Goal: Task Accomplishment & Management: Manage account settings

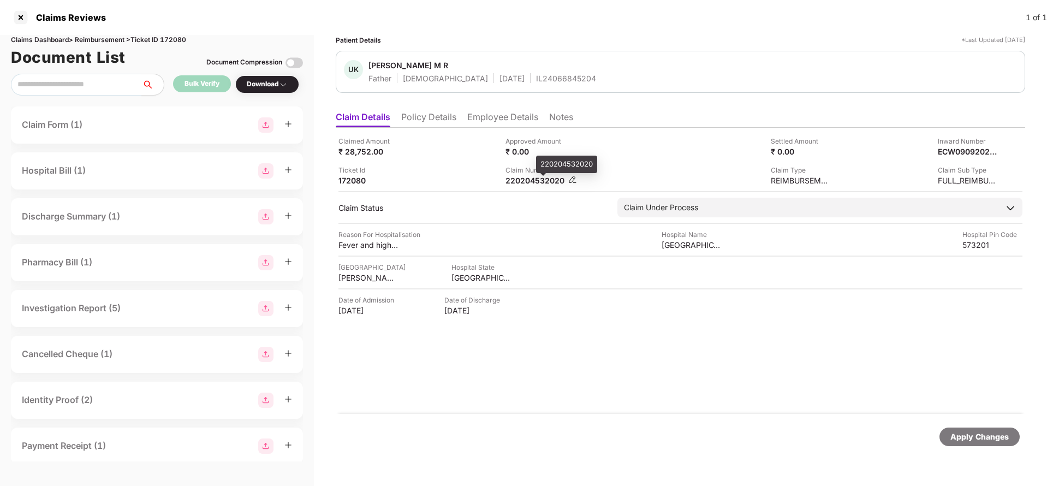
click at [523, 177] on div "220204532020" at bounding box center [535, 180] width 60 height 10
copy div "220204532020"
click at [509, 126] on li "Employee Details" at bounding box center [502, 119] width 71 height 16
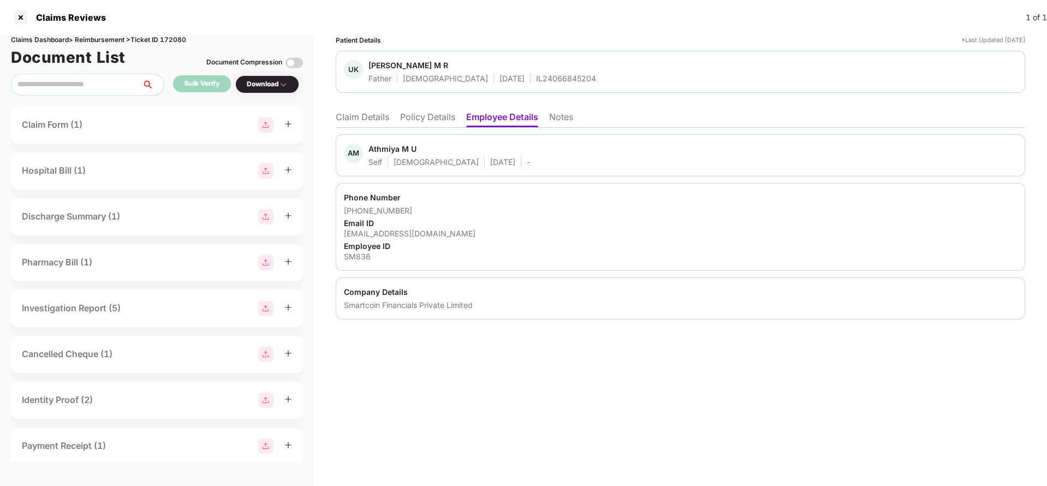
click at [375, 131] on div "AM Athmiya M U Self [DEMOGRAPHIC_DATA] [DATE] - Phone Number [PHONE_NUMBER] Ema…" at bounding box center [680, 224] width 689 height 192
click at [364, 122] on li "Claim Details" at bounding box center [362, 119] width 53 height 16
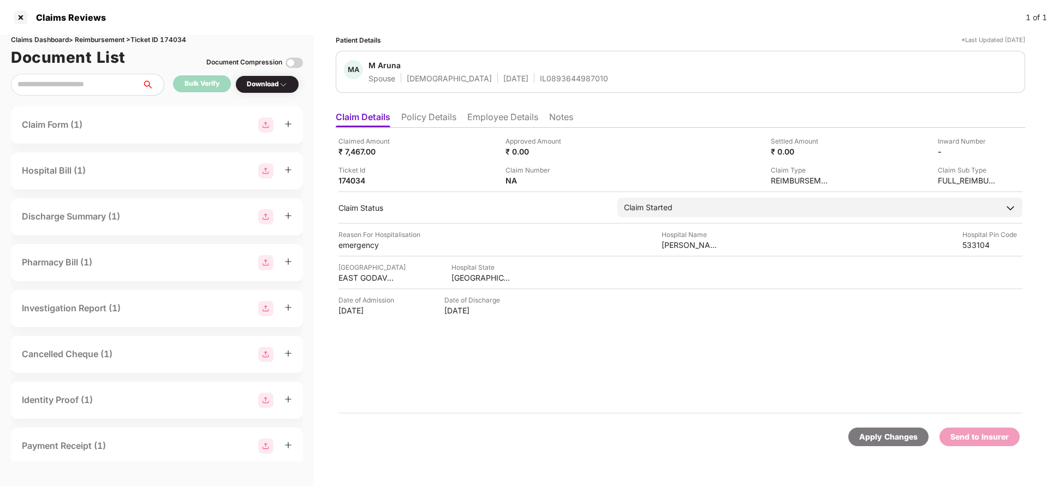
click at [447, 113] on li "Policy Details" at bounding box center [428, 119] width 55 height 16
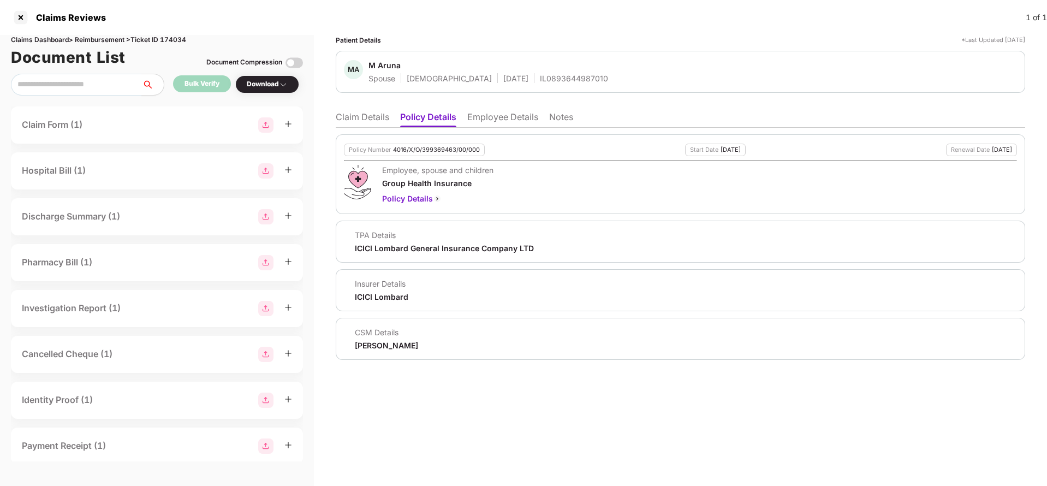
click at [438, 151] on div "4016/X/O/399369463/00/000" at bounding box center [436, 149] width 87 height 7
copy div "4016/X/O/399369463/00/000"
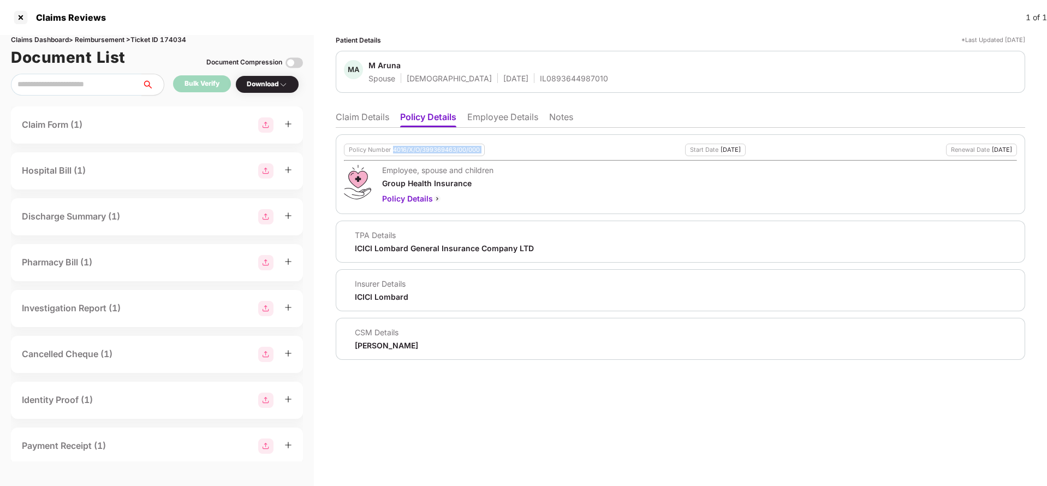
copy div "4016/X/O/399369463/00/000"
click at [538, 72] on span "M Aruna" at bounding box center [488, 66] width 240 height 13
click at [540, 82] on div "IL0893644987010" at bounding box center [574, 78] width 68 height 10
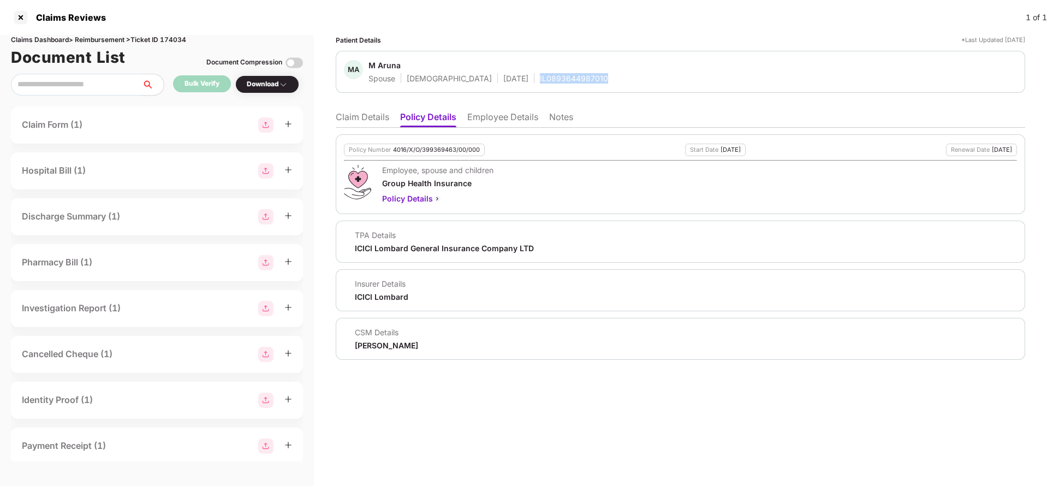
copy div "IL0893644987010"
click at [489, 116] on li "Employee Details" at bounding box center [502, 119] width 71 height 16
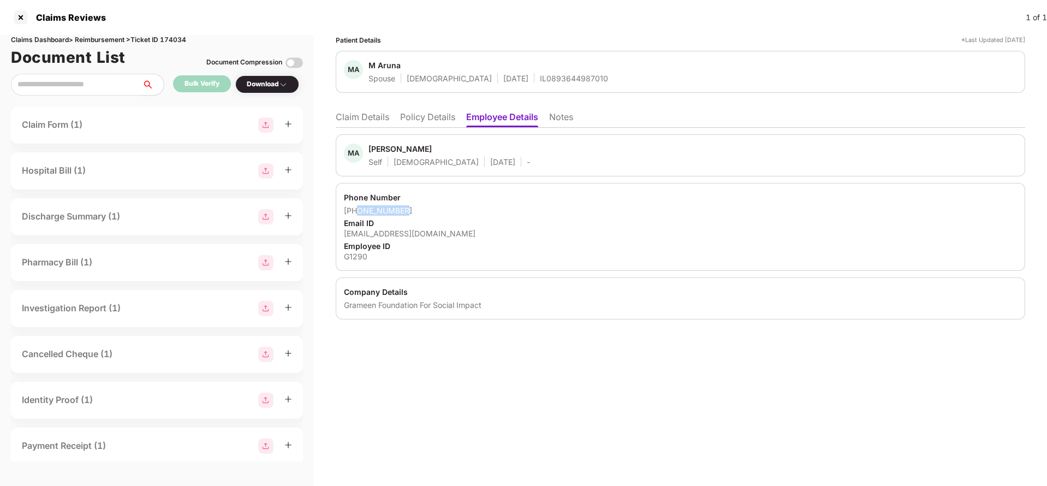
drag, startPoint x: 359, startPoint y: 213, endPoint x: 453, endPoint y: 212, distance: 94.4
click at [453, 212] on div "+918106248322" at bounding box center [680, 210] width 673 height 10
copy div "8106248322"
click at [380, 233] on div "anaik@grameenfoundation.in" at bounding box center [680, 233] width 673 height 10
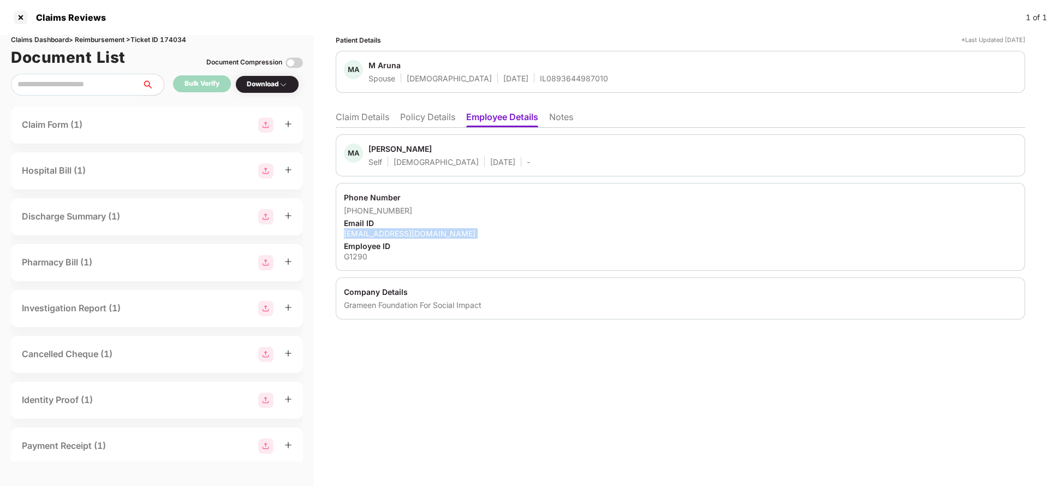
click at [380, 233] on div "anaik@grameenfoundation.in" at bounding box center [680, 233] width 673 height 10
copy div "anaik@grameenfoundation.in"
click at [350, 128] on div "MA Mude Anand Naik Self Male 01 June 1984 - Phone Number +918106248322 Email ID…" at bounding box center [680, 224] width 689 height 192
click at [365, 112] on li "Claim Details" at bounding box center [362, 119] width 53 height 16
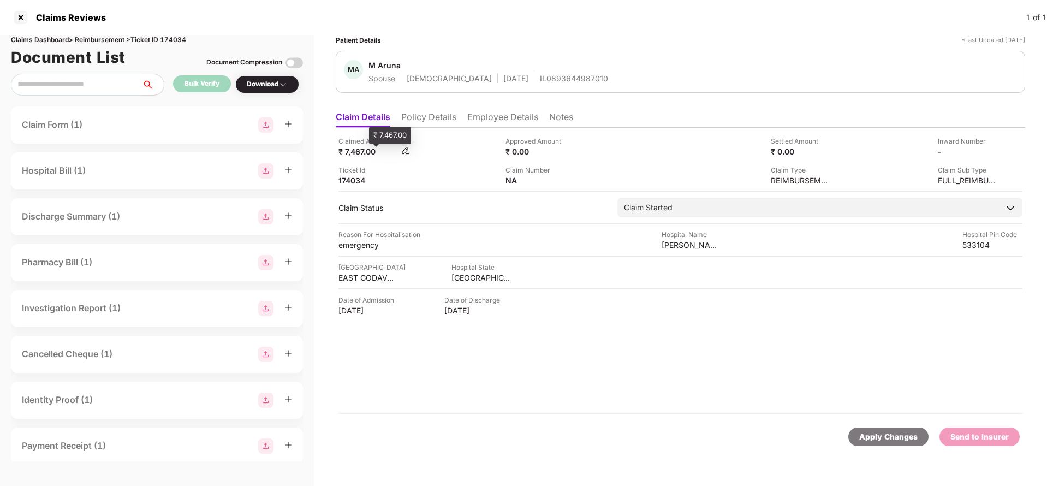
click at [366, 151] on div "₹ 7,467.00" at bounding box center [368, 151] width 60 height 10
copy div "7,467"
click at [680, 246] on div "[PERSON_NAME] and Multispecialty" at bounding box center [692, 245] width 60 height 10
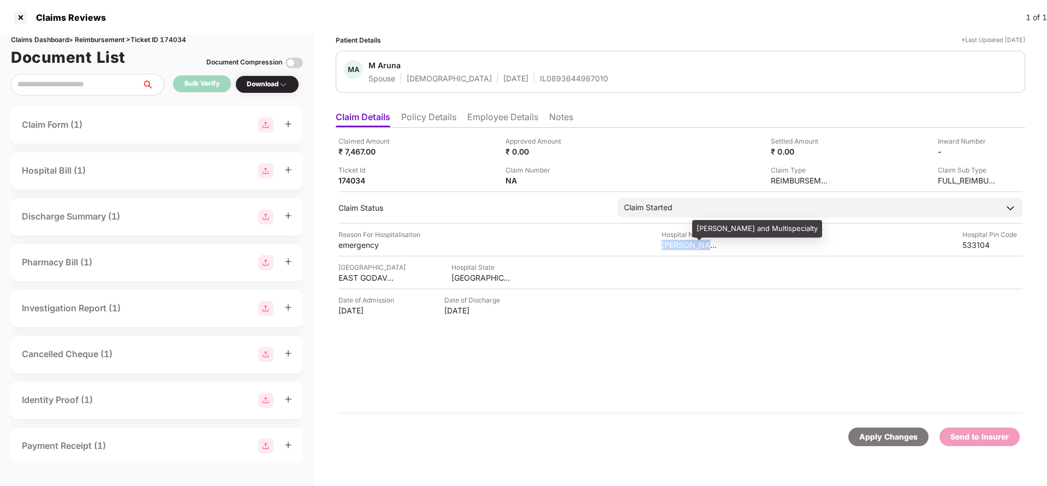
click at [680, 246] on div "[PERSON_NAME] and Multispecialty" at bounding box center [692, 245] width 60 height 10
copy div "[PERSON_NAME] and Multispecialty"
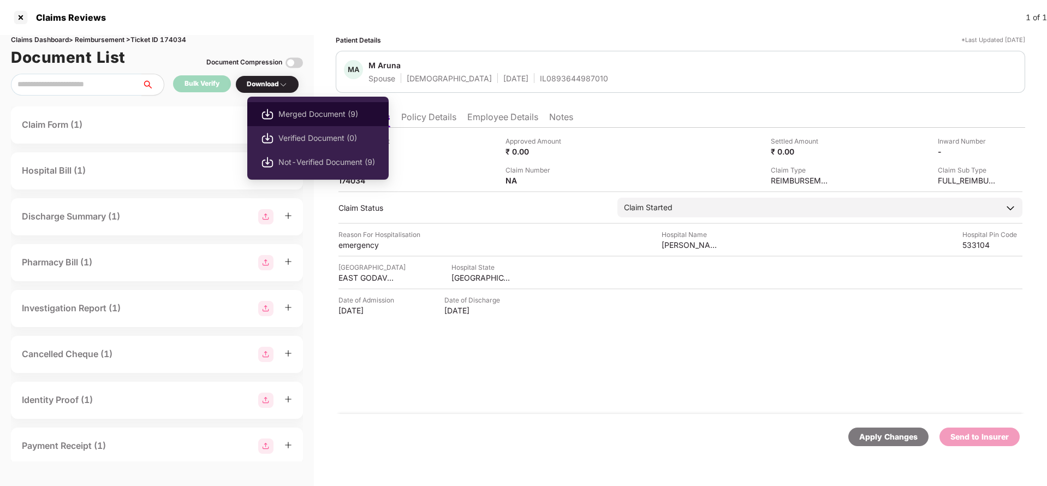
click at [313, 110] on span "Merged Document (9)" at bounding box center [326, 114] width 97 height 12
click at [313, 114] on span "Merged Document (9)" at bounding box center [326, 114] width 97 height 12
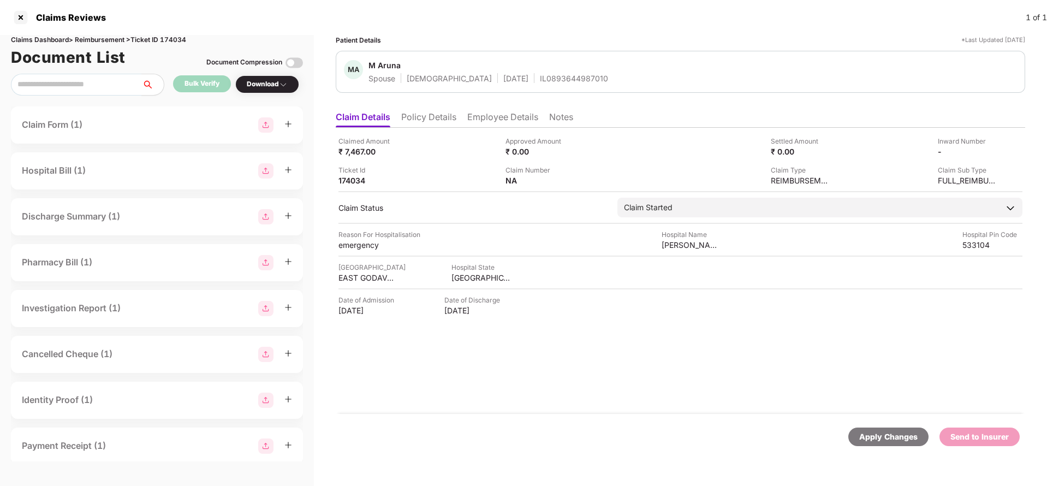
click at [94, 125] on div "Claim Form (1)" at bounding box center [157, 124] width 270 height 15
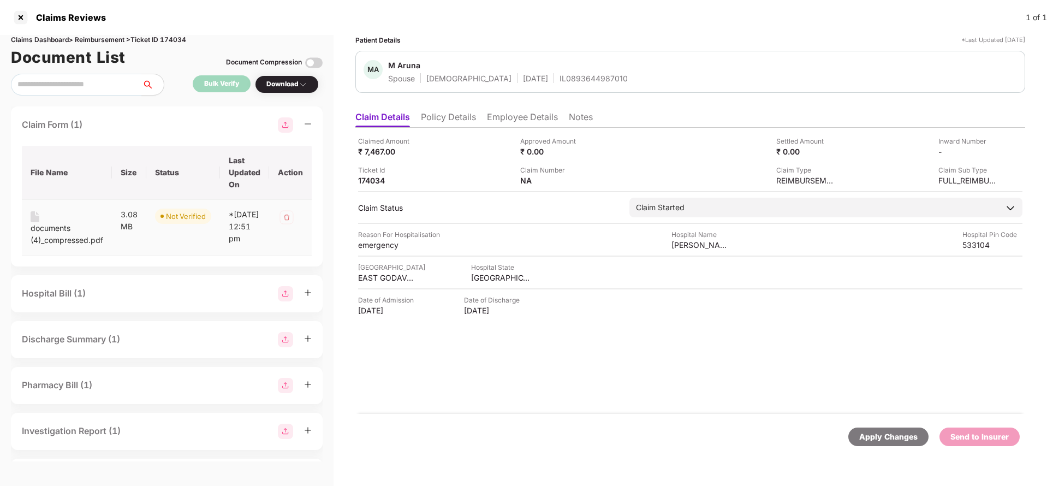
click at [40, 237] on div "documents (4)_compressed.pdf" at bounding box center [67, 234] width 73 height 24
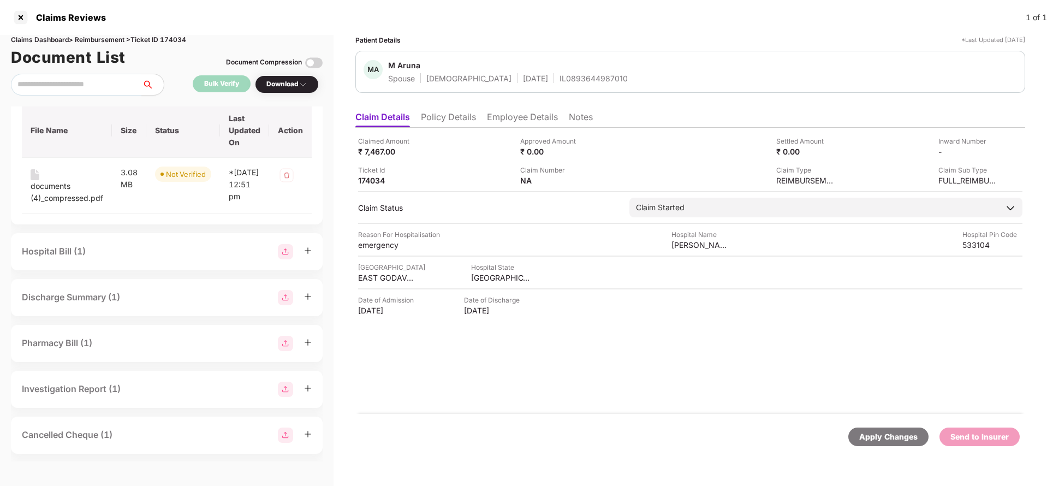
click at [81, 258] on div "Hospital Bill (1)" at bounding box center [54, 252] width 64 height 14
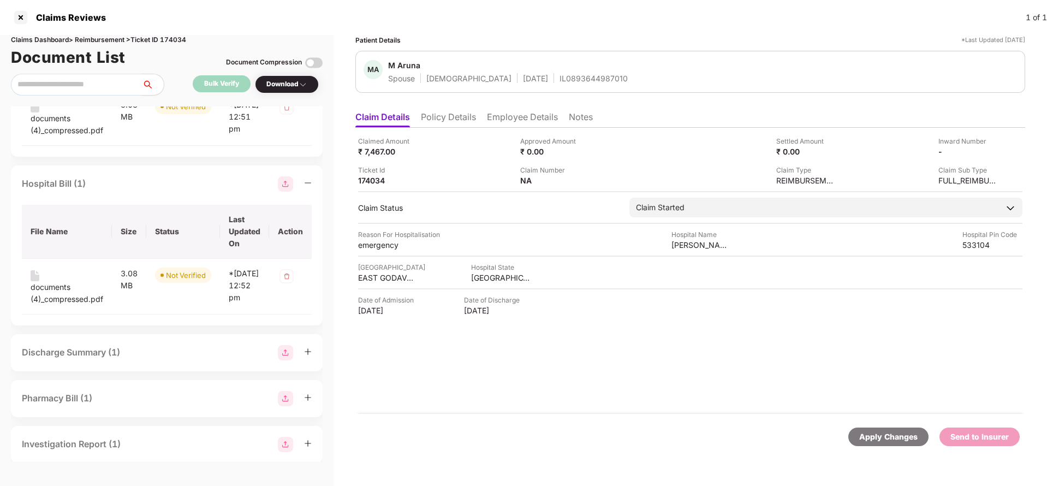
scroll to position [113, 0]
click at [46, 302] on div "documents (4)_compressed.pdf" at bounding box center [67, 290] width 73 height 24
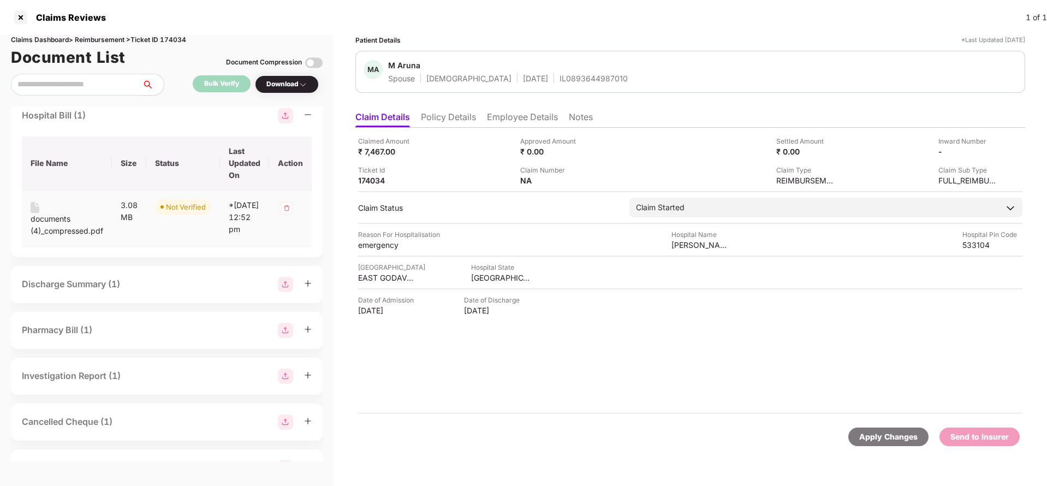
scroll to position [183, 0]
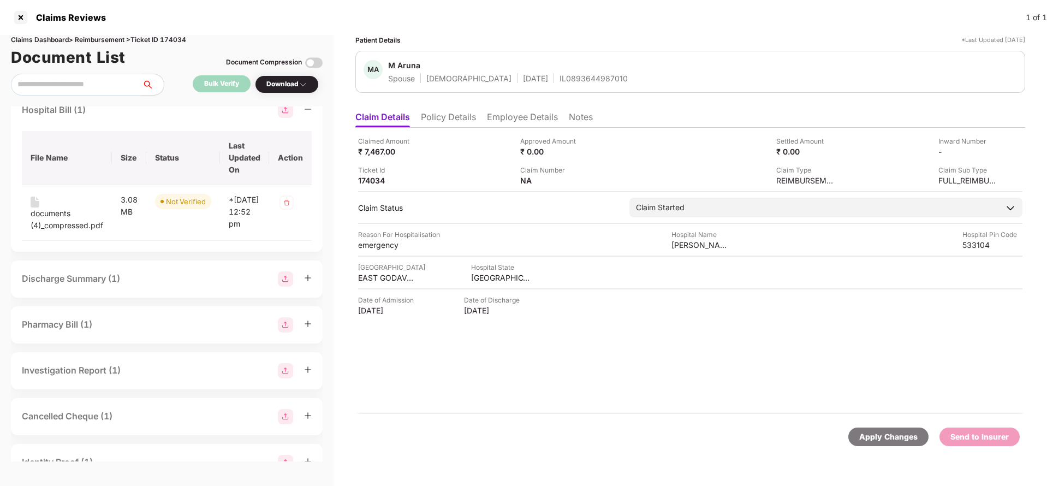
click at [79, 285] on div "Discharge Summary (1)" at bounding box center [71, 279] width 98 height 14
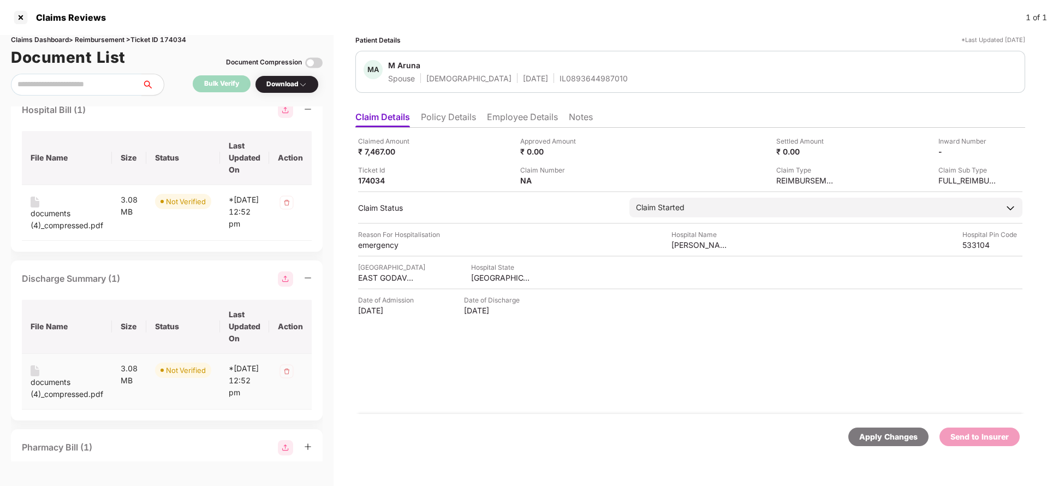
click at [53, 400] on div "documents (4)_compressed.pdf" at bounding box center [67, 388] width 73 height 24
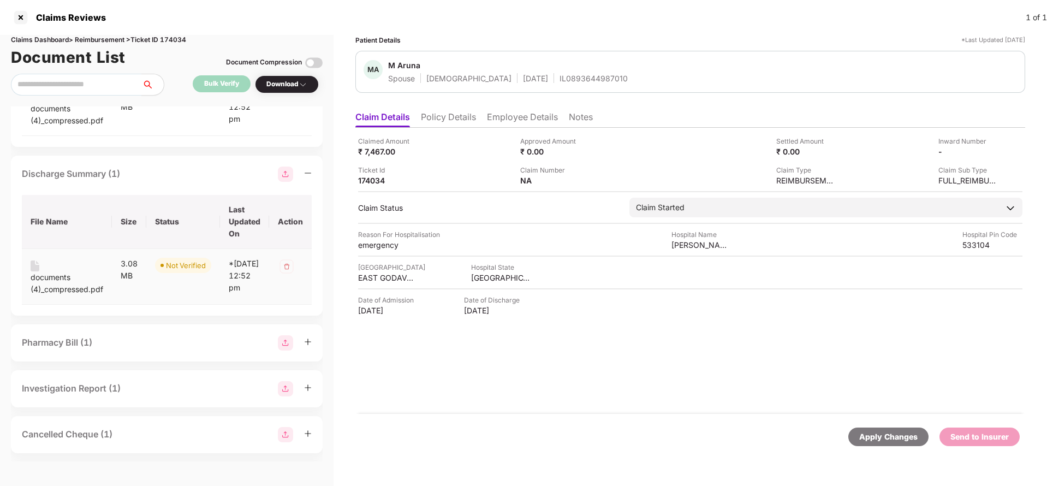
scroll to position [380, 0]
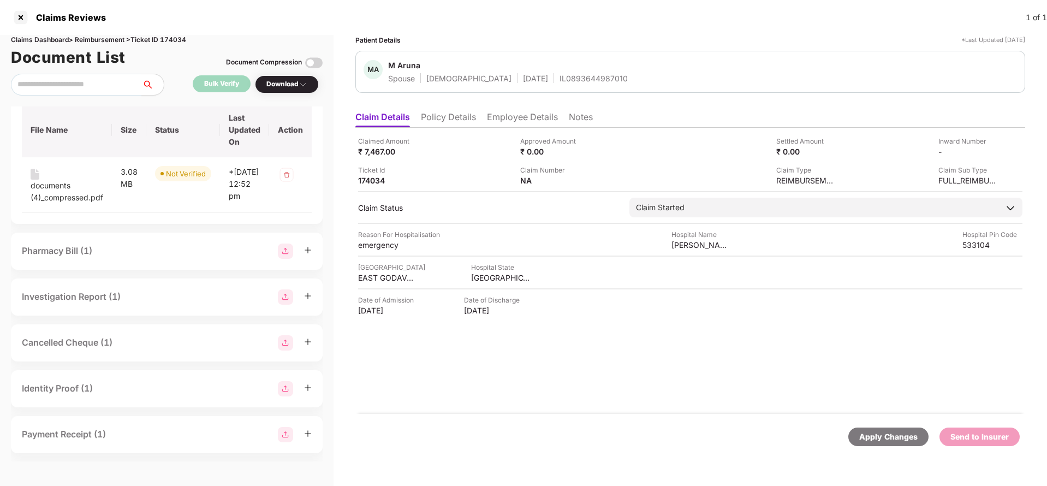
click at [51, 258] on div "Pharmacy Bill (1)" at bounding box center [57, 251] width 70 height 14
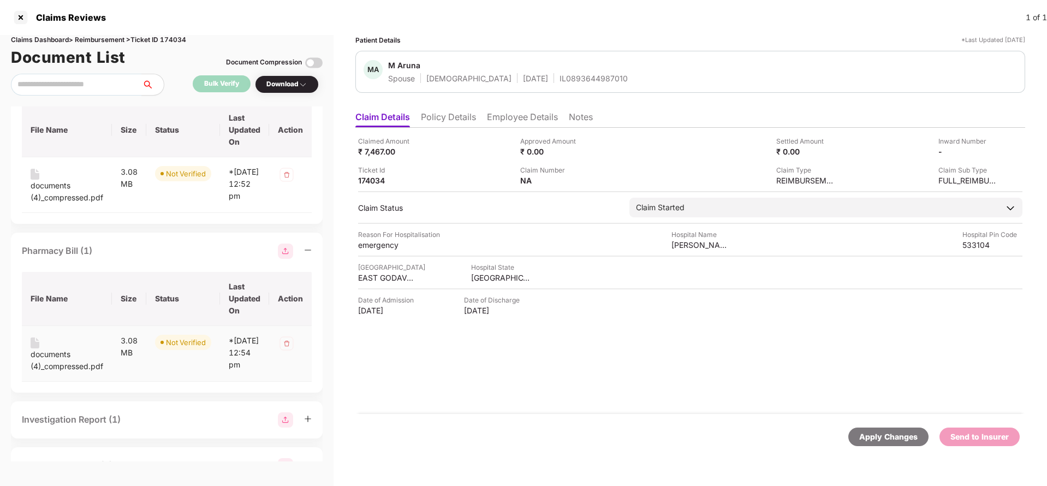
click at [51, 372] on div "documents (4)_compressed.pdf" at bounding box center [67, 360] width 73 height 24
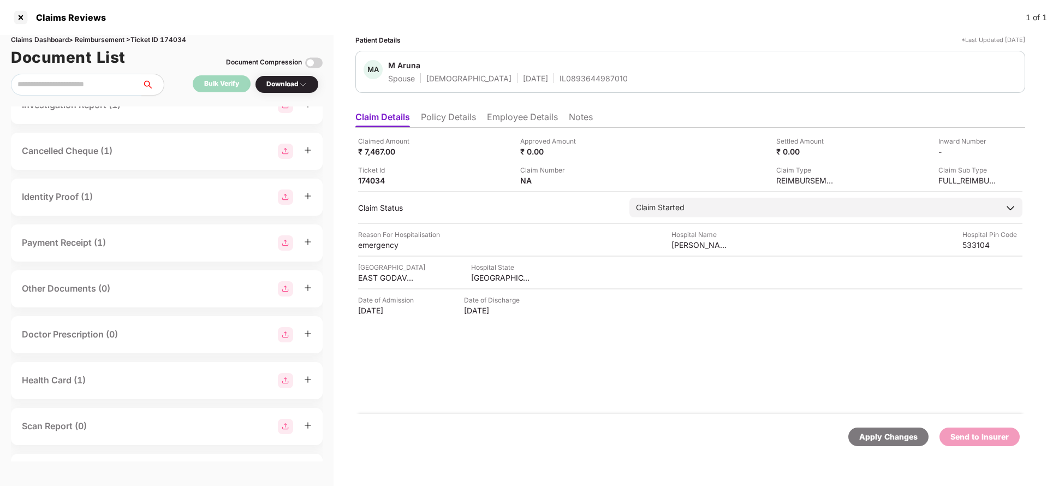
scroll to position [774, 0]
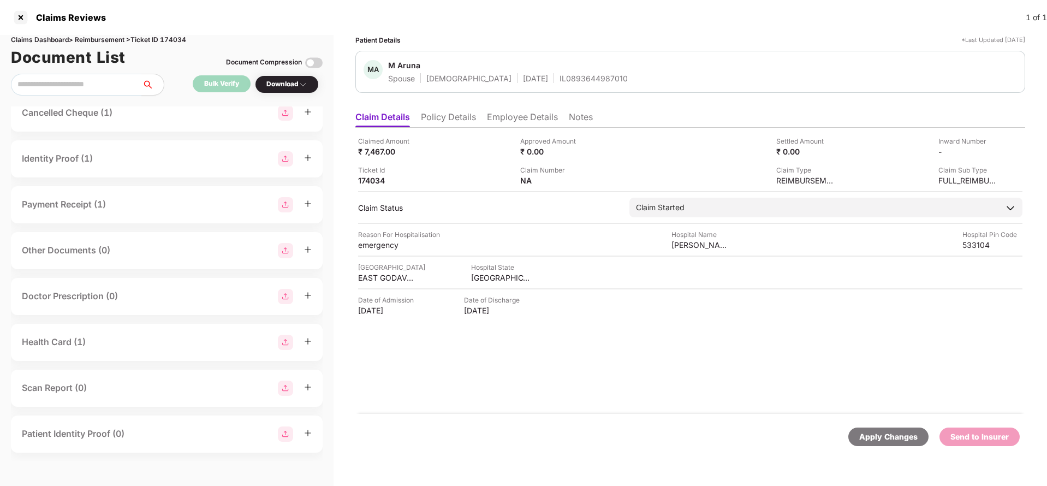
click at [45, 347] on div "Health Card (1)" at bounding box center [54, 342] width 64 height 14
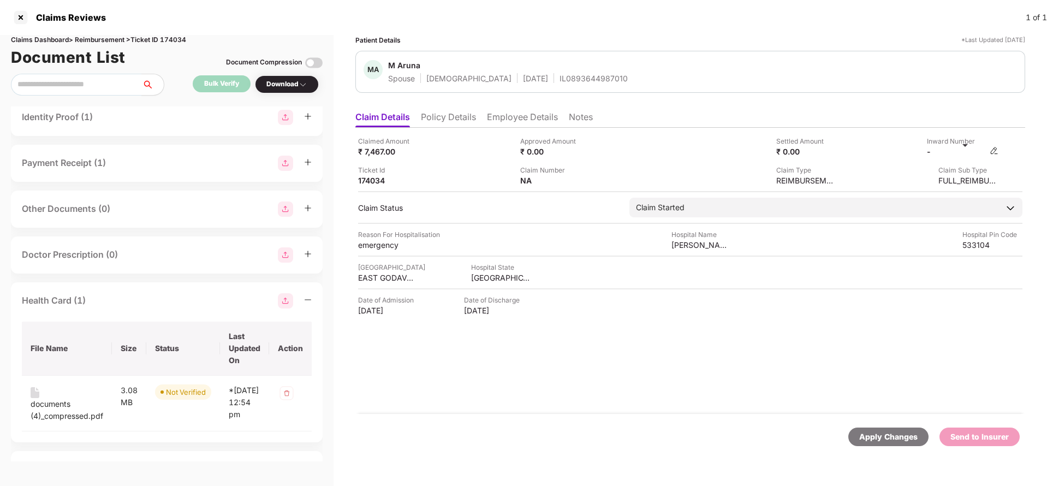
click at [998, 151] on img at bounding box center [994, 150] width 9 height 9
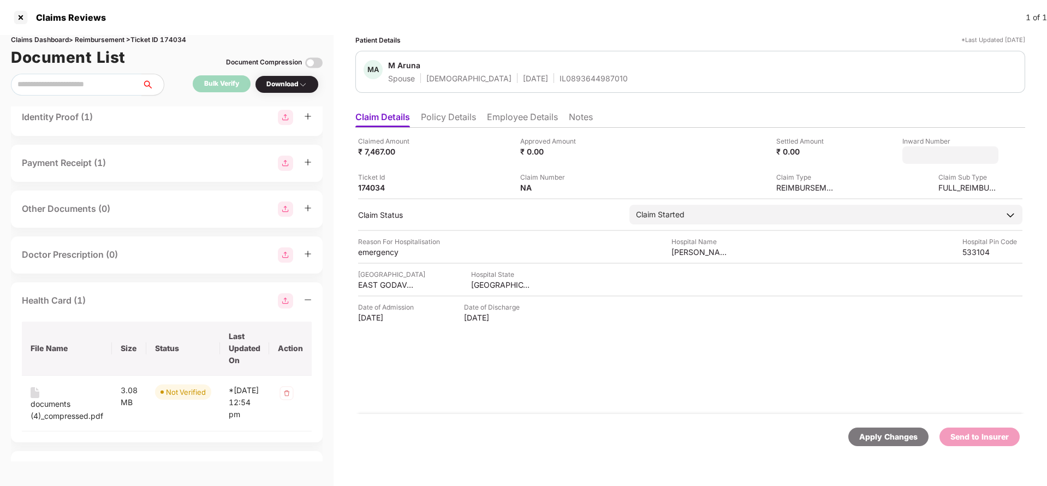
type input "**********"
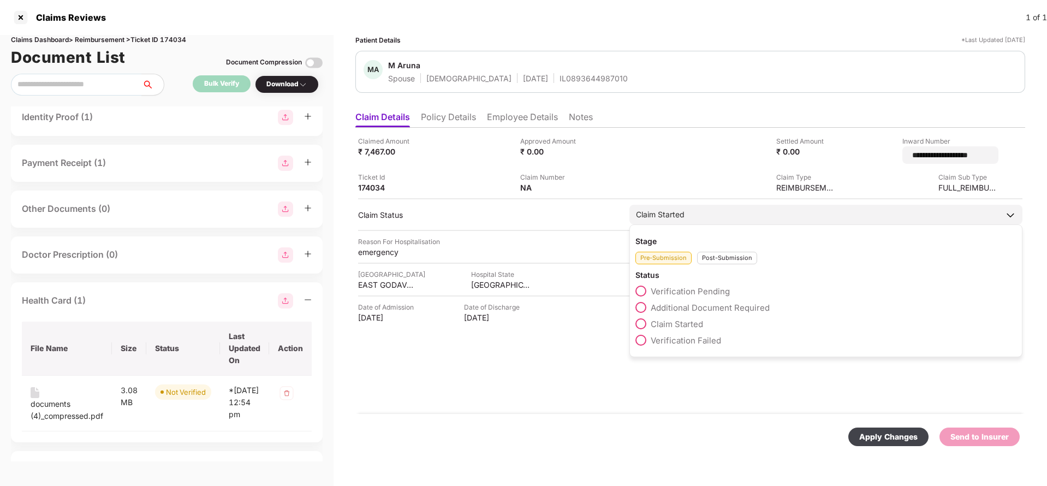
click at [657, 213] on div "Claim Started" at bounding box center [660, 215] width 49 height 12
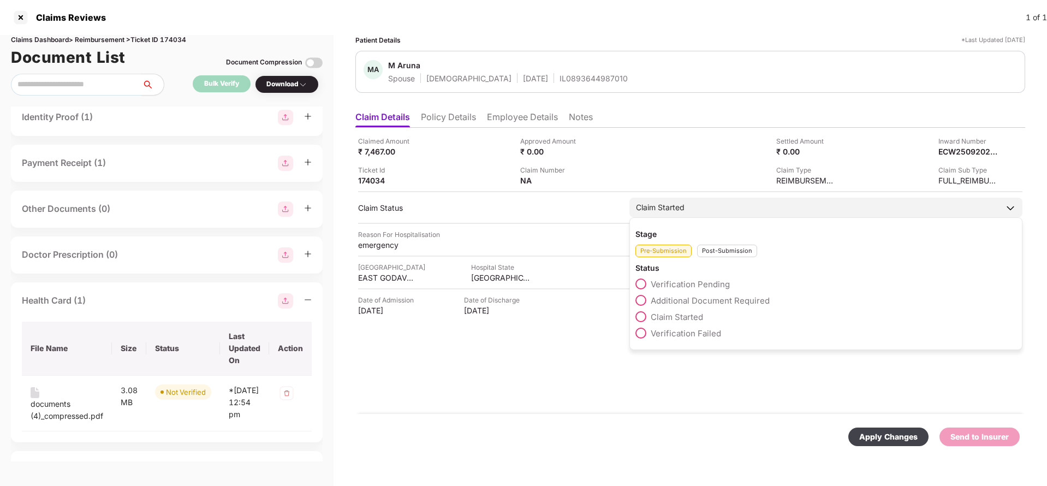
click at [718, 247] on div "Post-Submission" at bounding box center [727, 251] width 60 height 13
click at [679, 297] on span "Claim Under Process" at bounding box center [692, 300] width 82 height 10
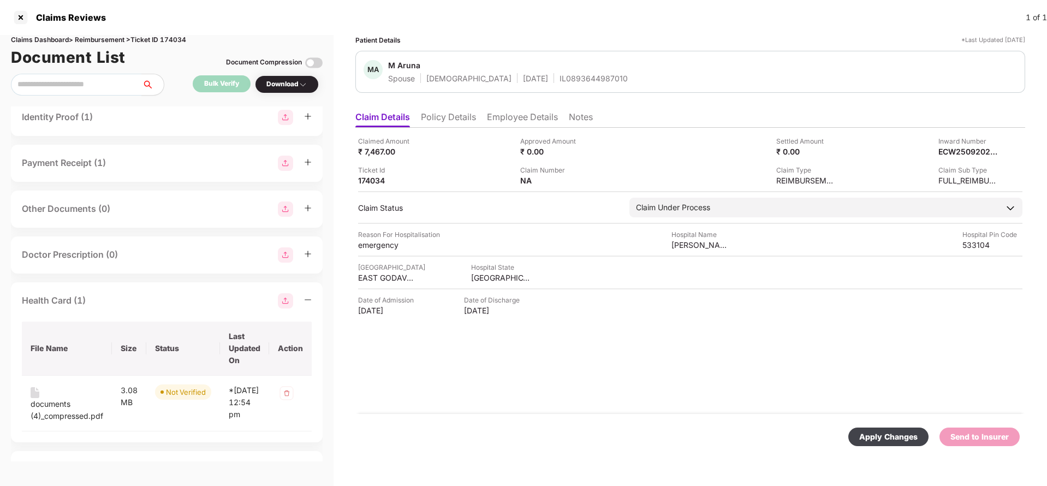
click at [868, 428] on div "Apply Changes" at bounding box center [888, 436] width 80 height 19
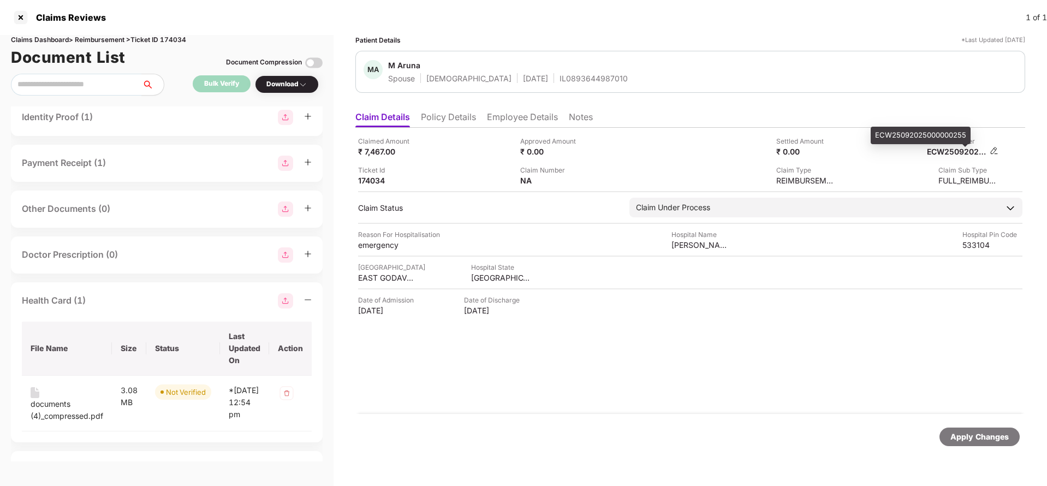
click at [947, 148] on div "ECW25092025000000255" at bounding box center [957, 151] width 60 height 10
copy div "ECW25092025000000255"
click at [509, 117] on li "Employee Details" at bounding box center [522, 119] width 71 height 16
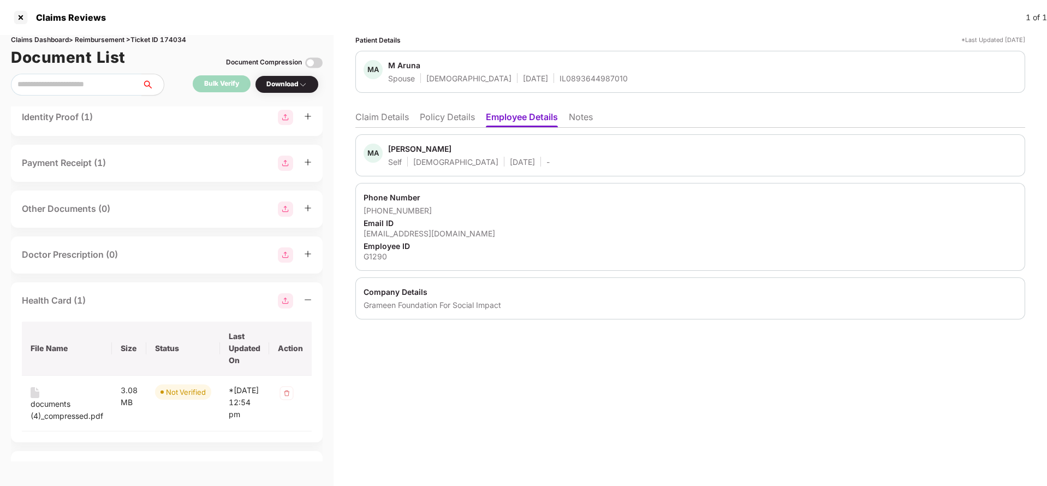
click at [433, 232] on div "anaik@grameenfoundation.in" at bounding box center [690, 233] width 653 height 10
copy div "anaik@grameenfoundation.in"
click at [386, 121] on li "Claim Details" at bounding box center [381, 119] width 53 height 16
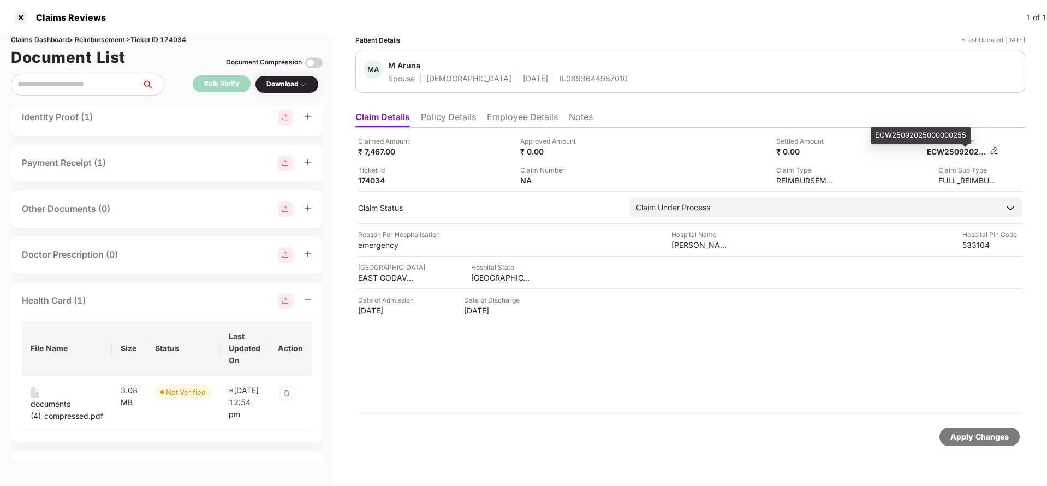
click at [954, 153] on div "ECW25092025000000255" at bounding box center [957, 151] width 60 height 10
copy div "ECW25092025000000255"
click at [537, 87] on div "MA M Aruna Spouse Female 10 Aug 1990 IL0893644987010" at bounding box center [690, 72] width 670 height 42
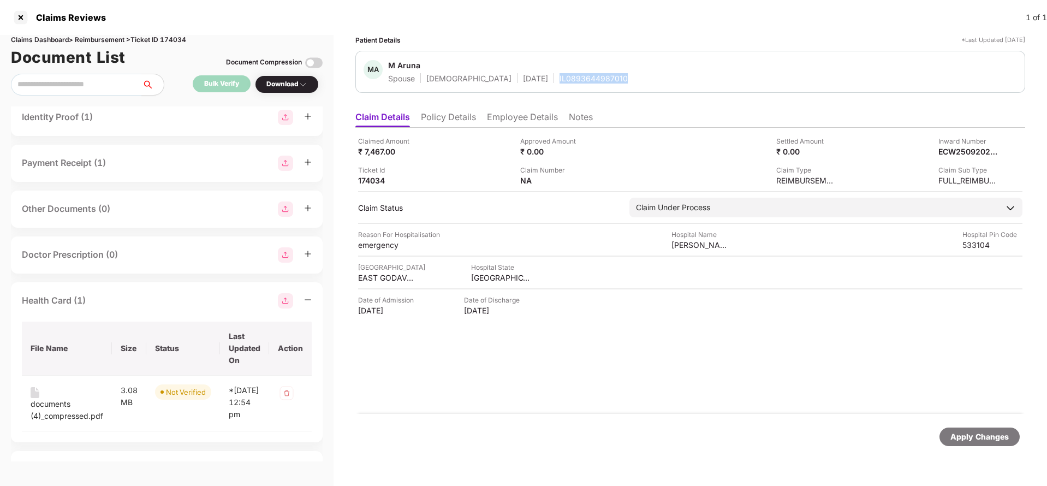
copy div "IL0893644987010"
click at [985, 442] on div "Apply Changes" at bounding box center [979, 437] width 58 height 12
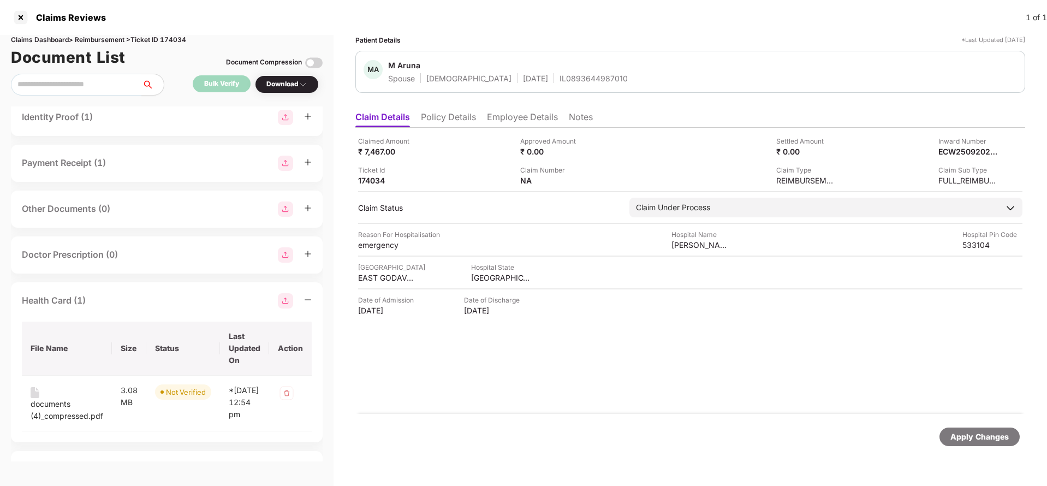
click at [185, 41] on div "Claims Dashboard > Reimbursement > Ticket ID 174034" at bounding box center [167, 40] width 312 height 10
copy div "174034"
click at [985, 445] on div "Apply Changes" at bounding box center [979, 436] width 80 height 19
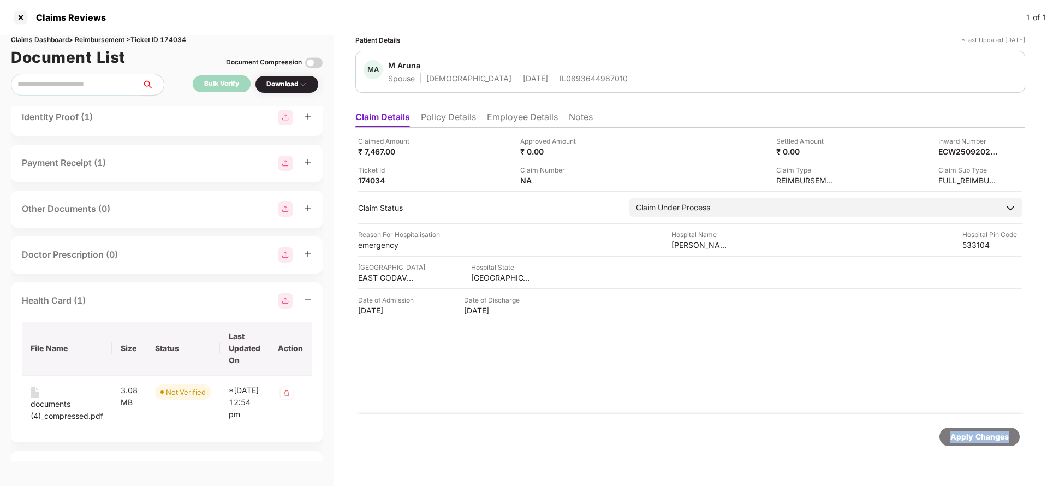
click at [985, 445] on div "Apply Changes" at bounding box center [979, 436] width 80 height 19
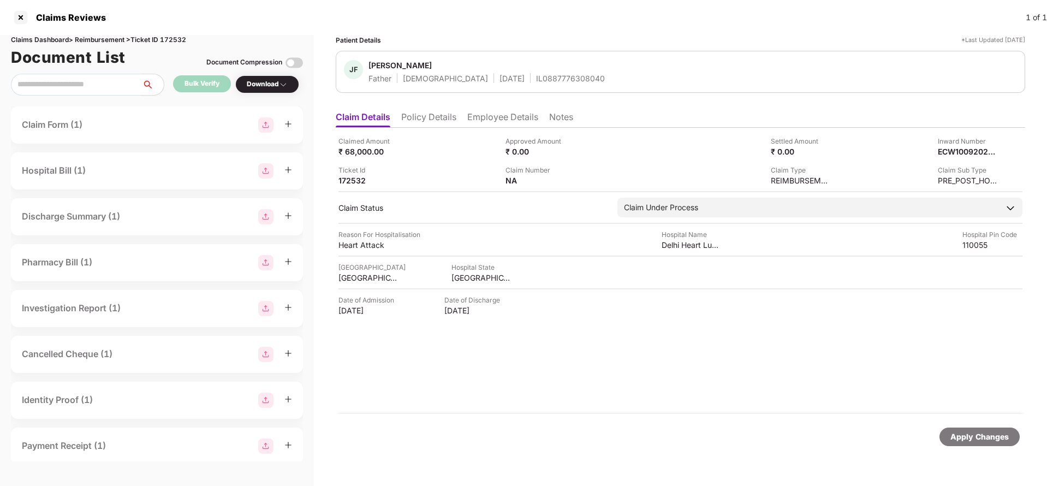
click at [439, 122] on li "Policy Details" at bounding box center [428, 119] width 55 height 16
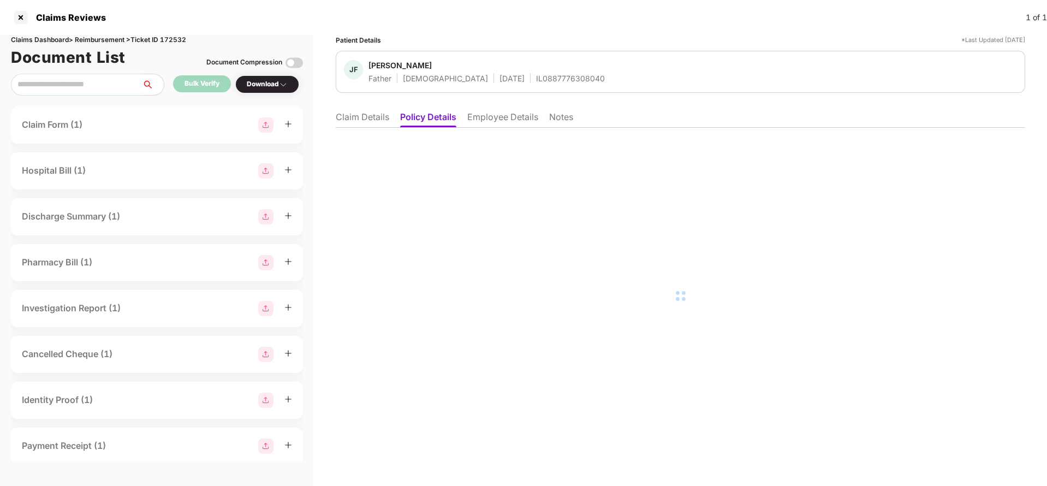
click at [507, 111] on li "Employee Details" at bounding box center [502, 119] width 71 height 16
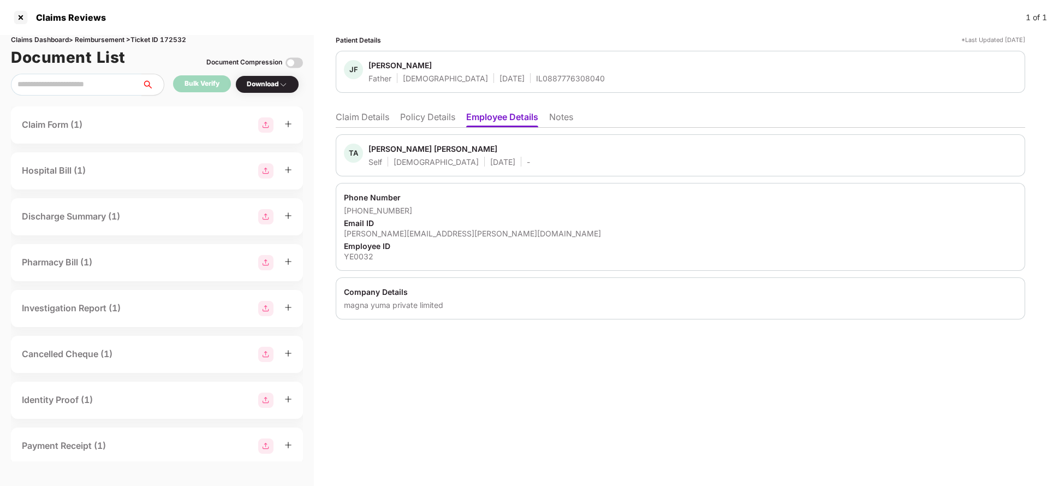
click at [348, 122] on li "Claim Details" at bounding box center [362, 119] width 53 height 16
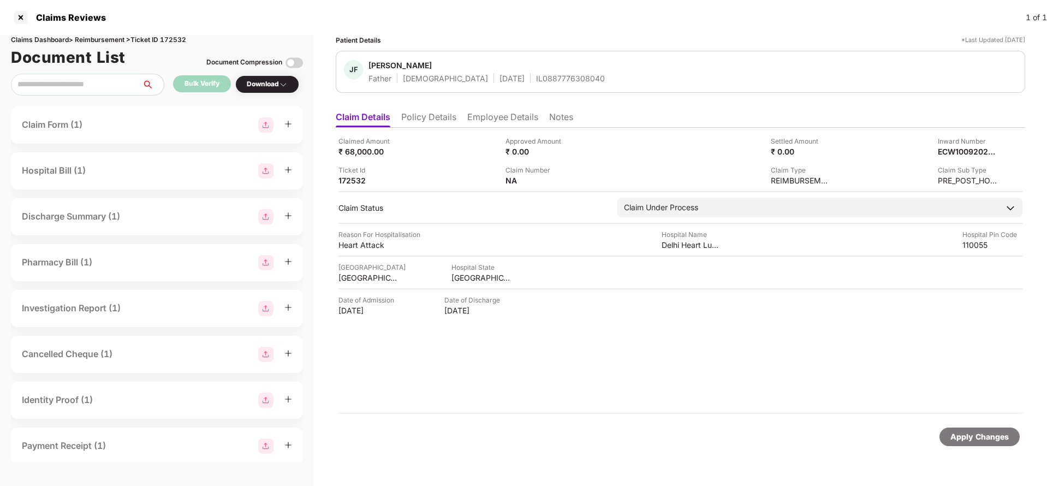
click at [442, 117] on li "Policy Details" at bounding box center [428, 119] width 55 height 16
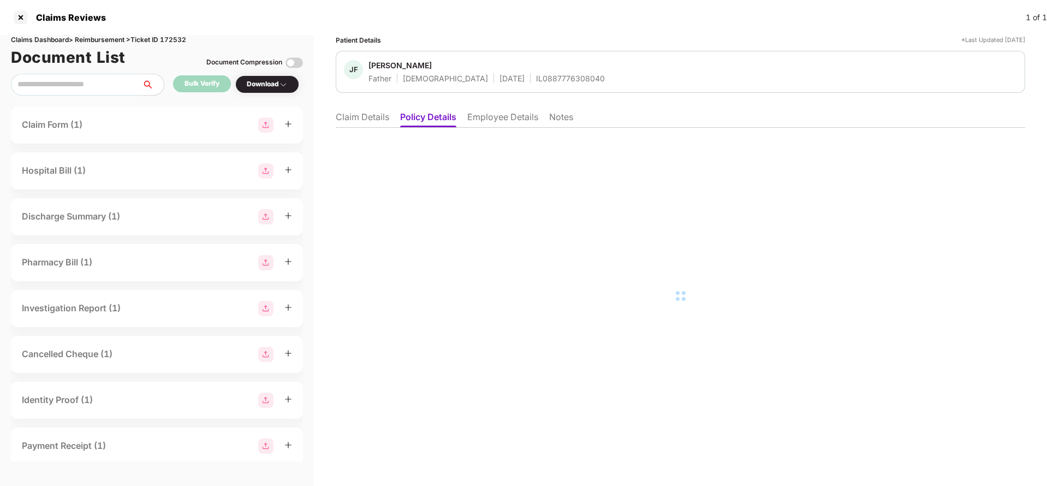
click at [371, 120] on li "Claim Details" at bounding box center [362, 119] width 53 height 16
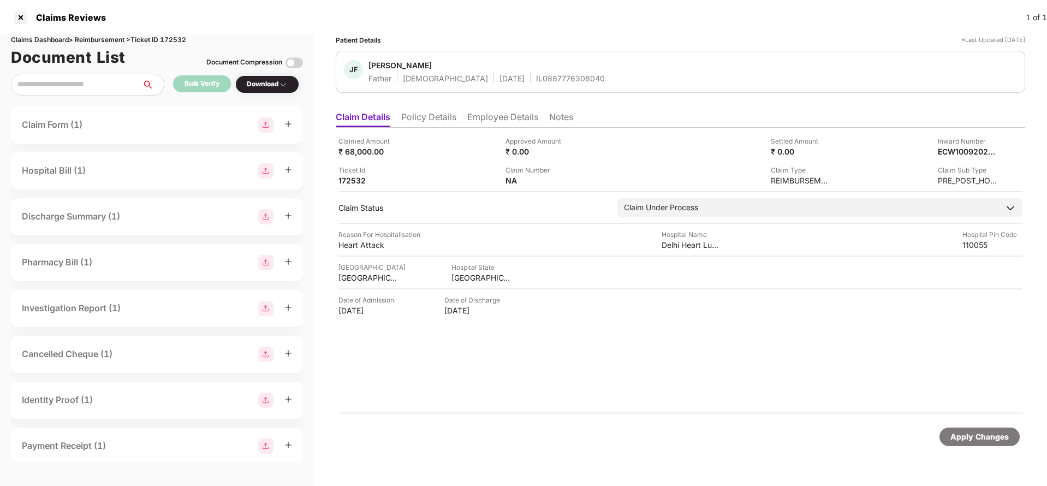
click at [536, 77] on div "IL0887776308040" at bounding box center [570, 78] width 69 height 10
copy div "IL0887776308040"
click at [572, 182] on img at bounding box center [572, 179] width 9 height 9
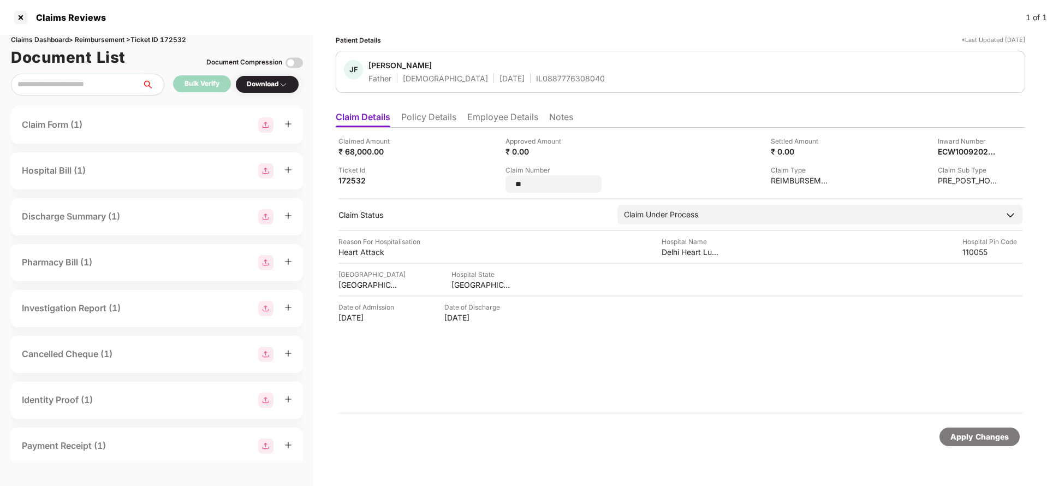
type input "*"
type input "**********"
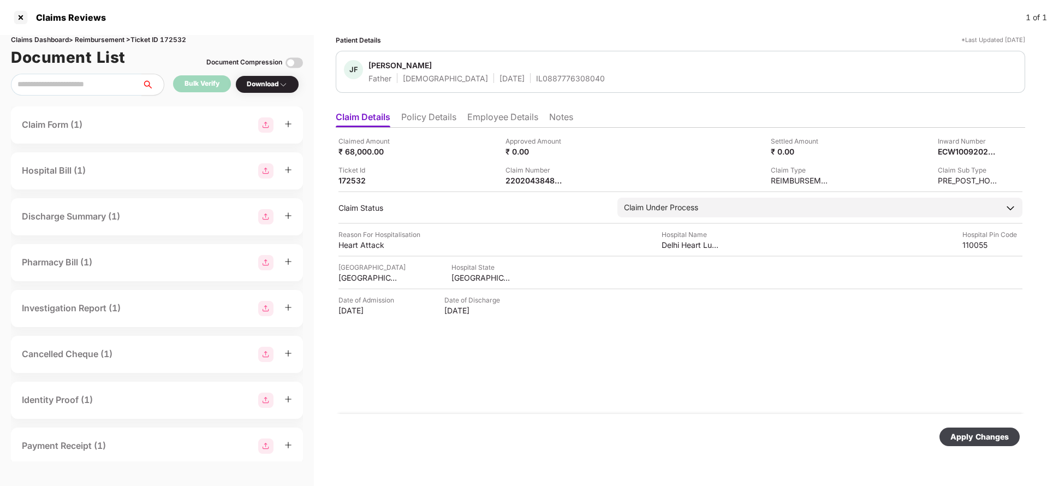
click at [963, 433] on div "Apply Changes" at bounding box center [979, 437] width 58 height 12
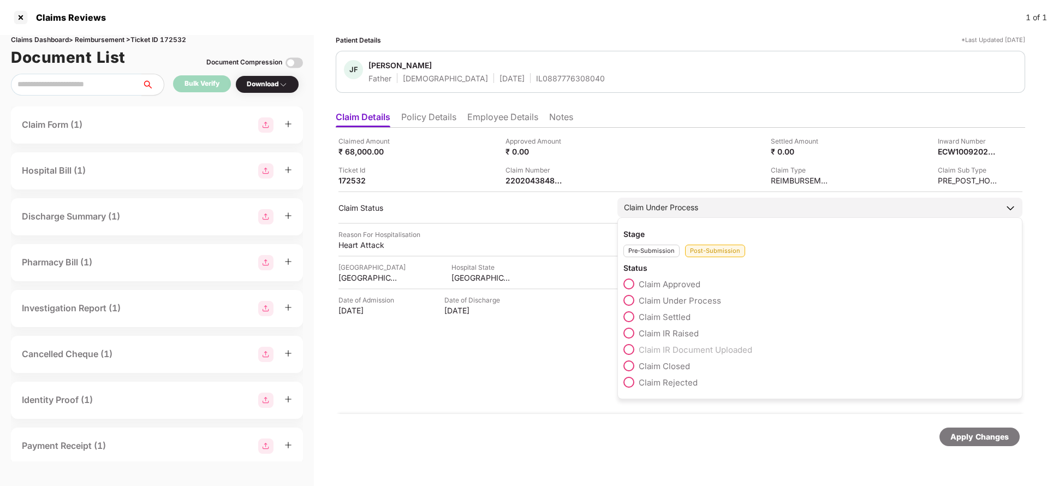
click at [655, 312] on span "Claim Settled" at bounding box center [665, 317] width 52 height 10
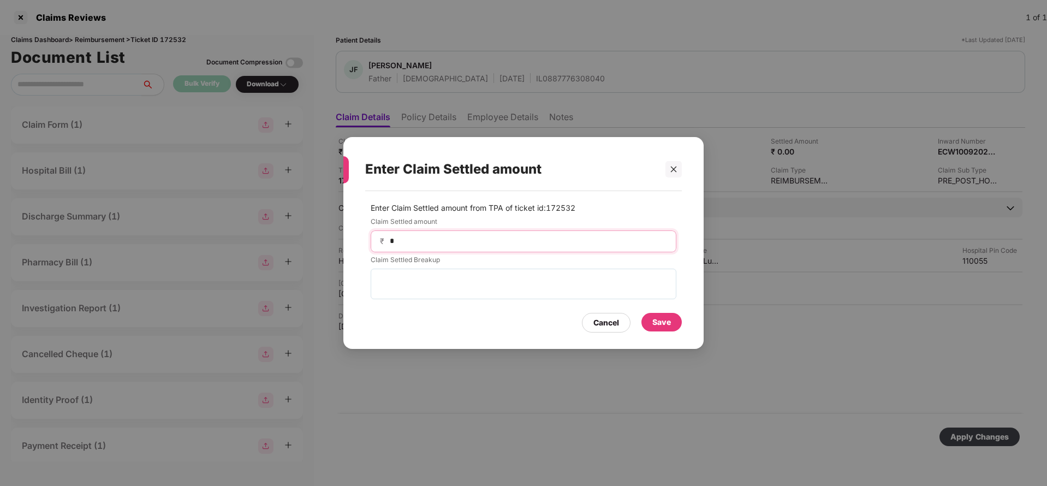
click at [444, 244] on input "*" at bounding box center [528, 240] width 278 height 11
type input "*****"
click at [653, 314] on div "Save" at bounding box center [661, 322] width 40 height 19
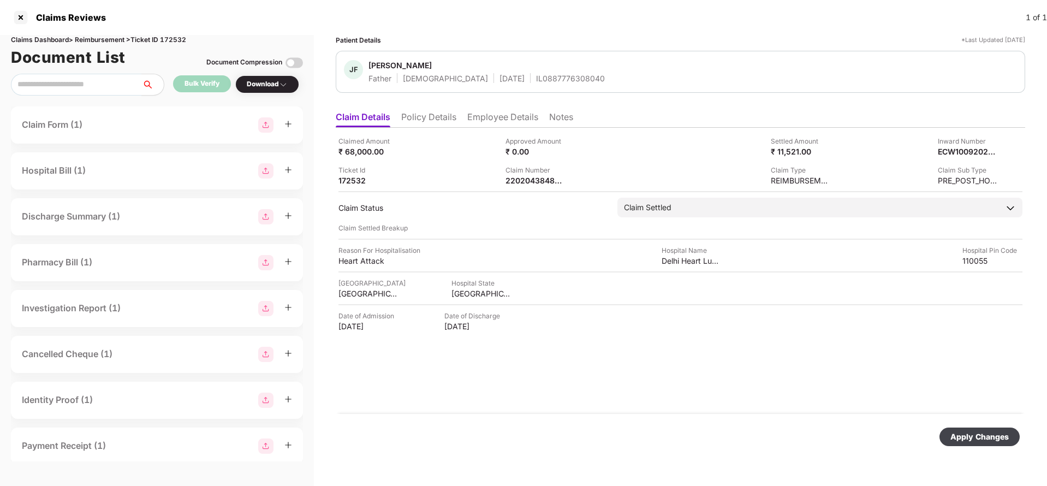
click at [963, 436] on div "Apply Changes" at bounding box center [979, 437] width 58 height 12
click at [491, 117] on li "Employee Details" at bounding box center [502, 119] width 71 height 16
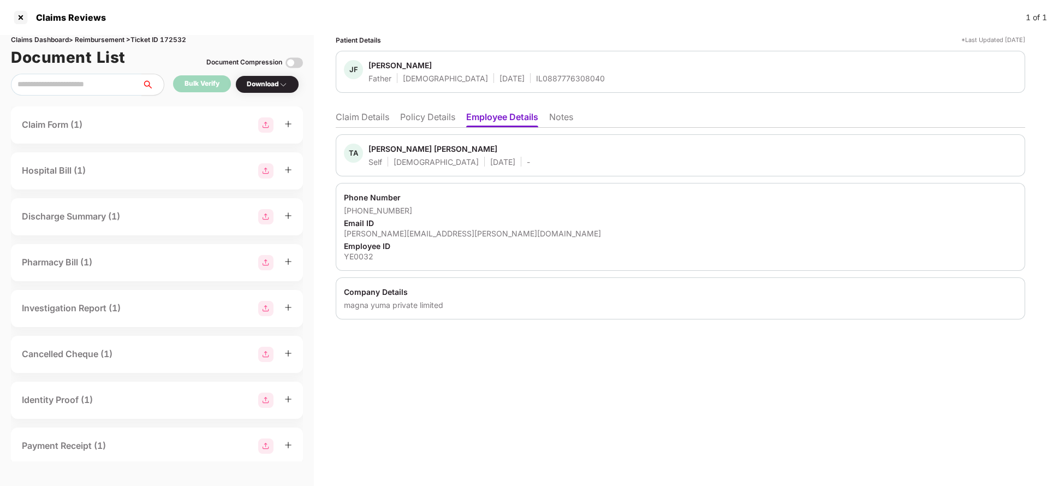
click at [354, 125] on li "Claim Details" at bounding box center [362, 119] width 53 height 16
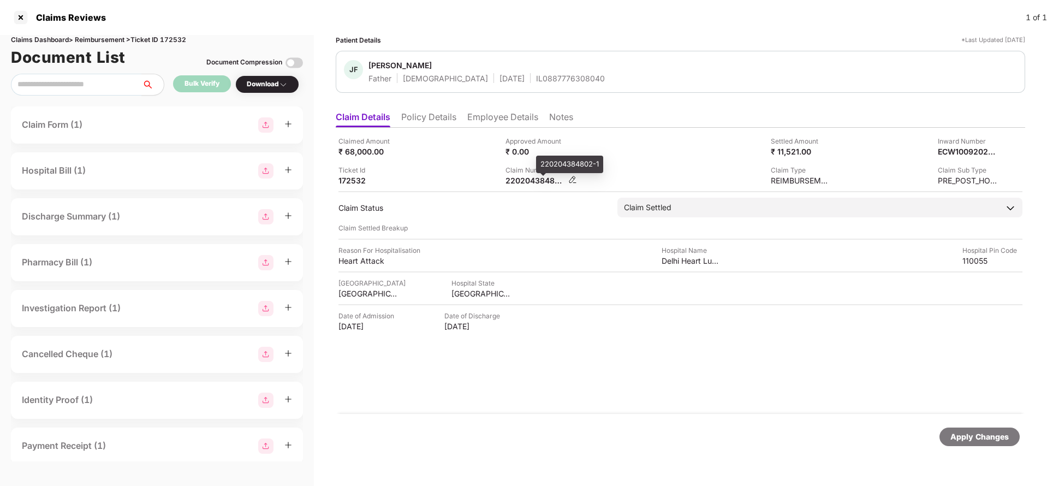
click at [529, 178] on div "220204384802-1" at bounding box center [535, 180] width 60 height 10
copy div
click at [536, 75] on div "IL0887776308040" at bounding box center [570, 78] width 69 height 10
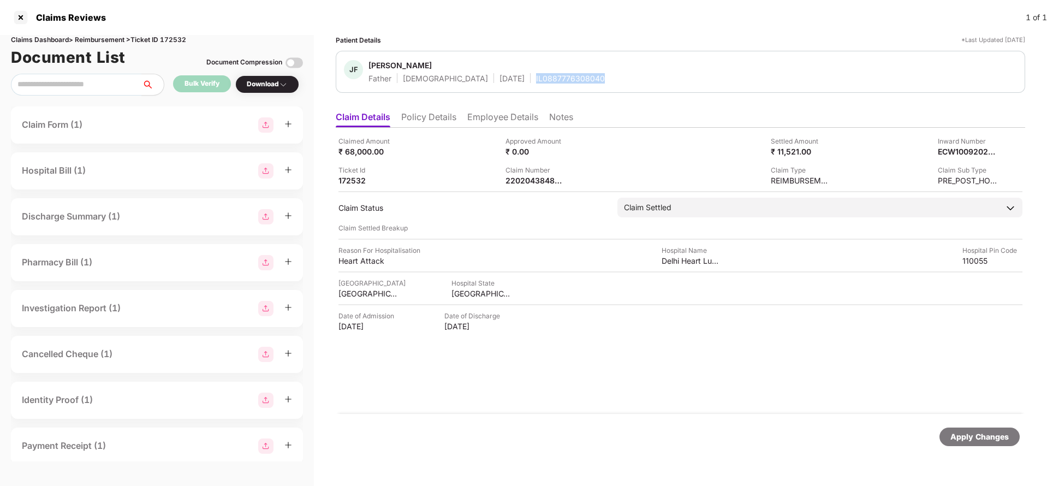
click at [536, 75] on div "IL0887776308040" at bounding box center [570, 78] width 69 height 10
copy div "IL0887776308040"
click at [968, 440] on div "Apply Changes" at bounding box center [979, 437] width 58 height 12
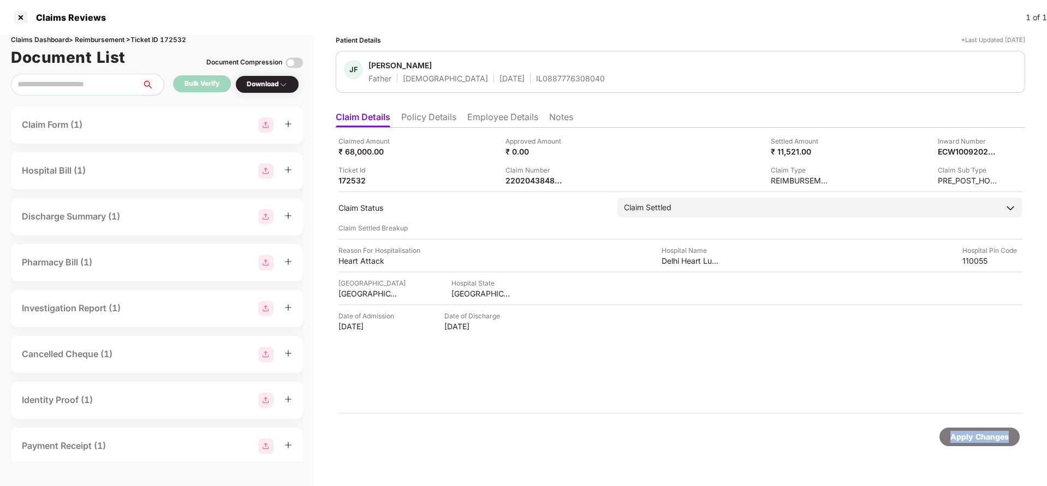
click at [968, 440] on div "Apply Changes" at bounding box center [979, 437] width 58 height 12
click at [176, 41] on div "Claims Dashboard > Reimbursement > Ticket ID 172532" at bounding box center [157, 40] width 292 height 10
copy div "172532"
click at [963, 430] on div "Apply Changes" at bounding box center [979, 436] width 80 height 19
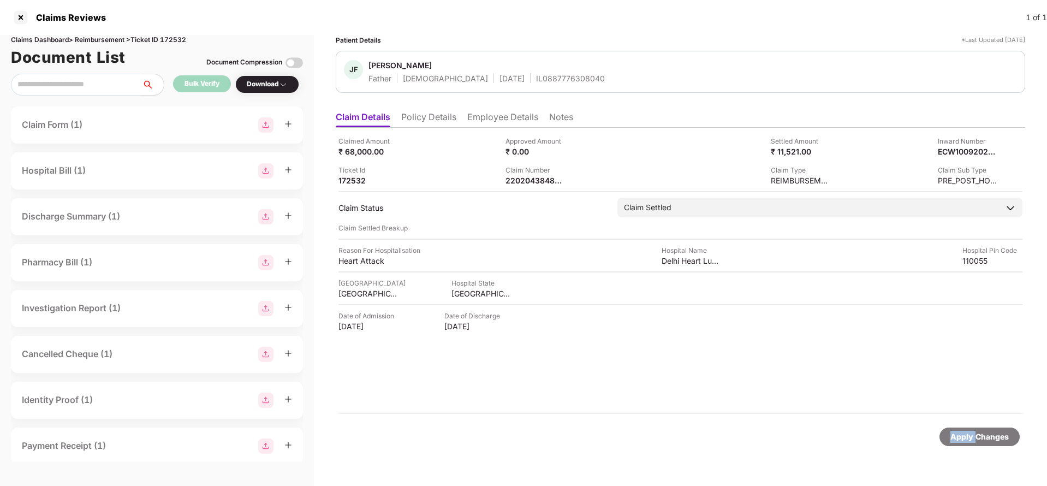
click at [963, 430] on div "Apply Changes" at bounding box center [979, 436] width 80 height 19
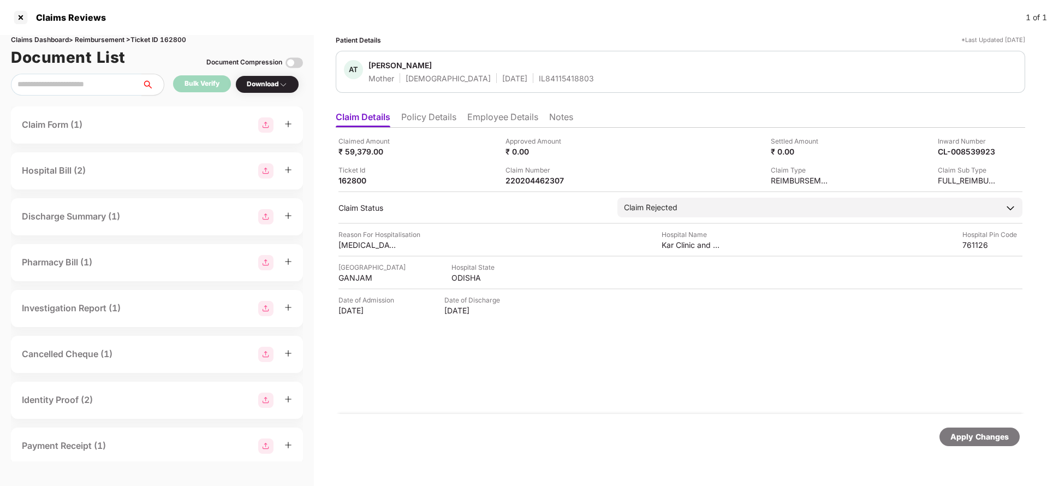
click at [413, 115] on li "Policy Details" at bounding box center [428, 119] width 55 height 16
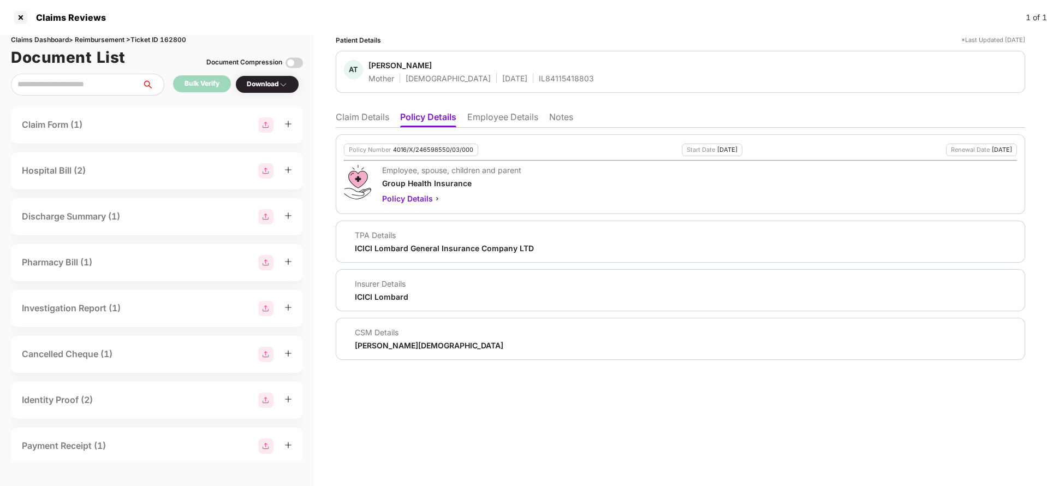
click at [347, 119] on li "Claim Details" at bounding box center [362, 119] width 53 height 16
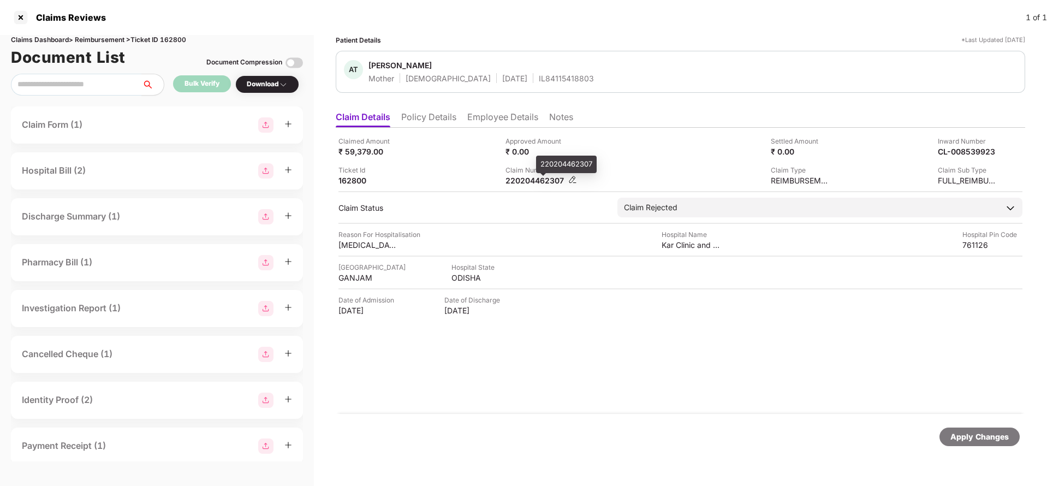
click at [516, 185] on div "220204462307" at bounding box center [535, 180] width 60 height 10
copy div "220204462307"
click at [539, 79] on div "IL84115418803" at bounding box center [566, 78] width 55 height 10
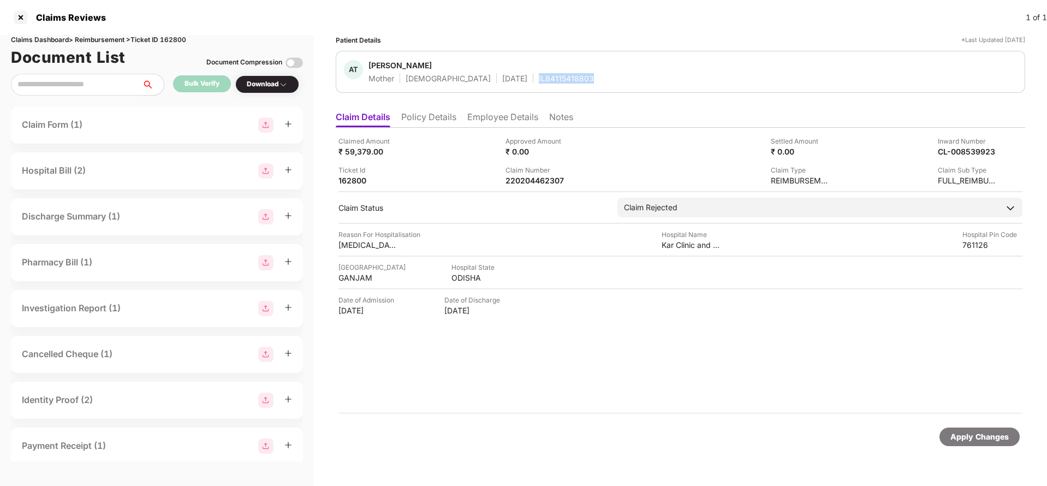
click at [539, 79] on div "IL84115418803" at bounding box center [566, 78] width 55 height 10
copy div "IL84115418803"
click at [535, 176] on div "220204462307" at bounding box center [535, 180] width 60 height 10
copy div "220204462307"
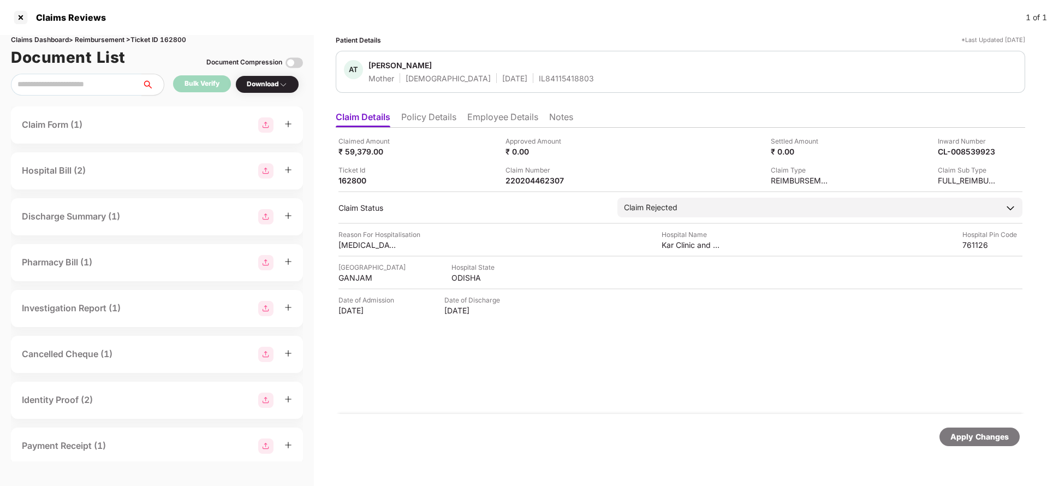
click at [539, 79] on div "IL84115418803" at bounding box center [566, 78] width 55 height 10
copy div "IL84115418803"
click at [972, 439] on div "Apply Changes" at bounding box center [979, 437] width 58 height 12
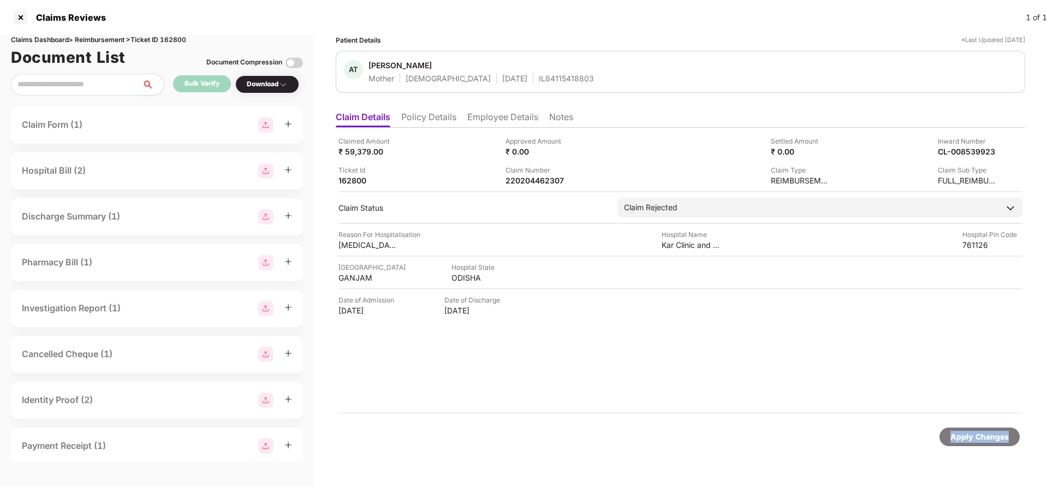
click at [972, 439] on div "Apply Changes" at bounding box center [979, 437] width 58 height 12
click at [176, 40] on div "Claims Dashboard > Reimbursement > Ticket ID 162800" at bounding box center [157, 40] width 292 height 10
copy div "162800"
click at [977, 432] on div "Apply Changes" at bounding box center [979, 437] width 58 height 12
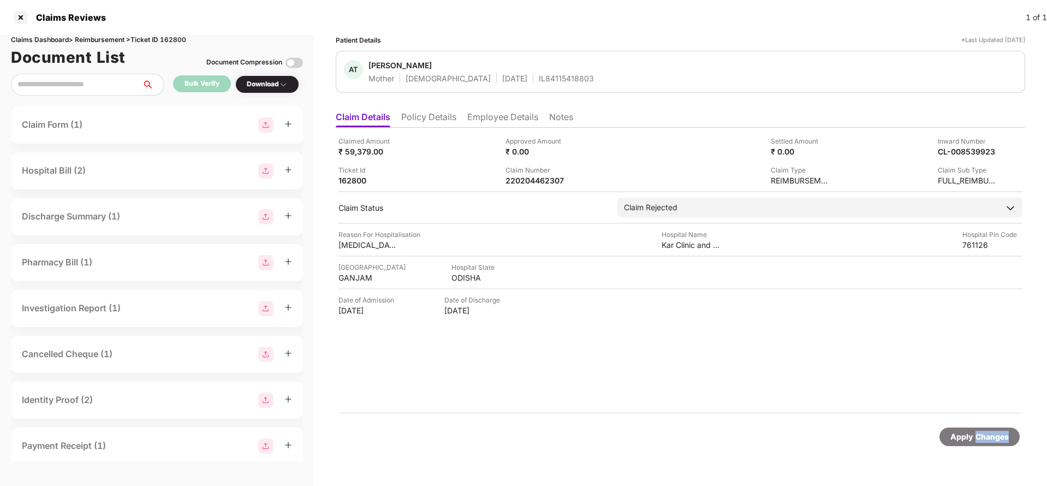
click at [977, 432] on div "Apply Changes" at bounding box center [979, 437] width 58 height 12
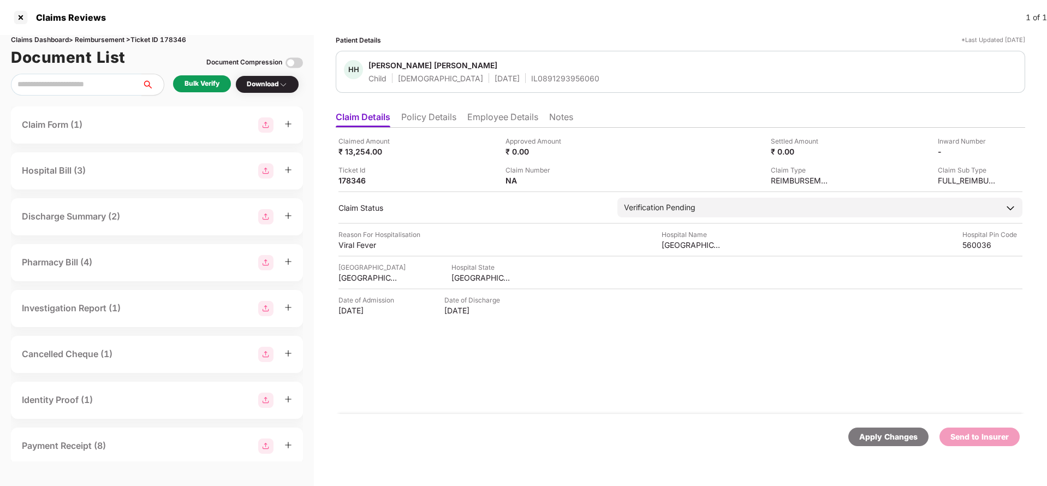
click at [431, 119] on li "Policy Details" at bounding box center [428, 119] width 55 height 16
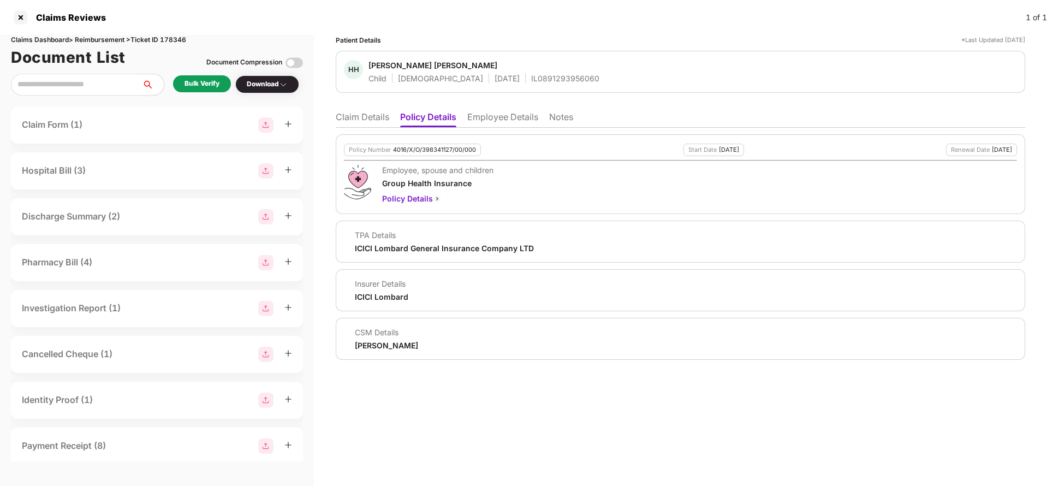
click at [437, 153] on div "4016/X/O/398341127/00/000" at bounding box center [434, 149] width 83 height 7
copy div "4016/X/O/398341127/00/000"
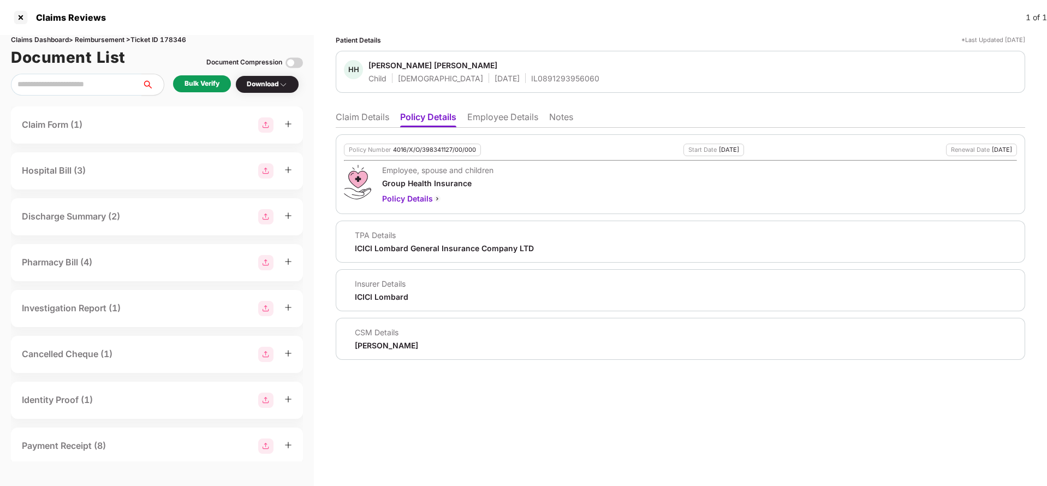
click at [491, 124] on li "Employee Details" at bounding box center [502, 119] width 71 height 16
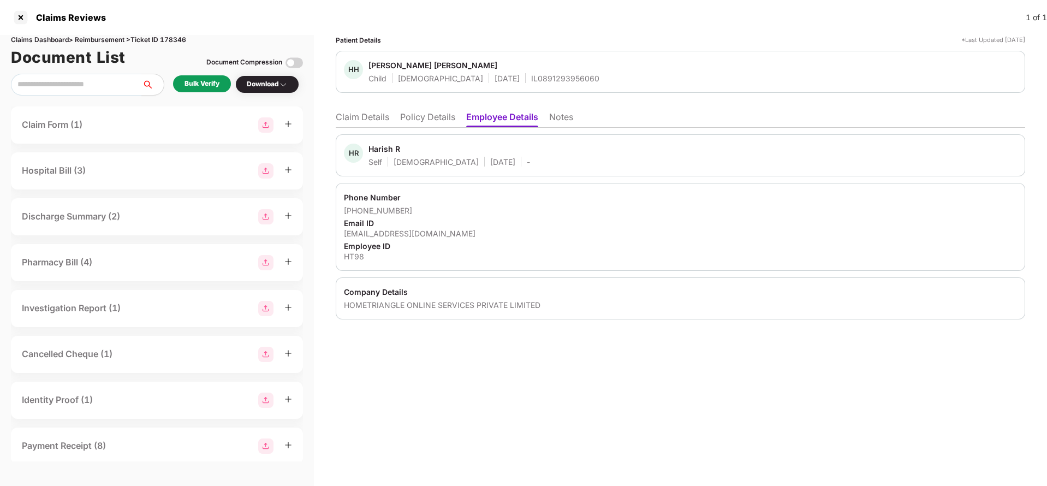
click at [371, 119] on li "Claim Details" at bounding box center [362, 119] width 53 height 16
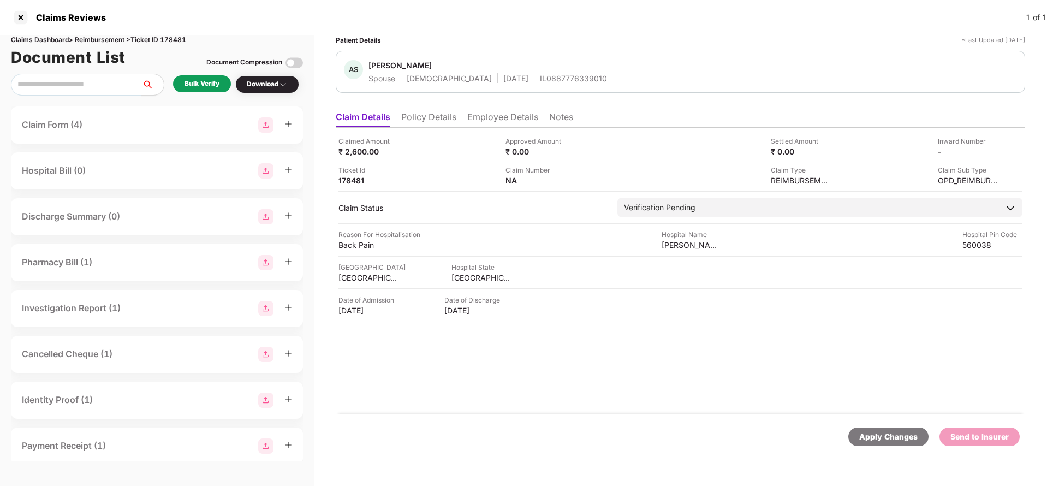
click at [427, 118] on li "Policy Details" at bounding box center [428, 119] width 55 height 16
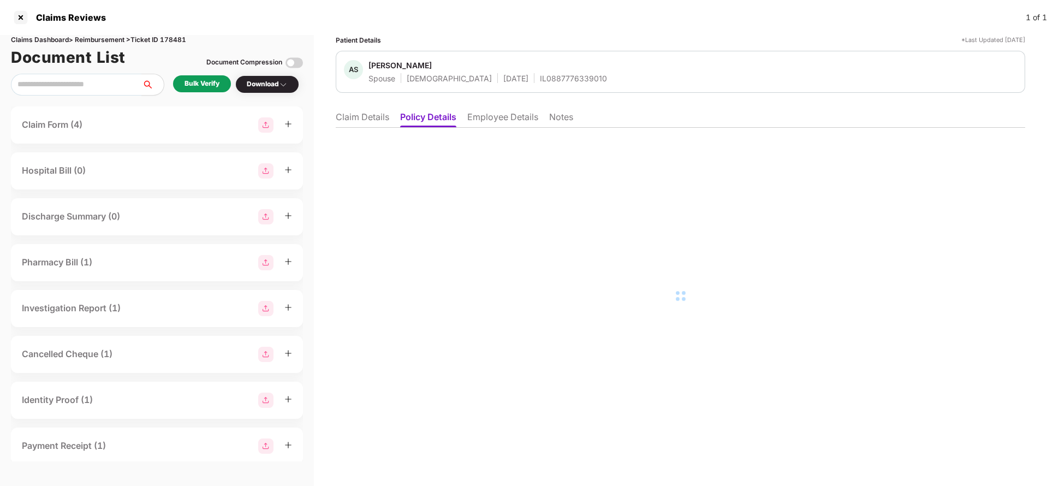
click at [492, 124] on li "Employee Details" at bounding box center [502, 119] width 71 height 16
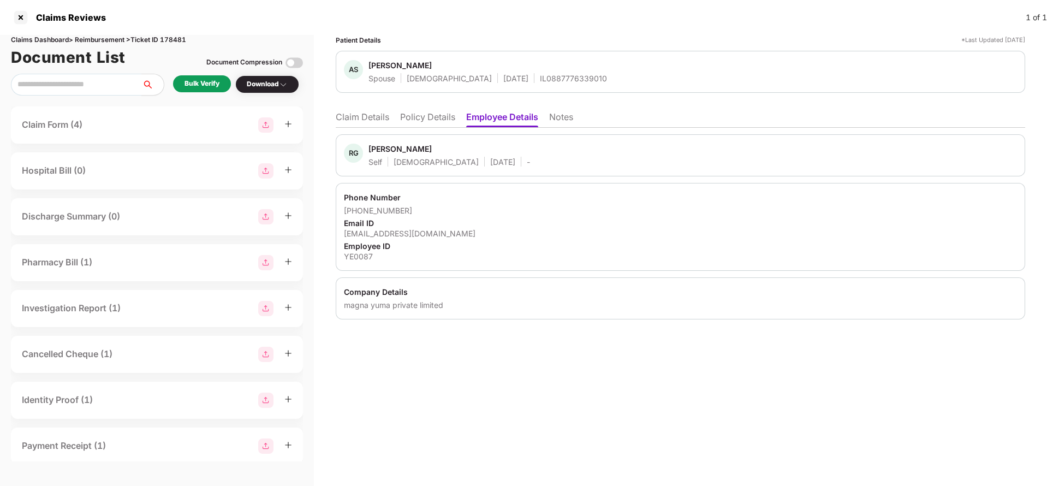
click at [369, 116] on li "Claim Details" at bounding box center [362, 119] width 53 height 16
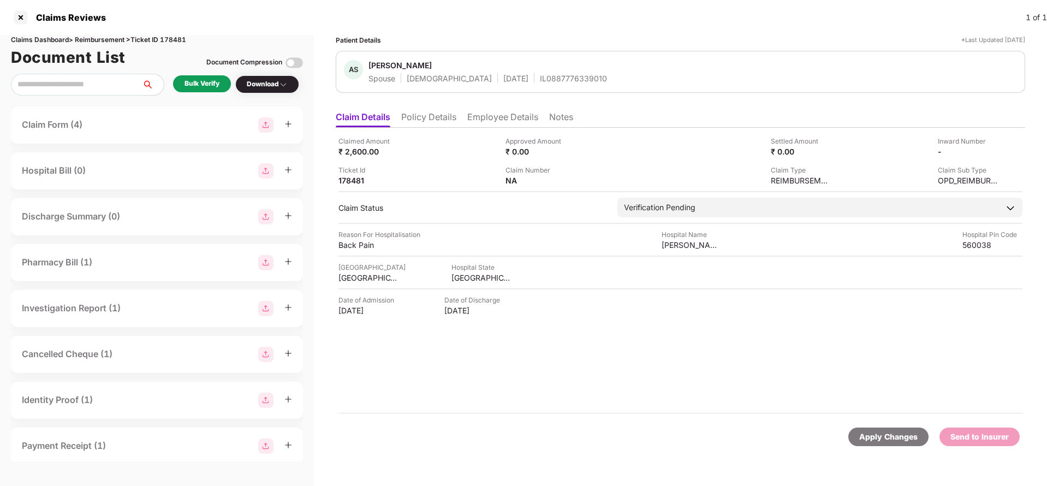
click at [540, 75] on div "IL0887776339010" at bounding box center [573, 78] width 67 height 10
copy div "IL0887776339010"
click at [503, 120] on li "Employee Details" at bounding box center [502, 119] width 71 height 16
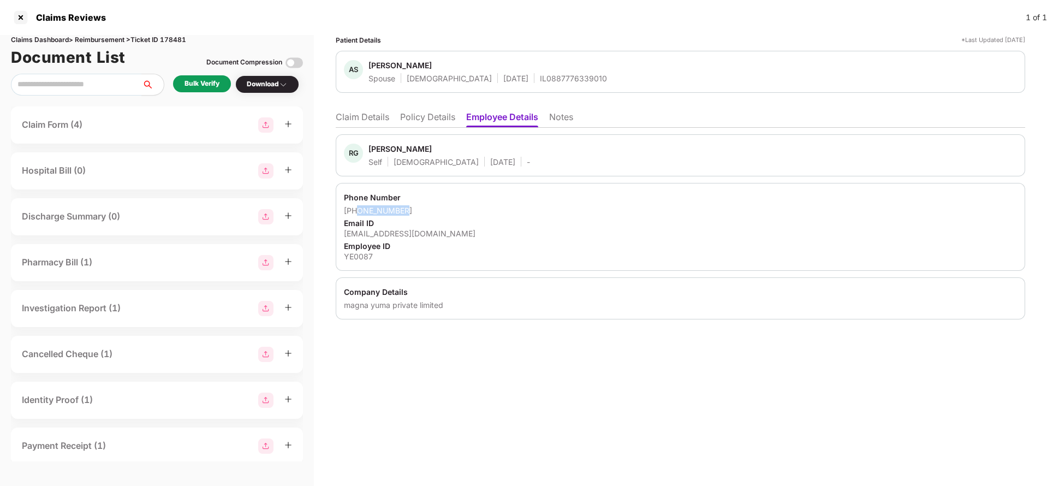
drag, startPoint x: 359, startPoint y: 209, endPoint x: 435, endPoint y: 209, distance: 75.9
click at [435, 209] on div "[PHONE_NUMBER]" at bounding box center [680, 210] width 673 height 10
copy div "9739155860"
click at [355, 123] on li "Claim Details" at bounding box center [362, 119] width 53 height 16
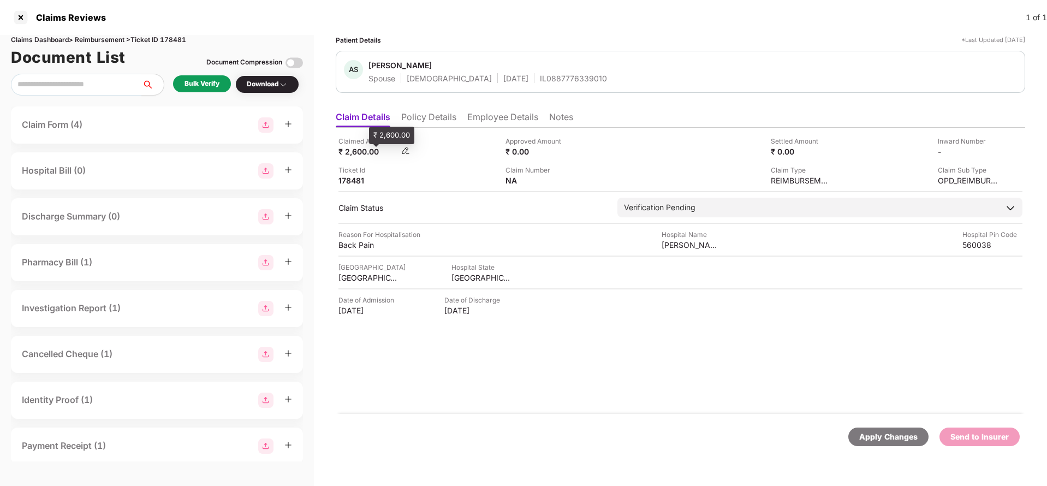
click at [357, 150] on div "₹ 2,600.00" at bounding box center [368, 151] width 60 height 10
copy div "2,600"
click at [677, 242] on div "[PERSON_NAME] Clinic" at bounding box center [692, 245] width 60 height 10
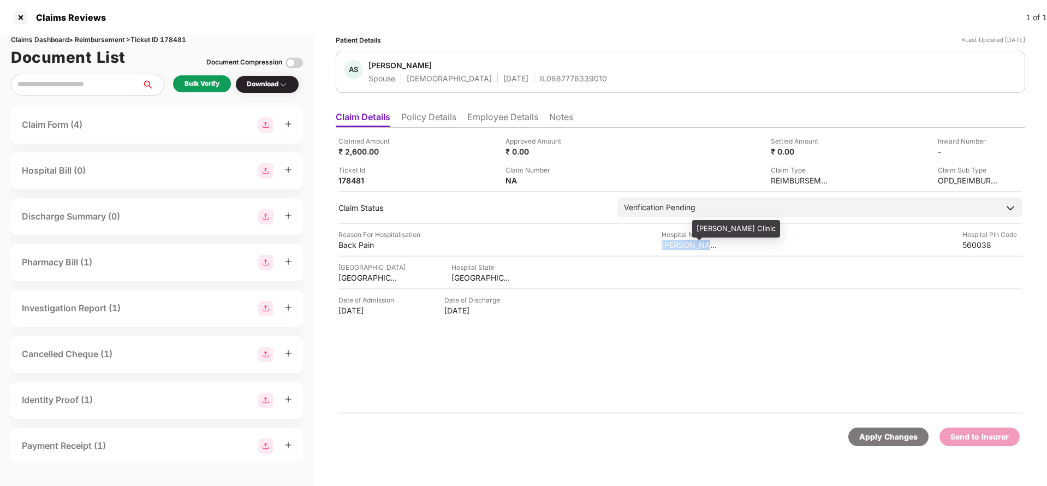
click at [677, 242] on div "[PERSON_NAME] Clinic" at bounding box center [692, 245] width 60 height 10
copy div "[PERSON_NAME] Clinic"
click at [210, 80] on div "Bulk Verify" at bounding box center [202, 84] width 35 height 10
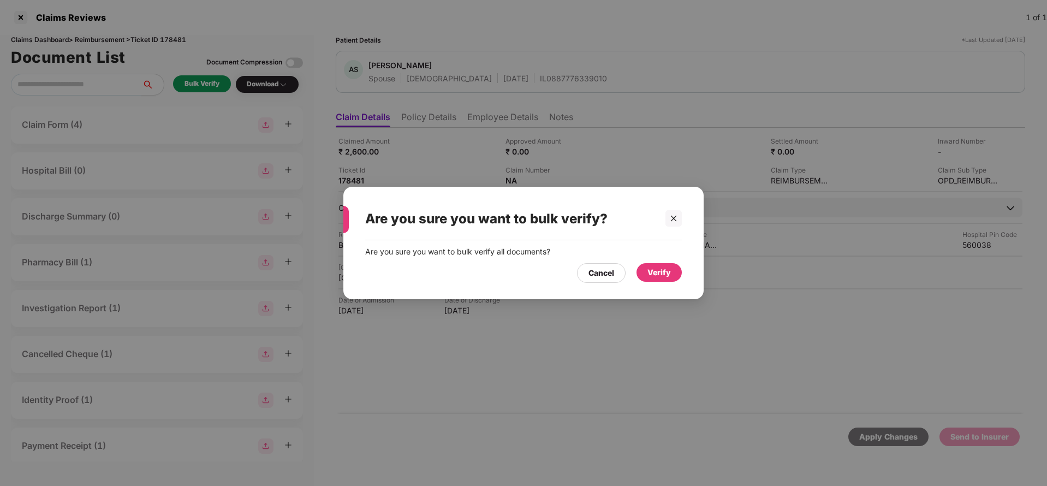
click at [661, 274] on div "Verify" at bounding box center [658, 272] width 23 height 12
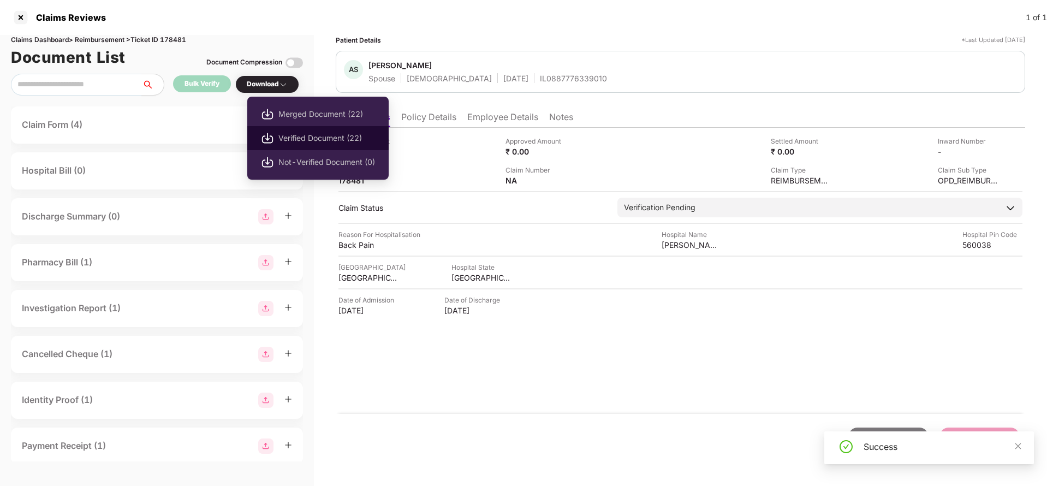
click at [322, 131] on li "Verified Document (22)" at bounding box center [317, 138] width 141 height 24
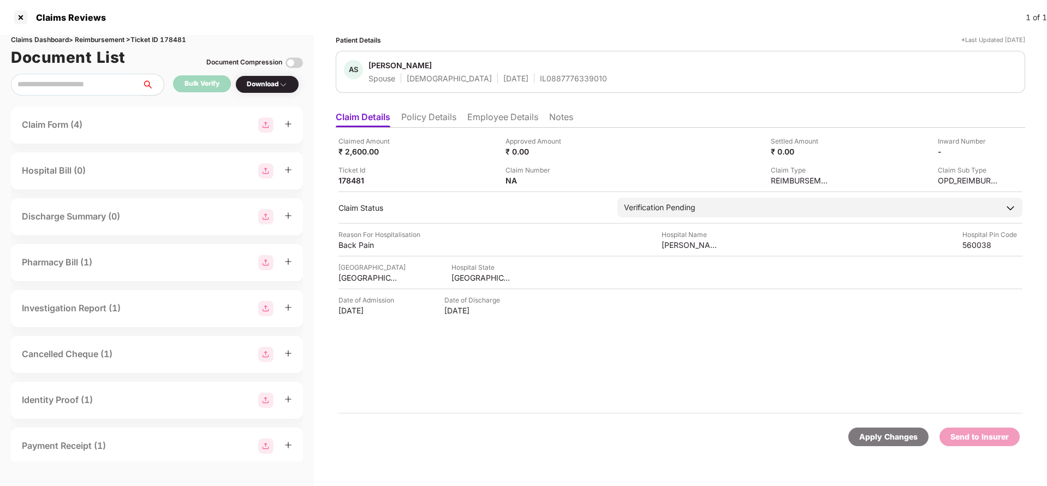
click at [112, 114] on div "Claim Form (4)" at bounding box center [157, 124] width 292 height 37
click at [115, 128] on div "Claim Form (4)" at bounding box center [157, 124] width 270 height 15
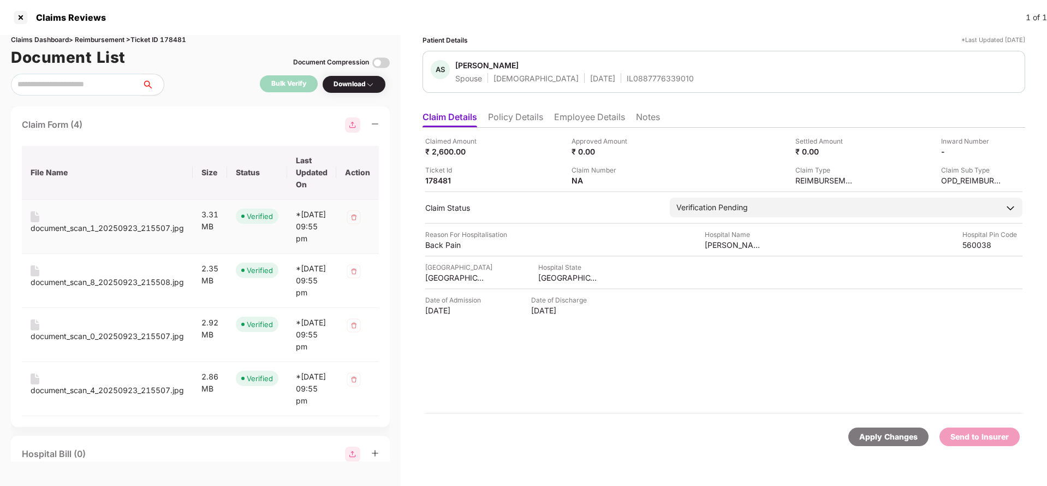
click at [97, 230] on div "document_scan_1_20250923_215507.jpg" at bounding box center [107, 228] width 153 height 12
click at [95, 302] on td "document_scan_8_20250923_215508.jpg" at bounding box center [107, 281] width 171 height 54
click at [100, 288] on div "document_scan_8_20250923_215508.jpg" at bounding box center [107, 282] width 153 height 12
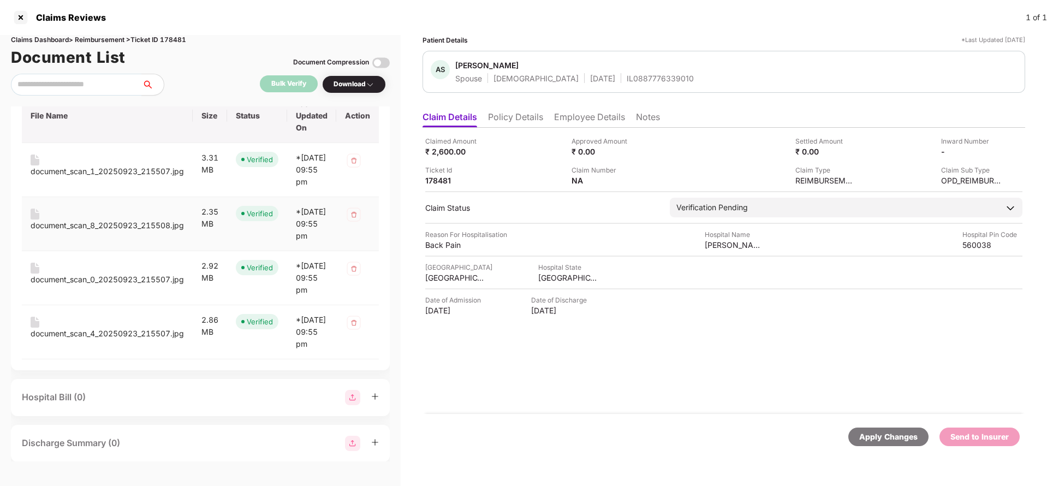
scroll to position [82, 0]
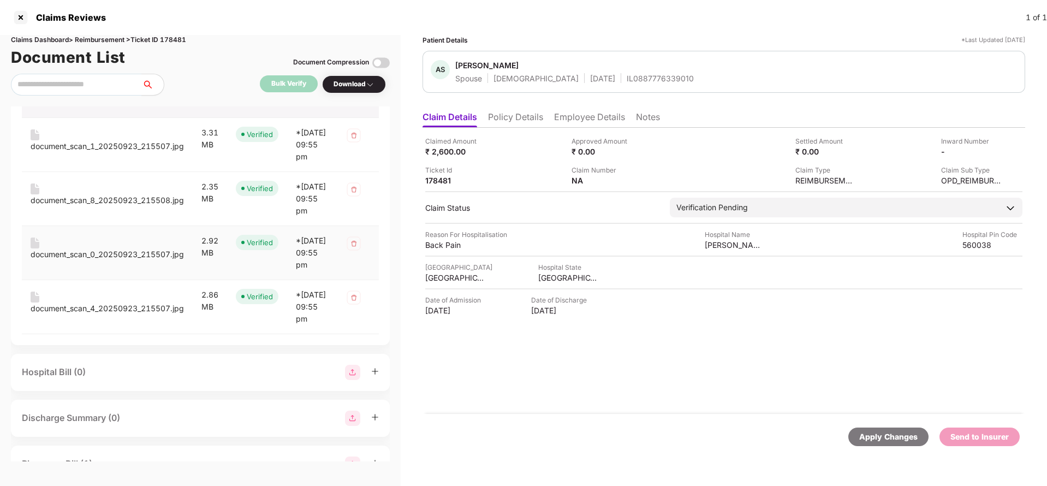
click at [104, 260] on div "document_scan_0_20250923_215507.jpg" at bounding box center [107, 254] width 153 height 12
click at [101, 314] on div "document_scan_4_20250923_215507.jpg" at bounding box center [107, 308] width 153 height 12
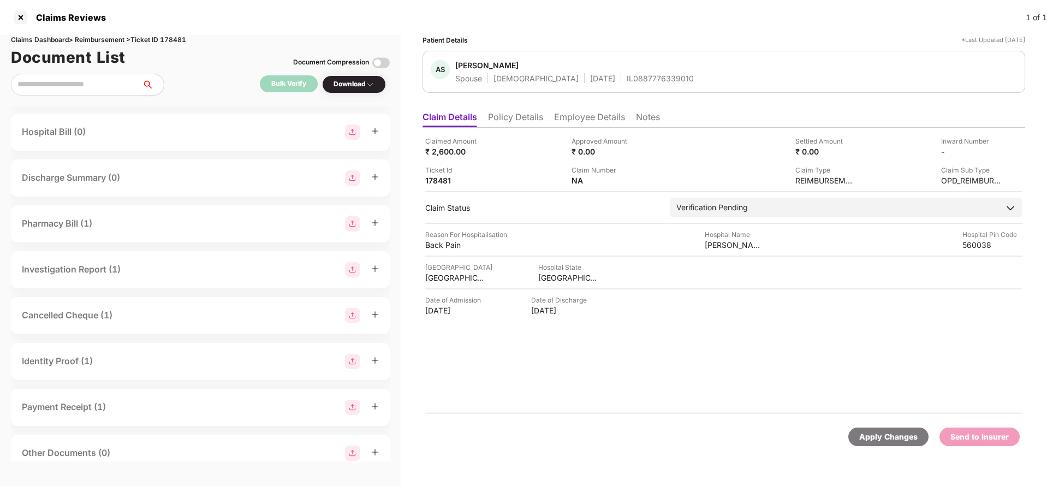
scroll to position [328, 0]
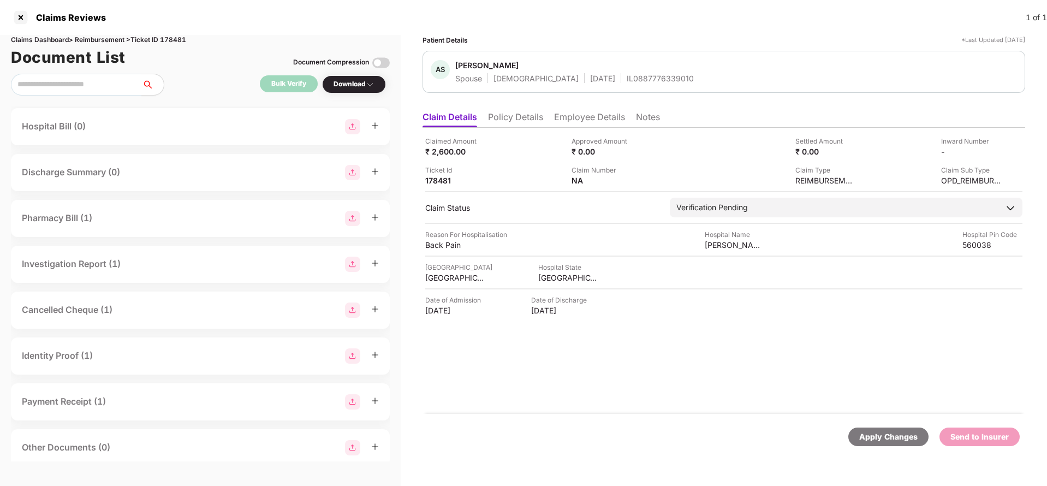
click at [123, 226] on div "Pharmacy Bill (1)" at bounding box center [200, 218] width 357 height 15
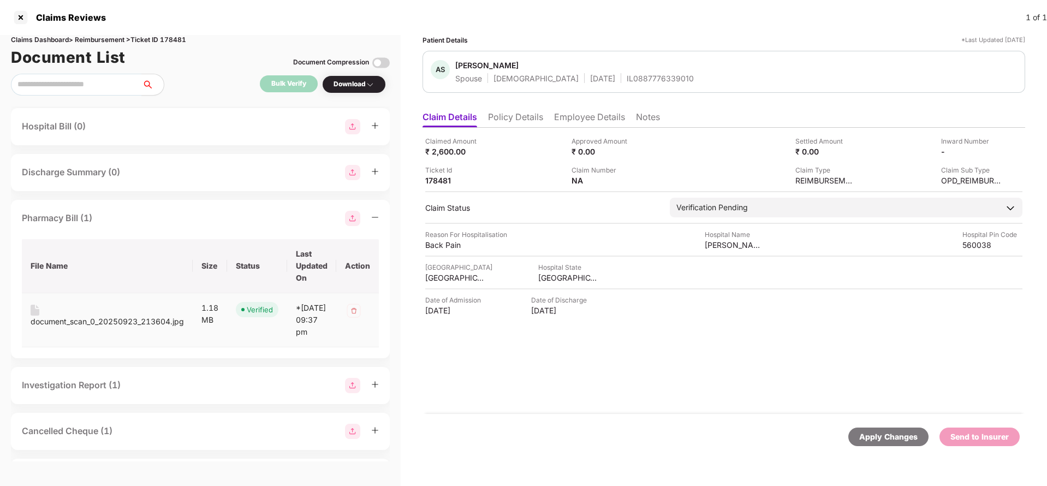
click at [79, 328] on div "document_scan_0_20250923_213604.jpg" at bounding box center [107, 322] width 153 height 12
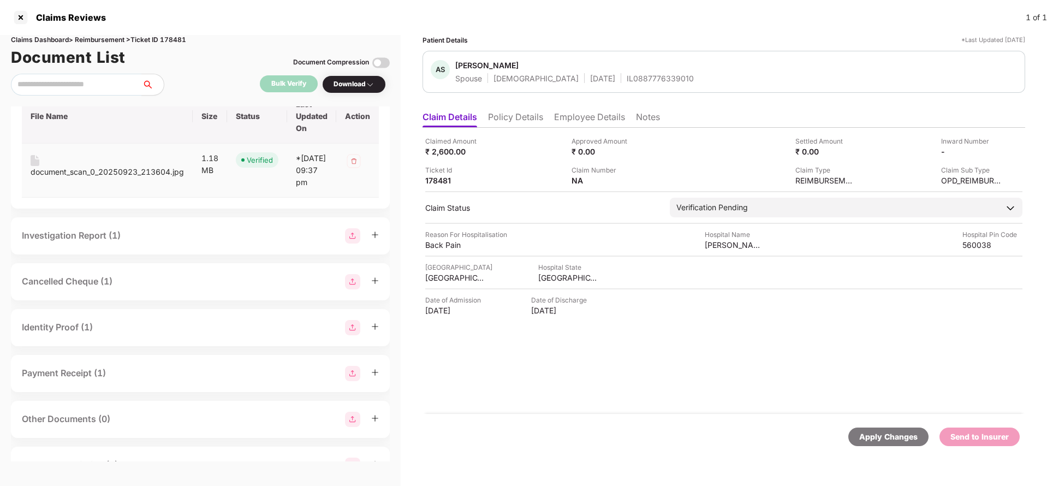
scroll to position [491, 0]
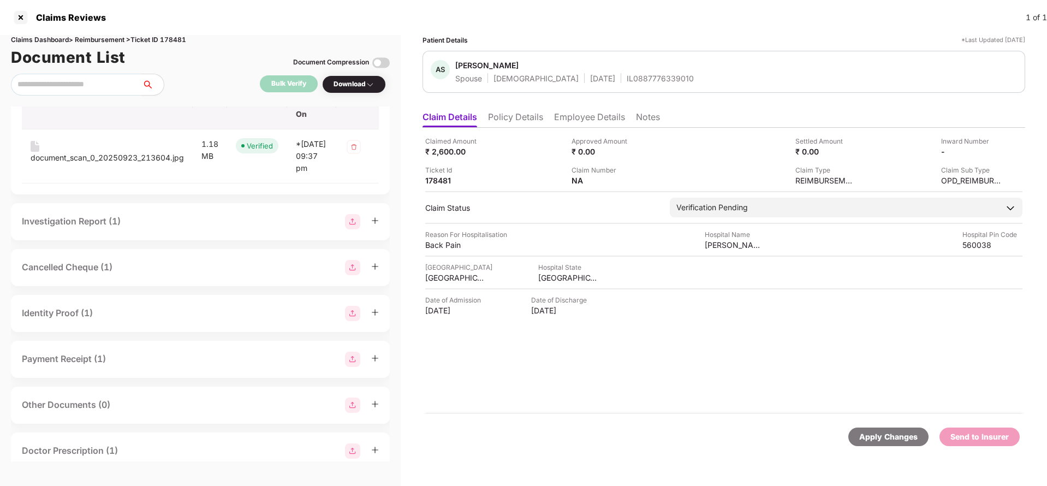
click at [116, 228] on div "Investigation Report (1)" at bounding box center [71, 222] width 99 height 14
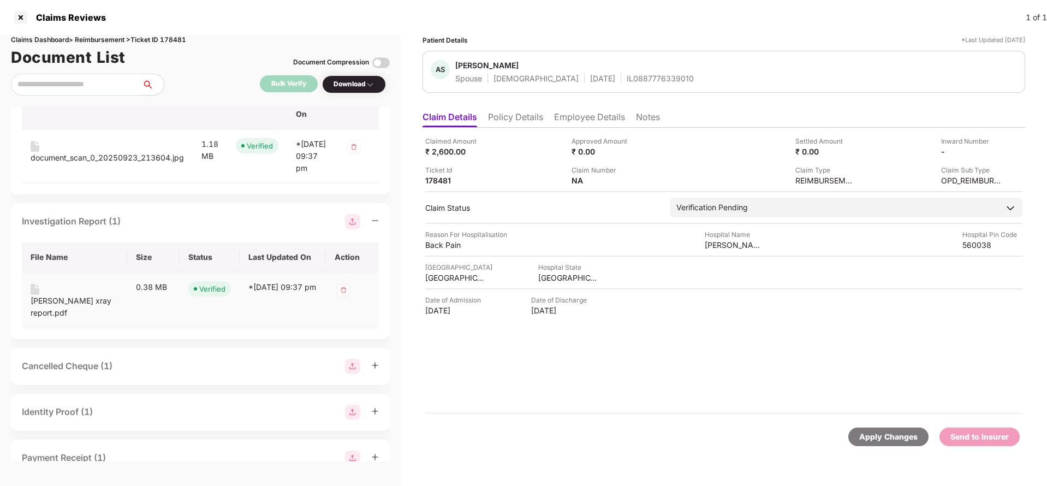
click at [52, 319] on div "ankita saraf xray report.pdf" at bounding box center [75, 307] width 88 height 24
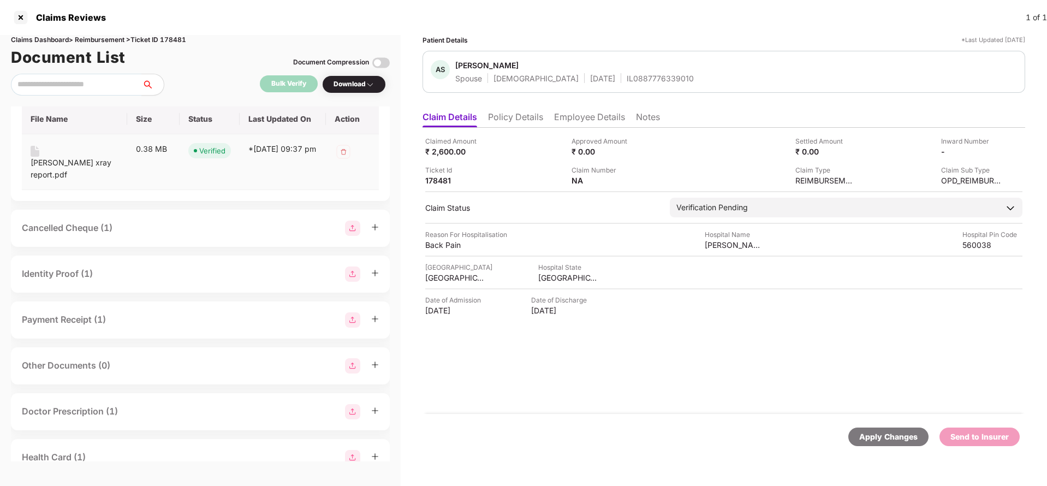
scroll to position [655, 0]
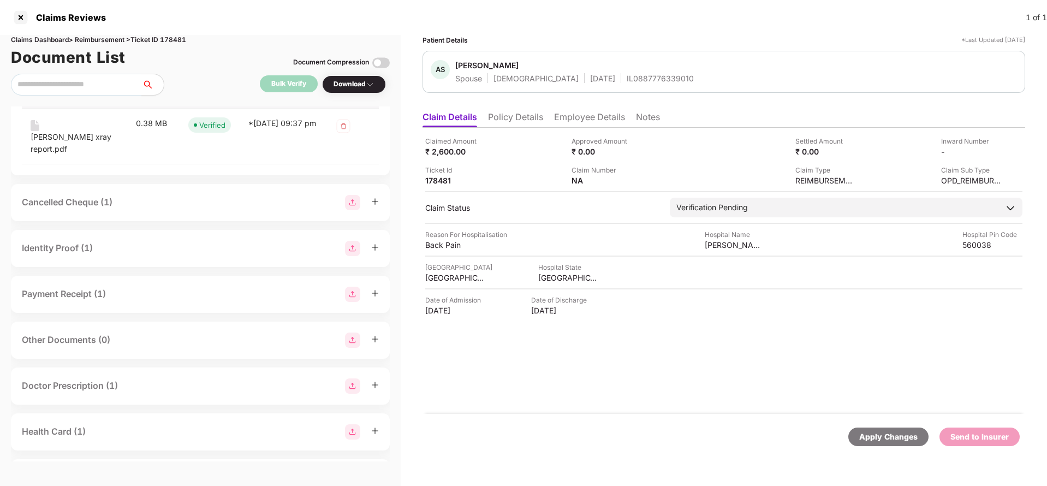
click at [85, 209] on div "Cancelled Cheque (1)" at bounding box center [67, 202] width 91 height 14
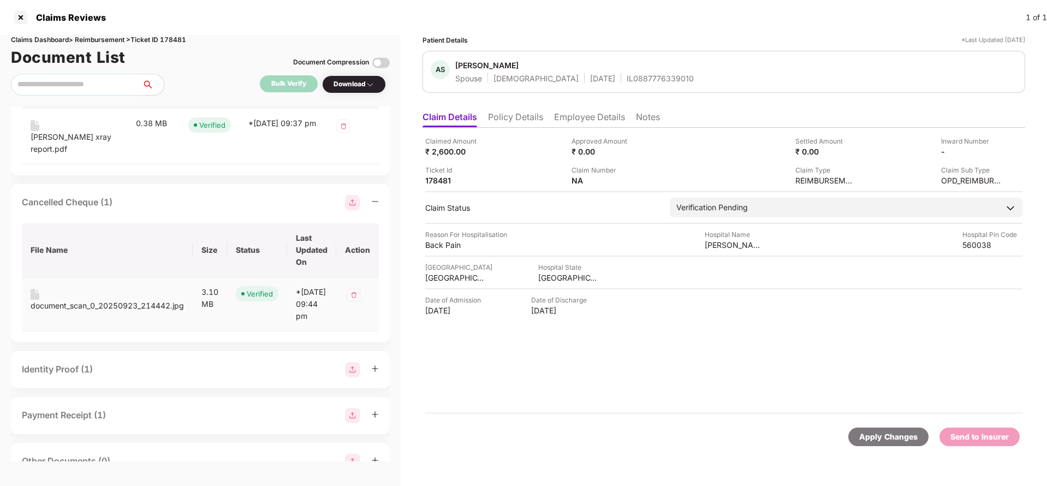
click at [66, 312] on div "document_scan_0_20250923_214442.jpg" at bounding box center [107, 306] width 153 height 12
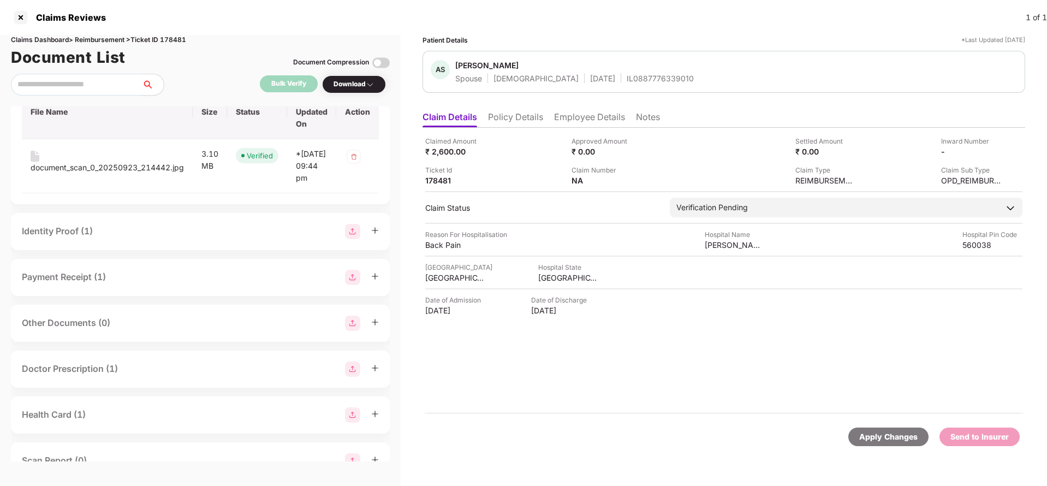
scroll to position [819, 0]
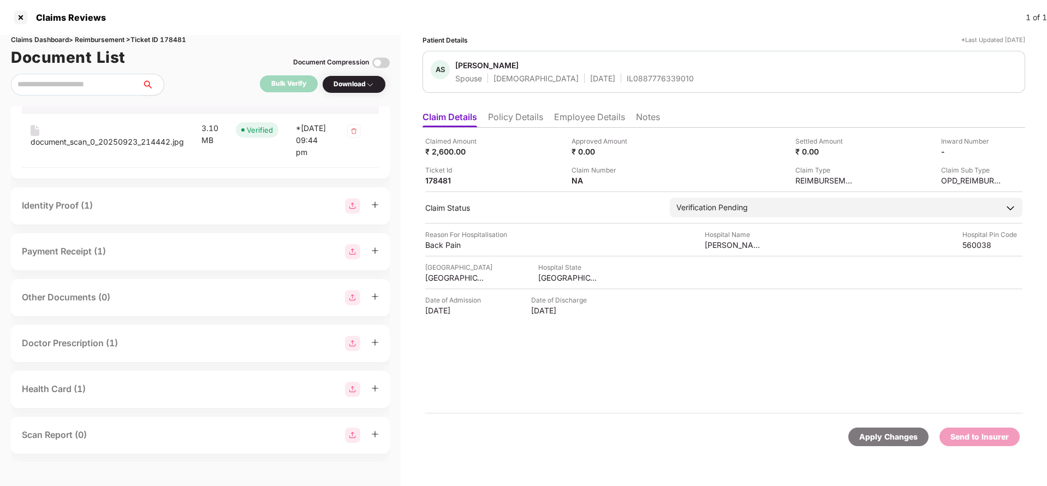
click at [53, 212] on div "Identity Proof (1)" at bounding box center [57, 206] width 71 height 14
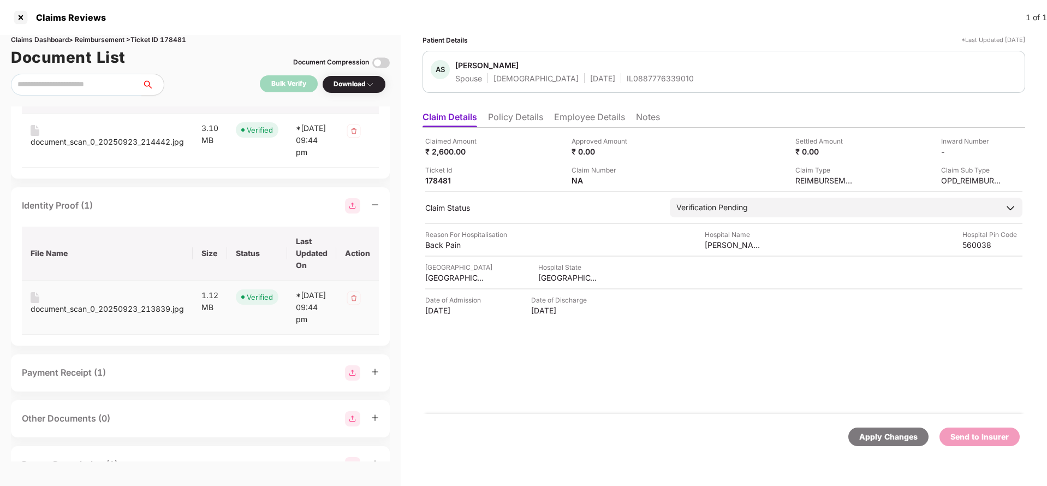
click at [73, 315] on div "document_scan_0_20250923_213839.jpg" at bounding box center [107, 309] width 153 height 12
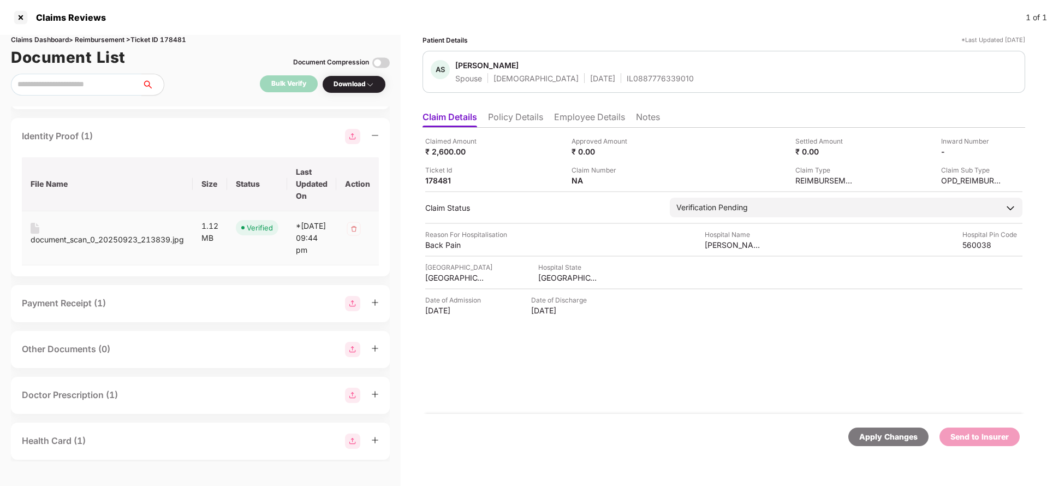
scroll to position [983, 0]
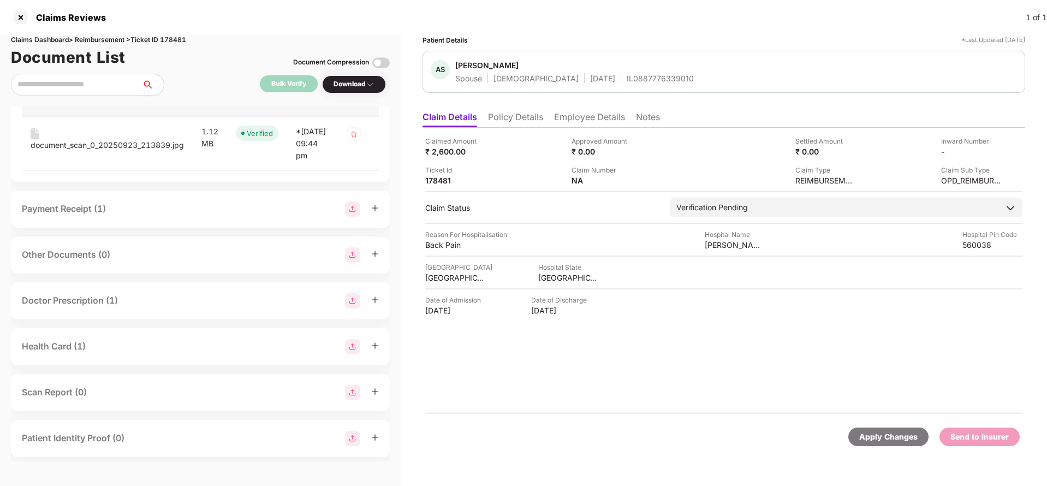
click at [65, 216] on div "Payment Receipt (1)" at bounding box center [64, 209] width 84 height 14
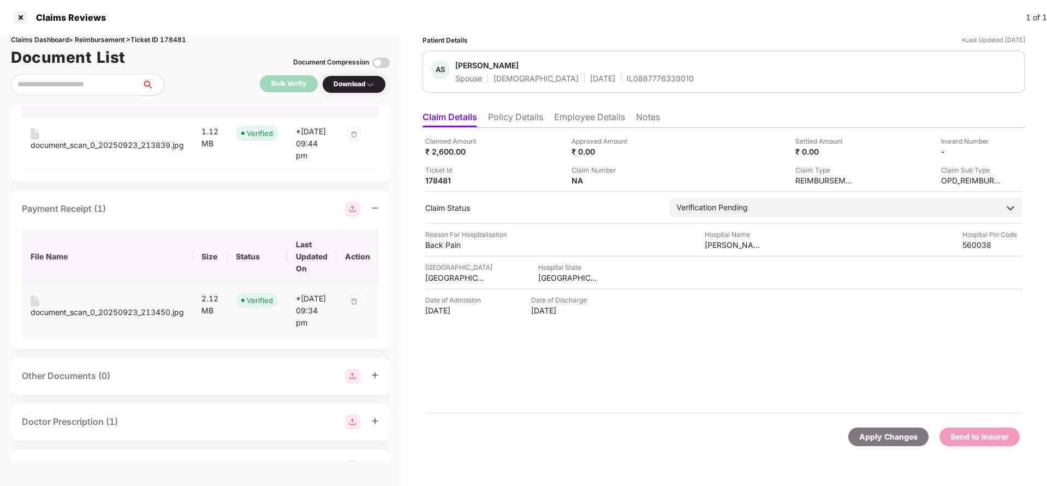
click at [91, 318] on div "document_scan_0_20250923_213450.jpg" at bounding box center [107, 312] width 153 height 12
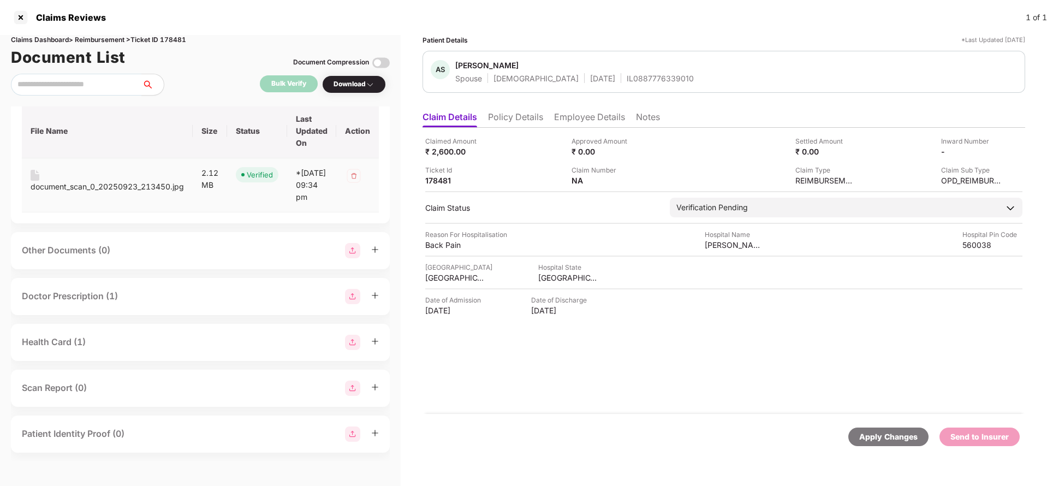
scroll to position [1204, 0]
click at [76, 292] on div "Doctor Prescription (1)" at bounding box center [70, 296] width 96 height 14
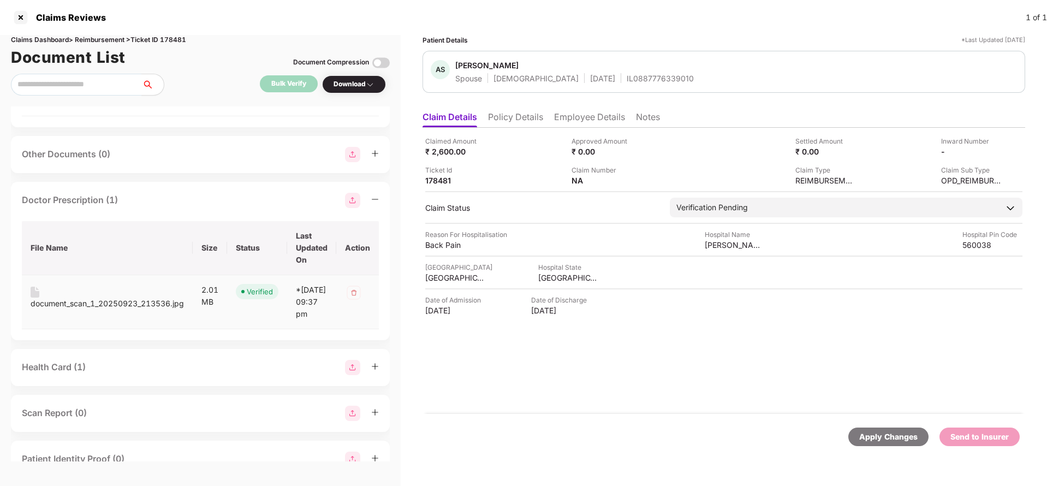
click at [99, 310] on div "document_scan_1_20250923_213536.jpg" at bounding box center [107, 303] width 153 height 12
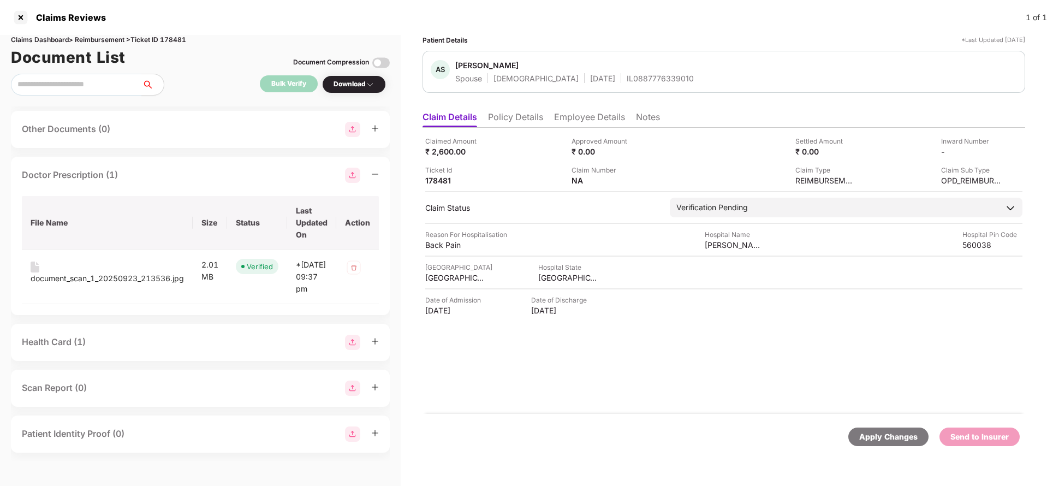
click at [62, 341] on div "Health Card (1)" at bounding box center [54, 342] width 64 height 14
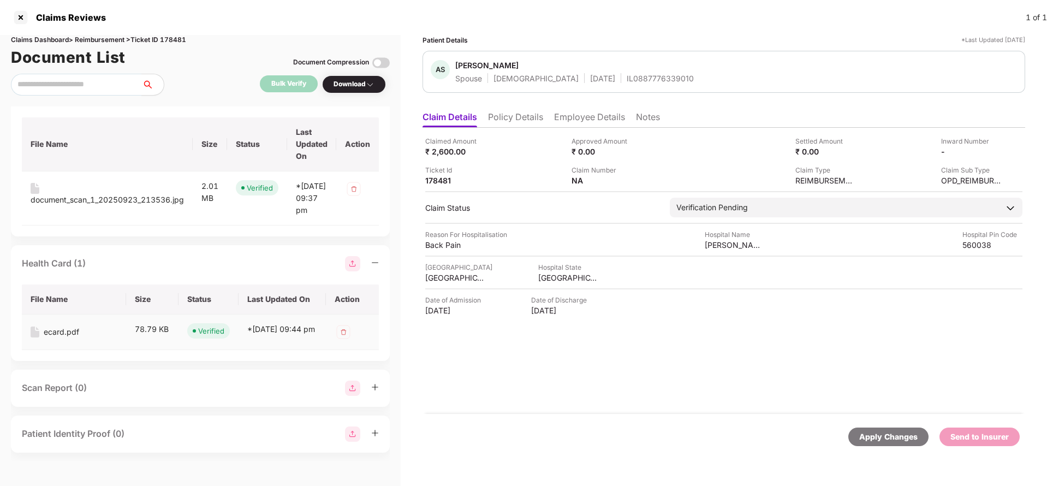
click at [70, 338] on div "ecard.pdf" at bounding box center [61, 332] width 35 height 12
click at [993, 151] on img at bounding box center [996, 150] width 9 height 9
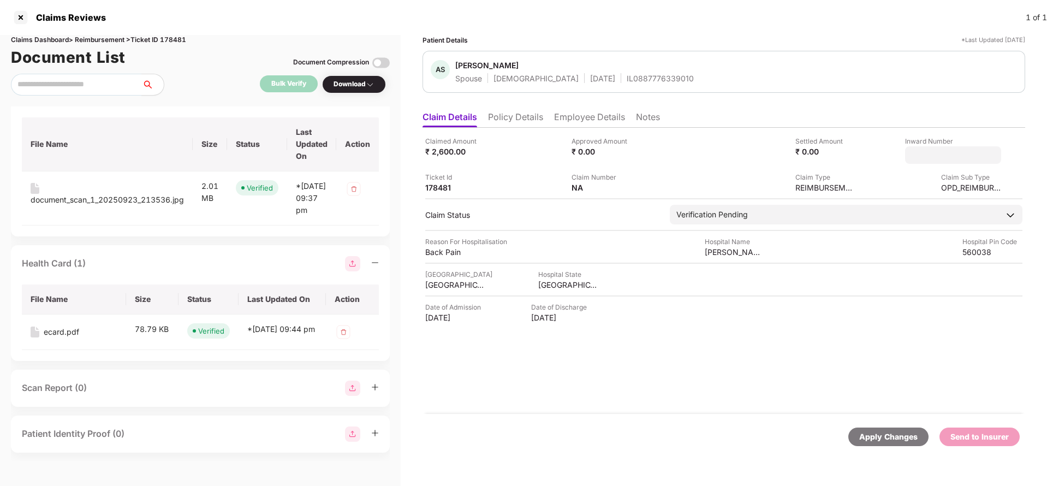
type input "**********"
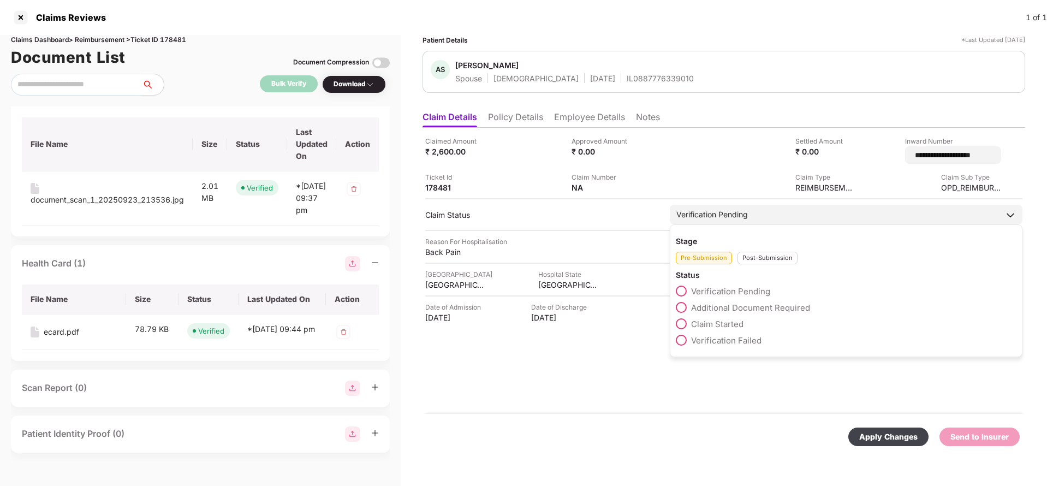
click at [722, 216] on div "Verification Pending" at bounding box center [846, 215] width 353 height 20
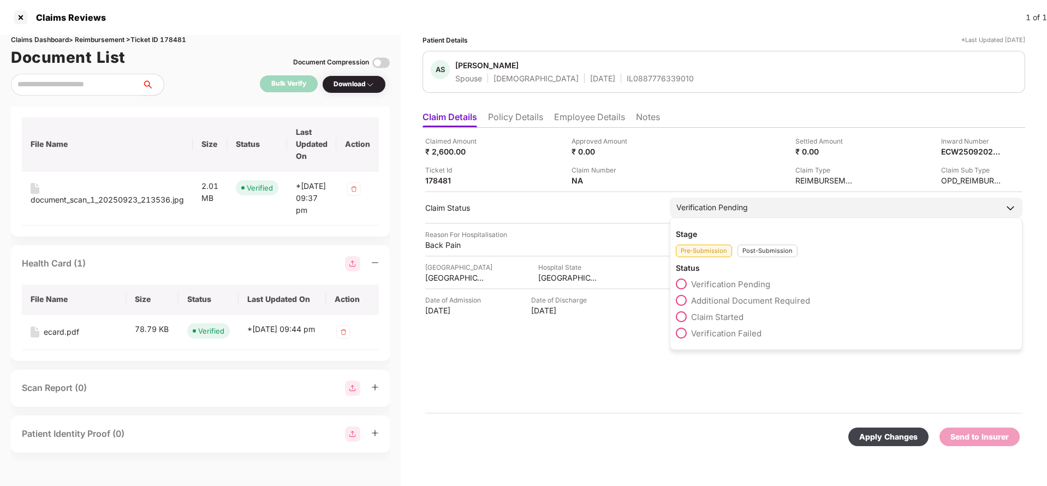
click at [777, 249] on div "Post-Submission" at bounding box center [767, 251] width 60 height 13
click at [748, 300] on span "Claim Under Process" at bounding box center [732, 300] width 82 height 10
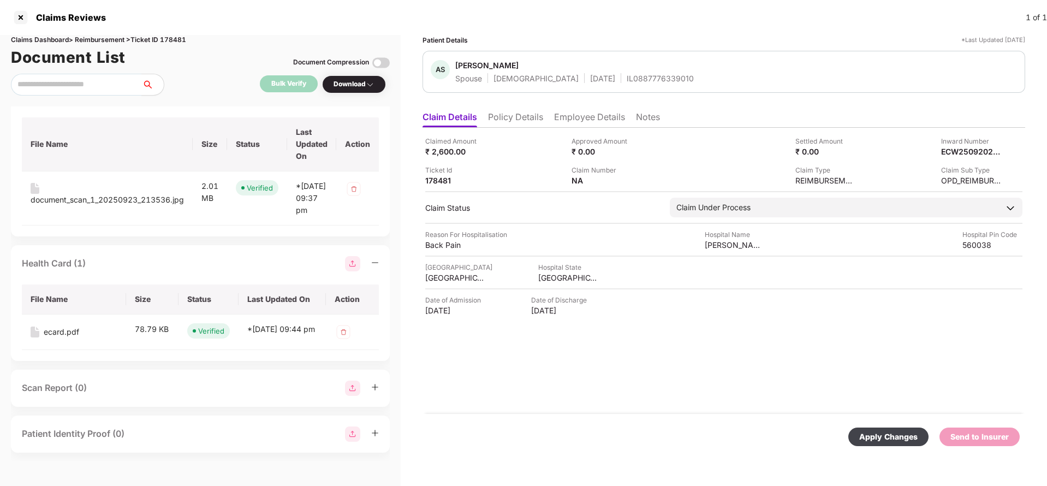
click at [900, 431] on div "Apply Changes" at bounding box center [888, 437] width 58 height 12
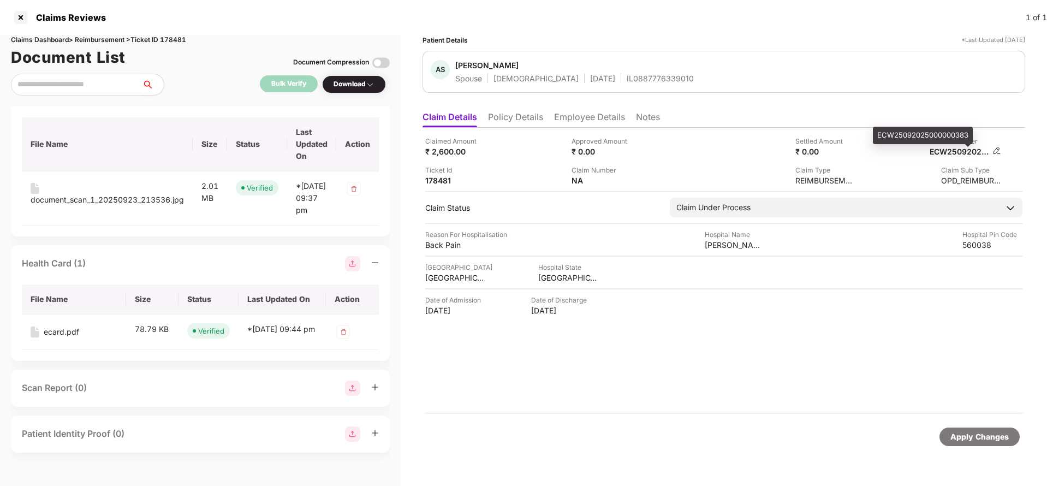
click at [960, 153] on div "ECW25092025000000383" at bounding box center [960, 151] width 60 height 10
copy div "ECW25092025000000383"
click at [627, 80] on div "IL0887776339010" at bounding box center [660, 78] width 67 height 10
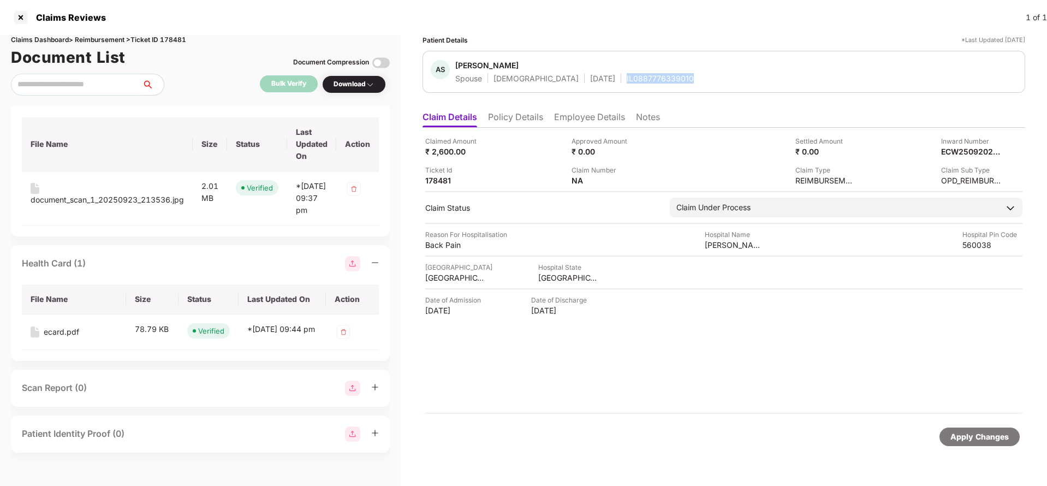
click at [627, 80] on div "IL0887776339010" at bounding box center [660, 78] width 67 height 10
copy div "IL0887776339010"
click at [995, 442] on div "Apply Changes" at bounding box center [979, 437] width 58 height 12
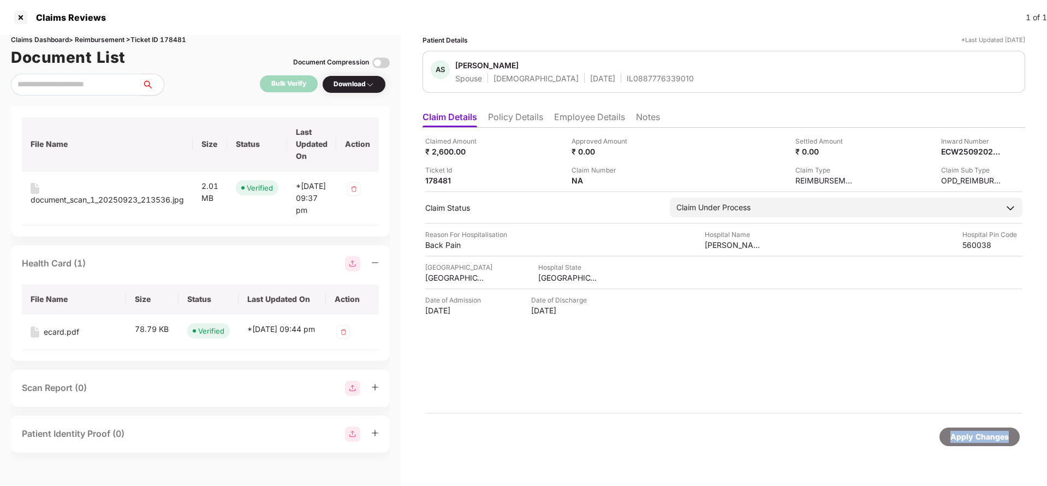
click at [995, 442] on div "Apply Changes" at bounding box center [979, 437] width 58 height 12
click at [171, 35] on div "Claims Dashboard > Reimbursement > Ticket ID 178481" at bounding box center [200, 40] width 379 height 10
copy div "178481"
click at [967, 426] on div "Apply Changes" at bounding box center [723, 437] width 603 height 46
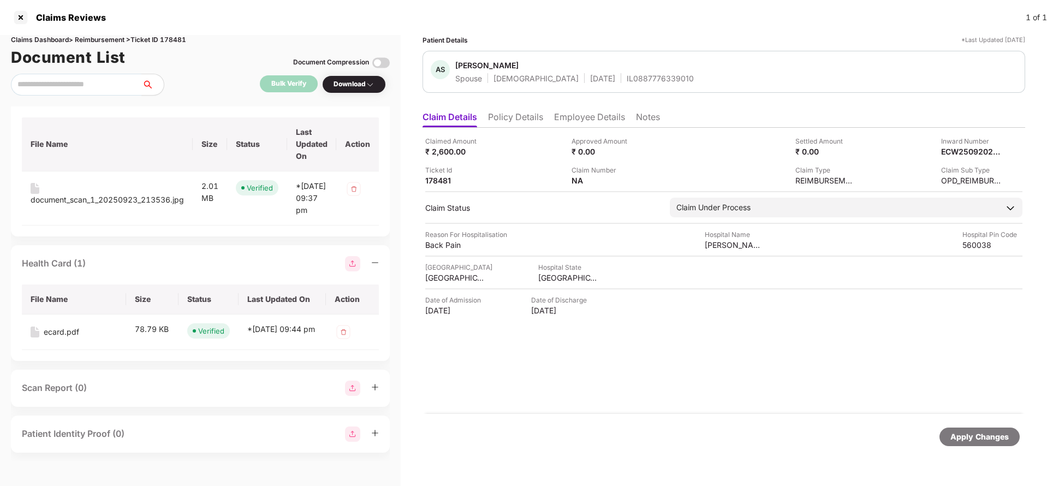
click at [967, 426] on div "Apply Changes" at bounding box center [723, 437] width 603 height 46
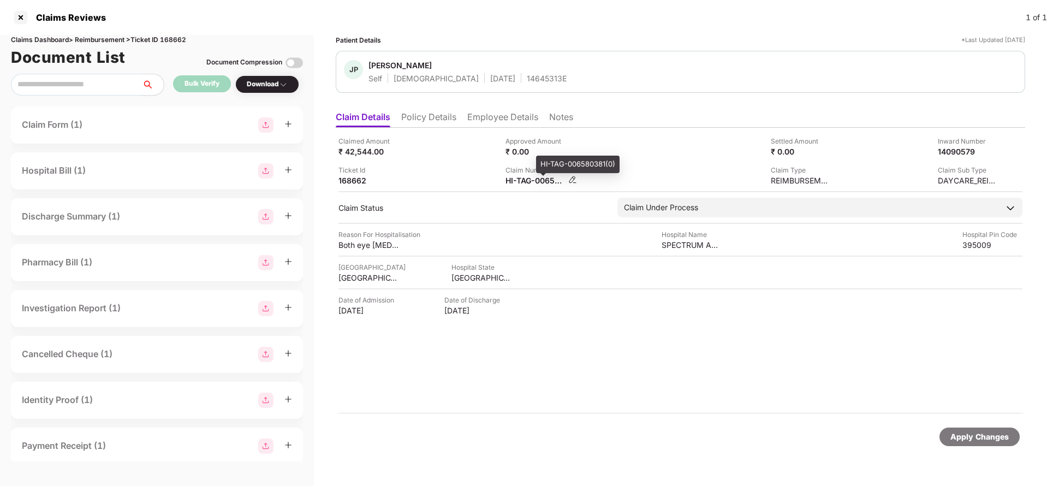
click at [528, 182] on div "HI-TAG-006580381(0)" at bounding box center [535, 180] width 60 height 10
copy div
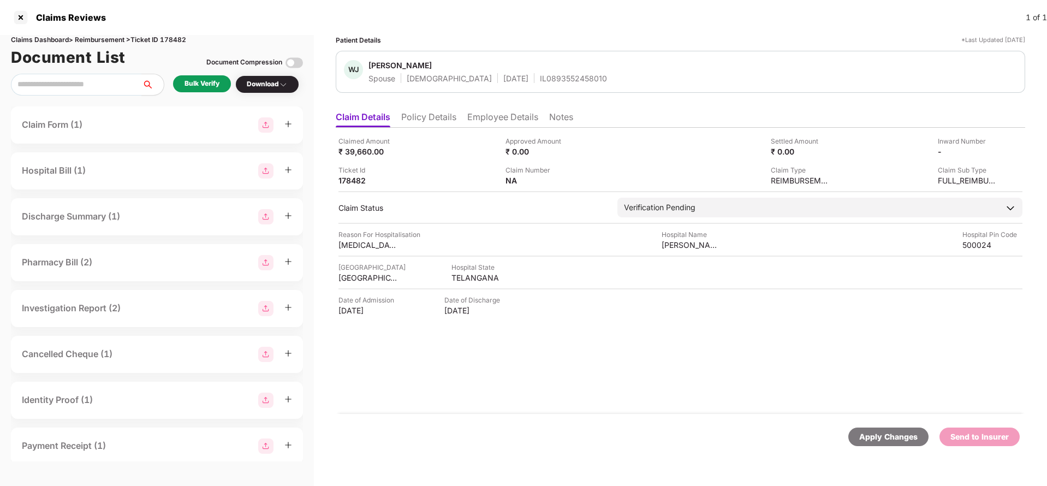
click at [437, 113] on li "Policy Details" at bounding box center [428, 119] width 55 height 16
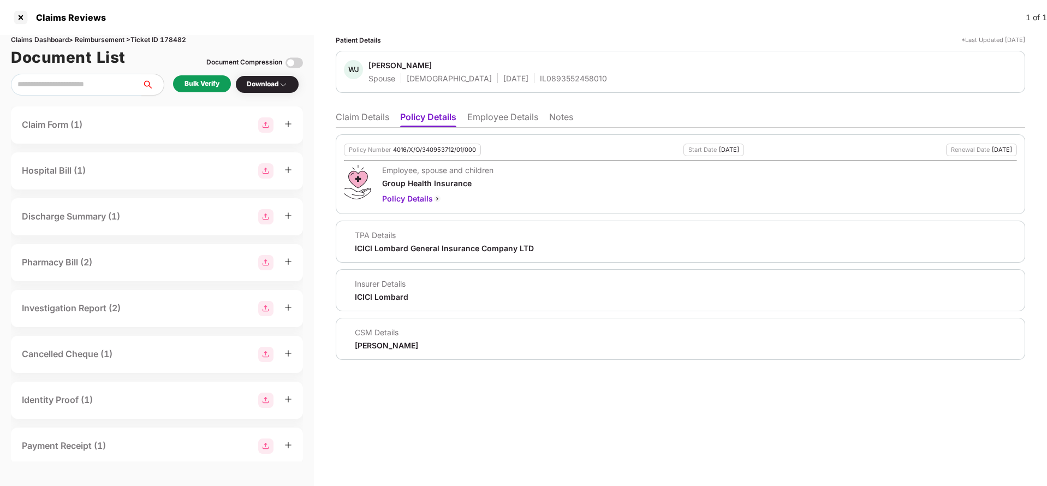
click at [447, 151] on div "4016/X/O/340953712/01/000" at bounding box center [434, 149] width 83 height 7
copy div "4016/X/O/340953712/01/000"
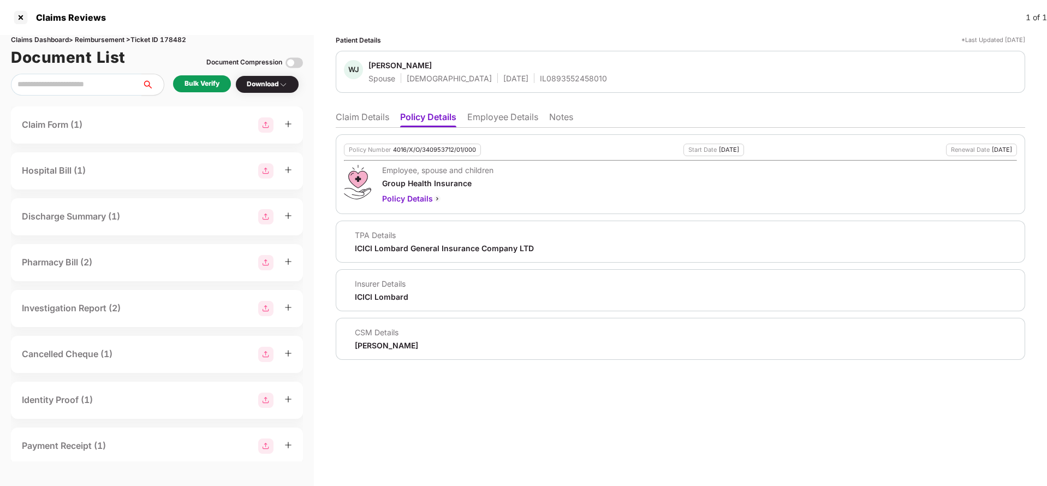
click at [543, 84] on div "WJ Wasfiya Jabeen Spouse Female 07 Mar 1989 IL0893552458010" at bounding box center [680, 72] width 689 height 42
copy div "IL0893552458010"
click at [516, 113] on li "Employee Details" at bounding box center [502, 119] width 71 height 16
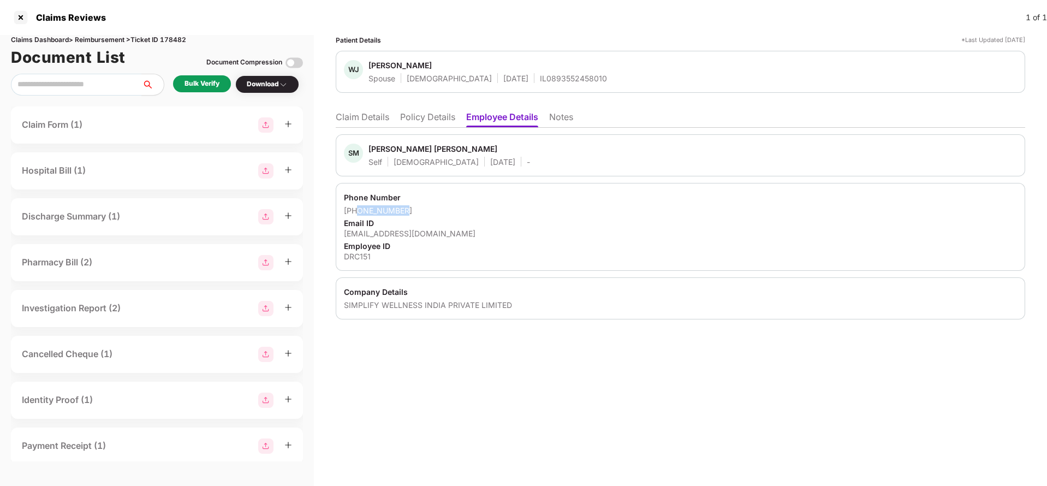
drag, startPoint x: 357, startPoint y: 208, endPoint x: 502, endPoint y: 207, distance: 144.7
click at [502, 207] on div "+919052853534" at bounding box center [680, 210] width 673 height 10
copy div "9052853534"
click at [391, 232] on div "shaik.a@doctorc.in" at bounding box center [680, 233] width 673 height 10
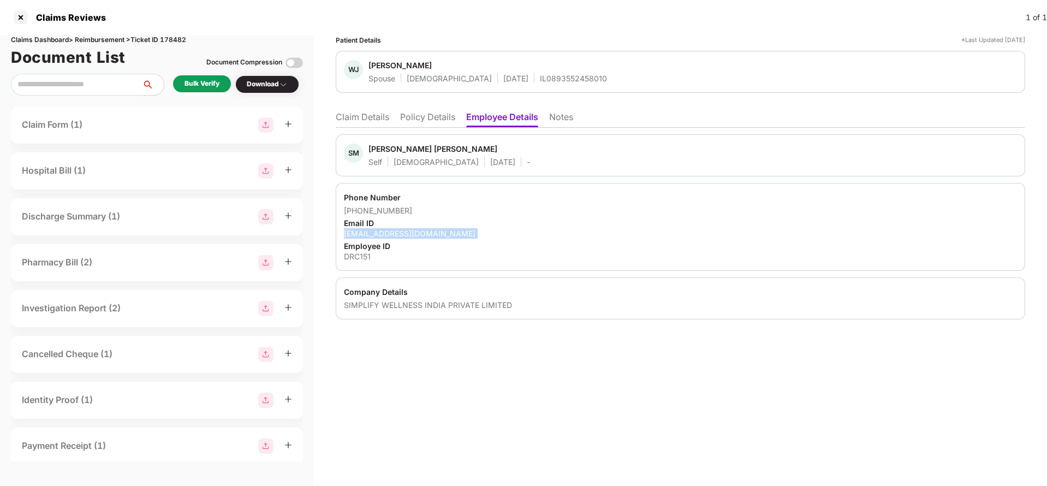
click at [391, 232] on div "shaik.a@doctorc.in" at bounding box center [680, 233] width 673 height 10
copy div "shaik.a@doctorc.in"
click at [358, 120] on li "Claim Details" at bounding box center [362, 119] width 53 height 16
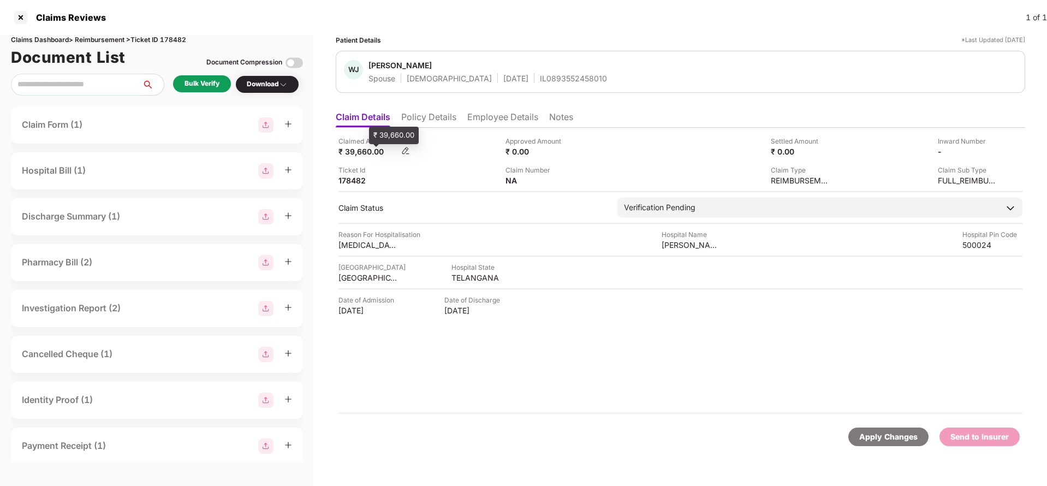
click at [362, 154] on div "₹ 39,660.00" at bounding box center [368, 151] width 60 height 10
copy div "39,660"
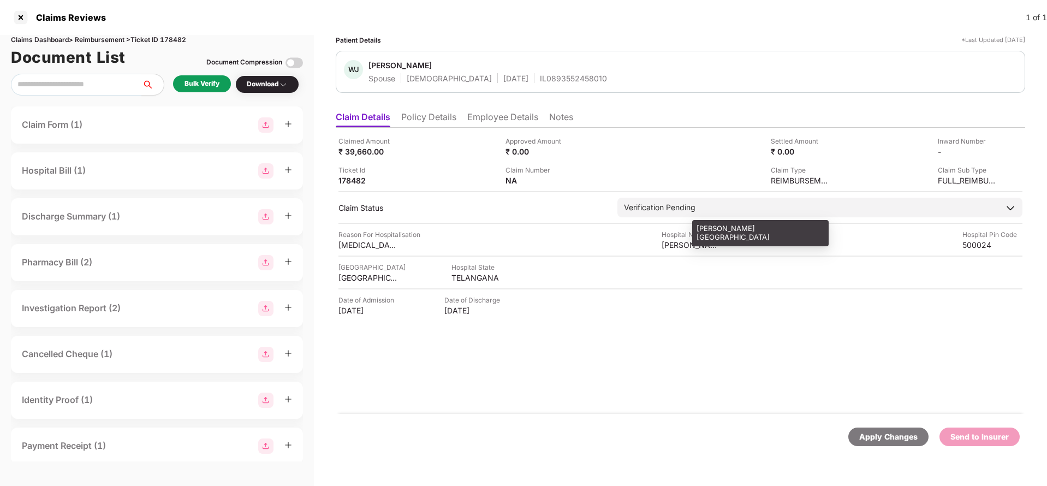
click at [716, 247] on div "IMTIYAZ HOSPITAL" at bounding box center [692, 245] width 60 height 10
copy div "IMTIYAZ HOSPITAL"
click at [219, 90] on div "Bulk Verify" at bounding box center [202, 83] width 58 height 17
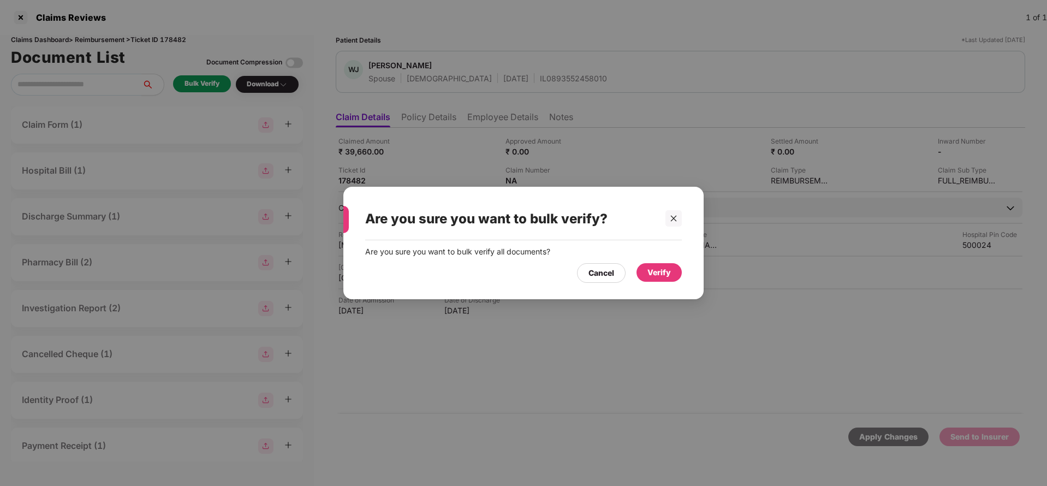
click at [659, 262] on div "Cancel Verify" at bounding box center [523, 270] width 317 height 25
click at [659, 267] on div "Verify" at bounding box center [658, 272] width 23 height 12
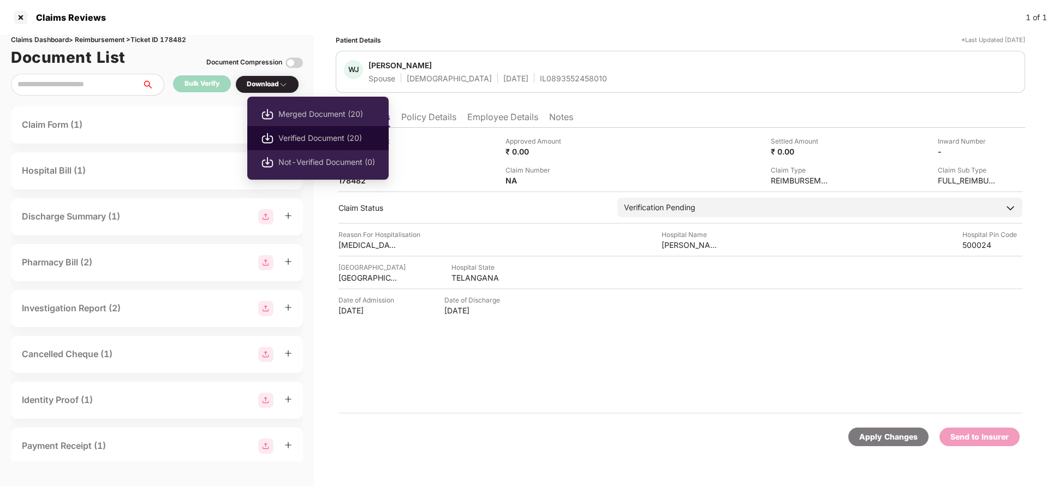
click at [300, 135] on span "Verified Document (20)" at bounding box center [326, 138] width 97 height 12
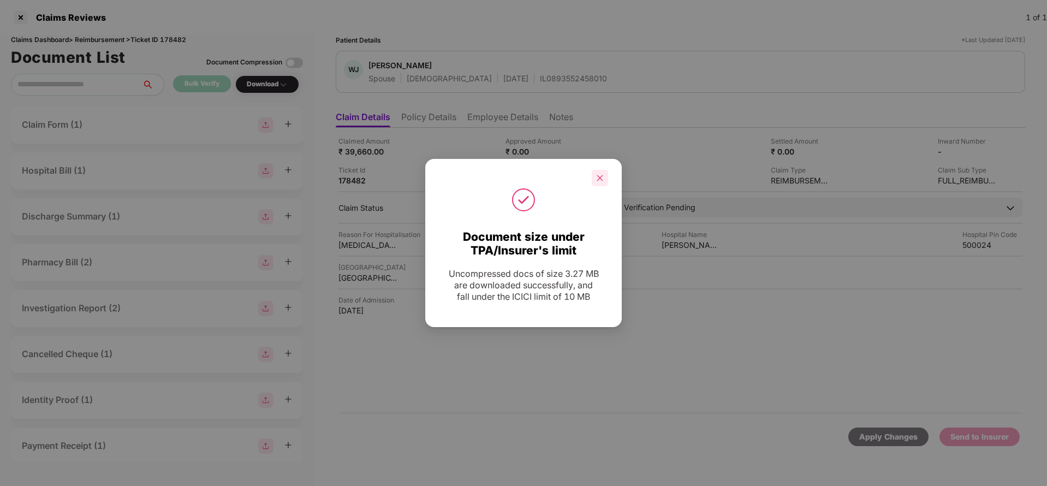
click at [602, 182] on div at bounding box center [600, 178] width 16 height 16
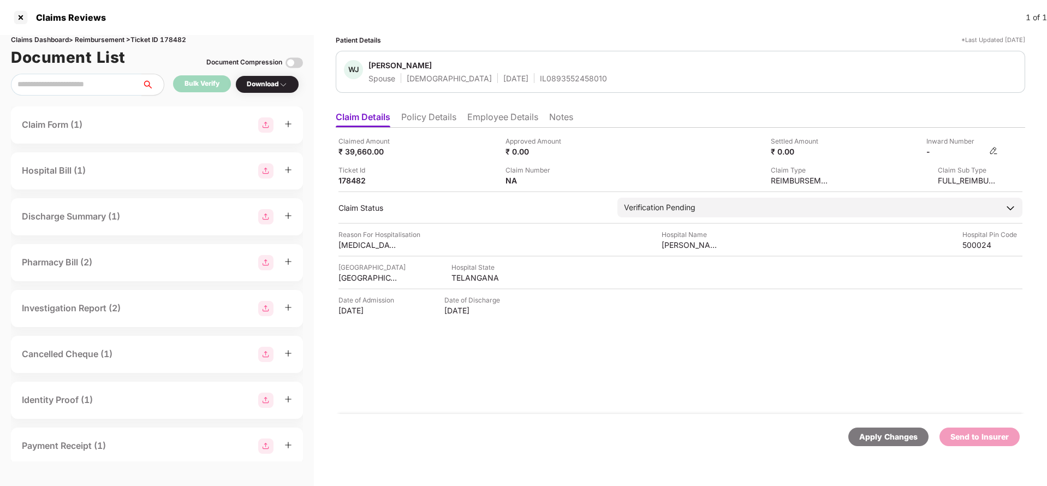
click at [995, 149] on img at bounding box center [993, 150] width 9 height 9
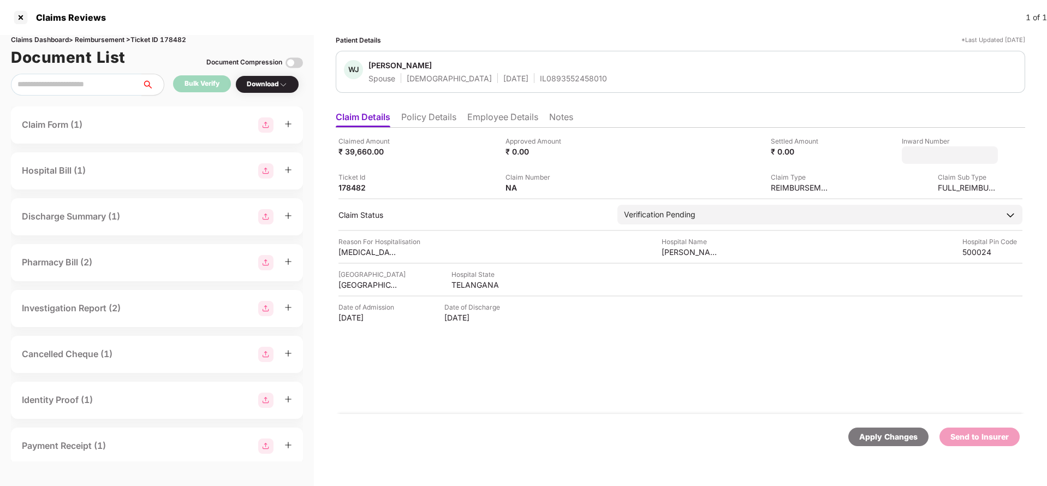
type input "**********"
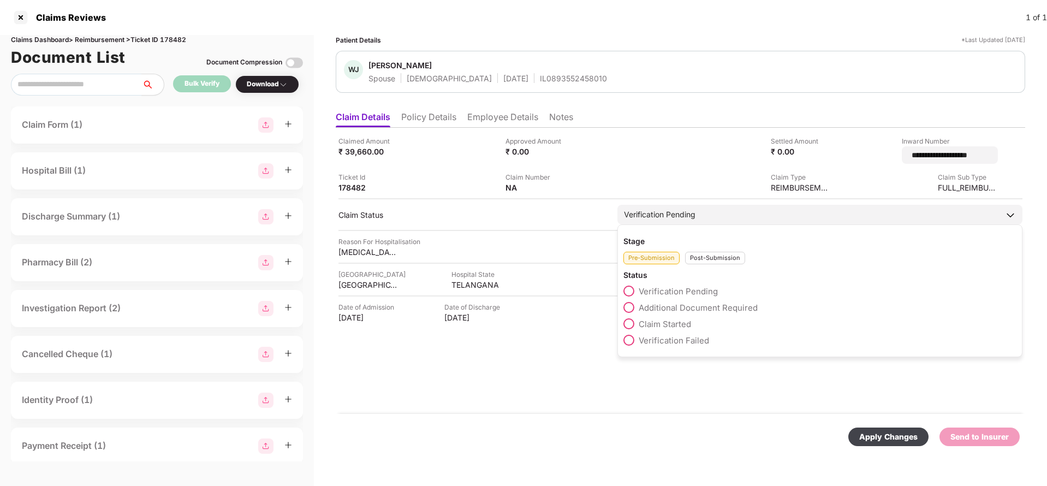
click at [751, 210] on div "Verification Pending" at bounding box center [819, 215] width 405 height 20
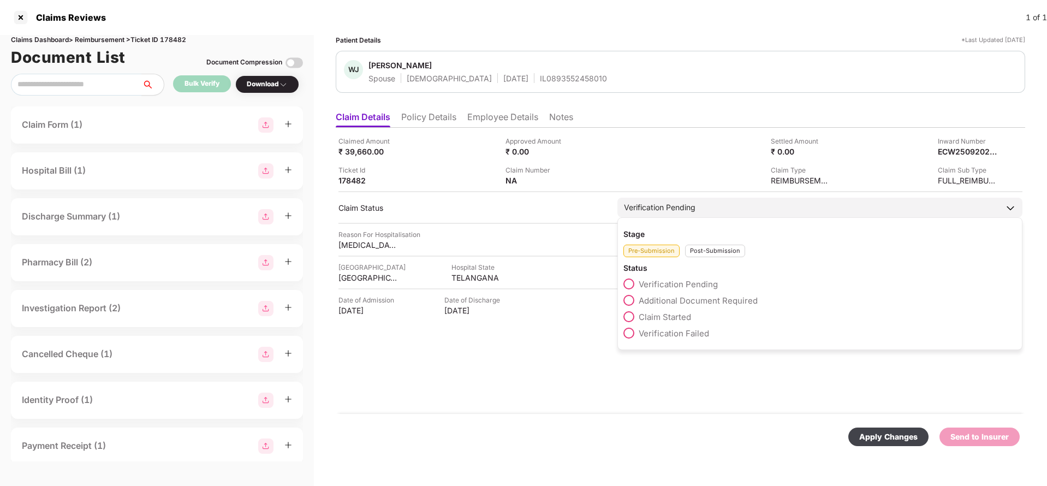
click at [724, 255] on div "Post-Submission" at bounding box center [715, 251] width 60 height 13
click at [692, 300] on span "Claim Under Process" at bounding box center [680, 300] width 82 height 10
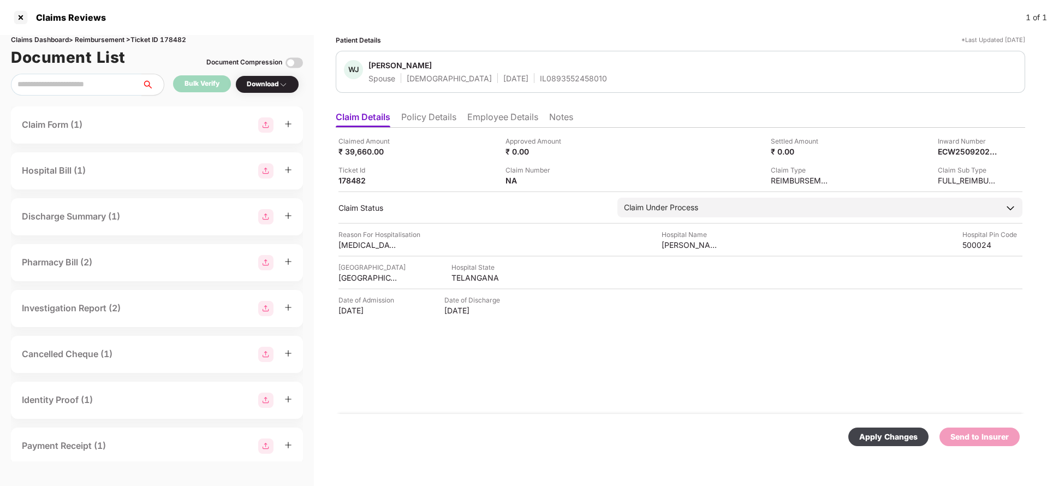
click at [881, 443] on div "Apply Changes" at bounding box center [888, 436] width 80 height 19
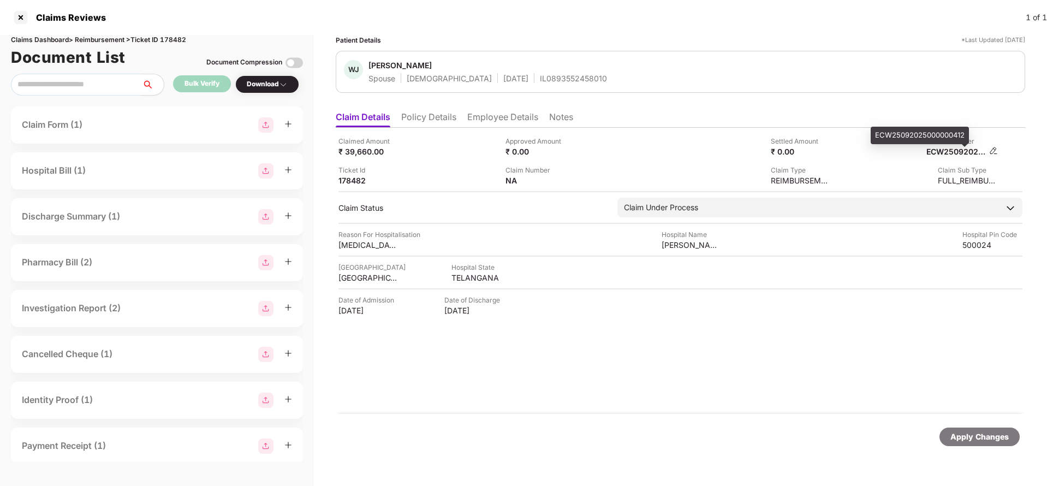
click at [973, 153] on div "ECW25092025000000412" at bounding box center [956, 151] width 60 height 10
copy div "ECW25092025000000412"
click at [540, 79] on div "IL0893552458010" at bounding box center [573, 78] width 67 height 10
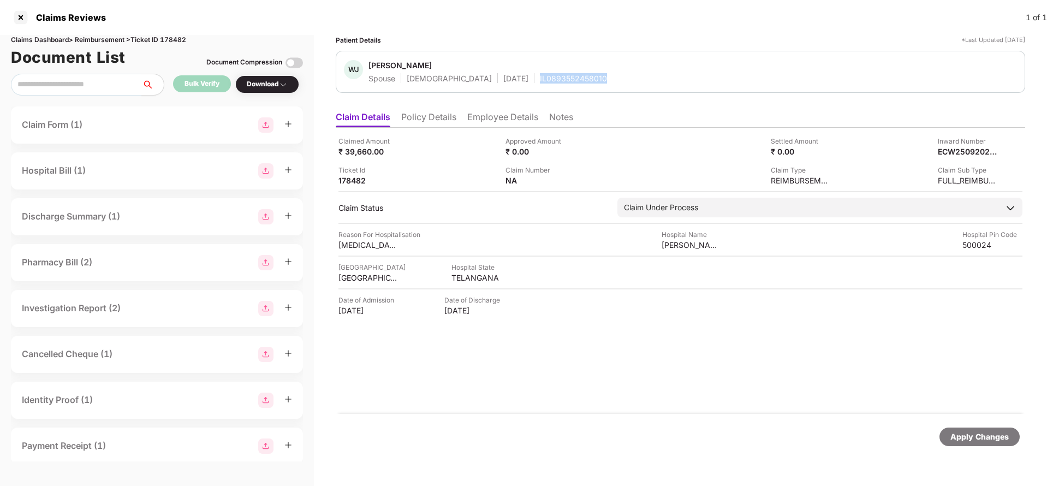
click at [540, 79] on div "IL0893552458010" at bounding box center [573, 78] width 67 height 10
copy div "IL0893552458010"
click at [949, 427] on div "Apply Changes" at bounding box center [979, 436] width 80 height 19
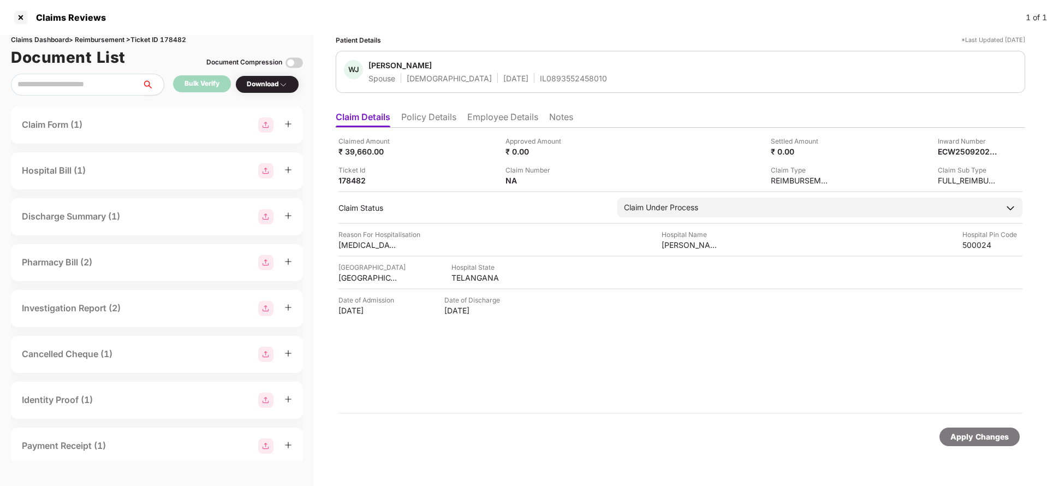
click at [171, 38] on div "Claims Dashboard > Reimbursement > Ticket ID 178482" at bounding box center [157, 40] width 292 height 10
click at [974, 433] on div "Apply Changes" at bounding box center [979, 437] width 58 height 12
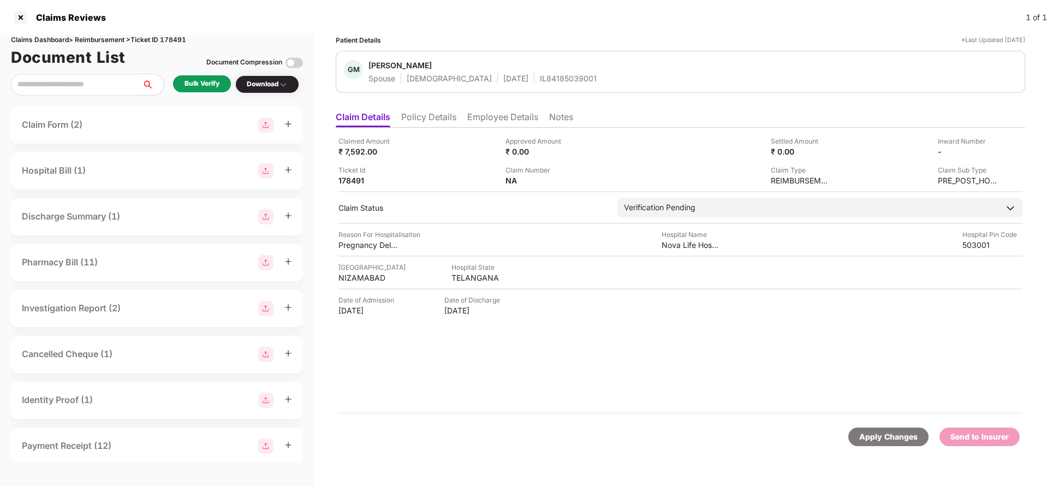
click at [424, 110] on ul "Claim Details Policy Details Employee Details Notes" at bounding box center [680, 117] width 689 height 22
click at [430, 120] on li "Policy Details" at bounding box center [428, 119] width 55 height 16
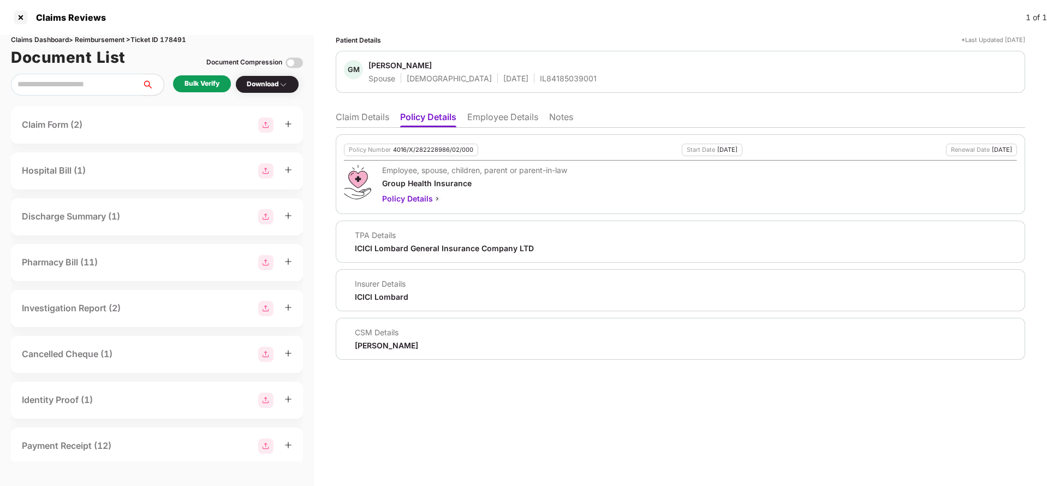
click at [437, 152] on div "4016/X/282228986/02/000" at bounding box center [433, 149] width 80 height 7
copy div "4016/X/282228986/02/000"
click at [540, 83] on div "IL84185039001" at bounding box center [568, 78] width 57 height 10
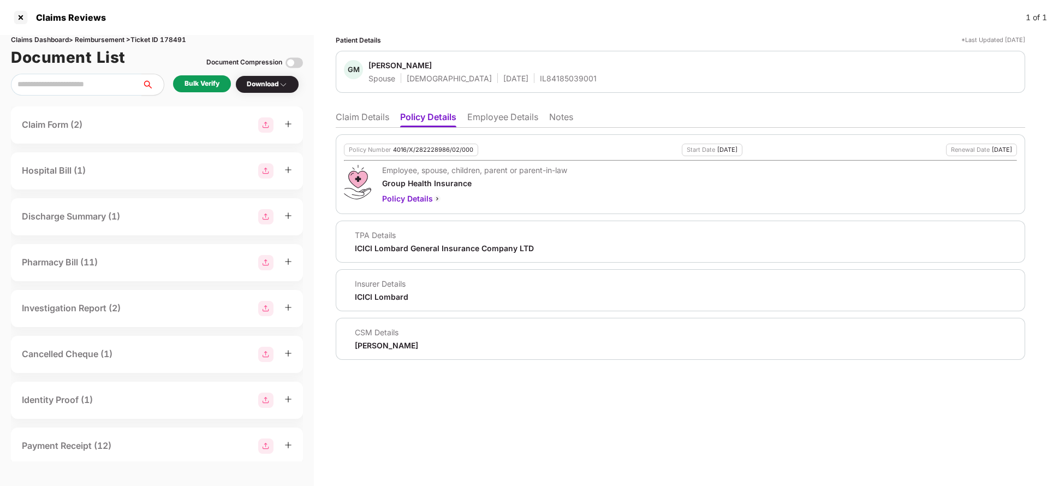
click at [540, 83] on div "IL84185039001" at bounding box center [568, 78] width 57 height 10
copy div "IL84185039001"
click at [503, 112] on li "Employee Details" at bounding box center [502, 119] width 71 height 16
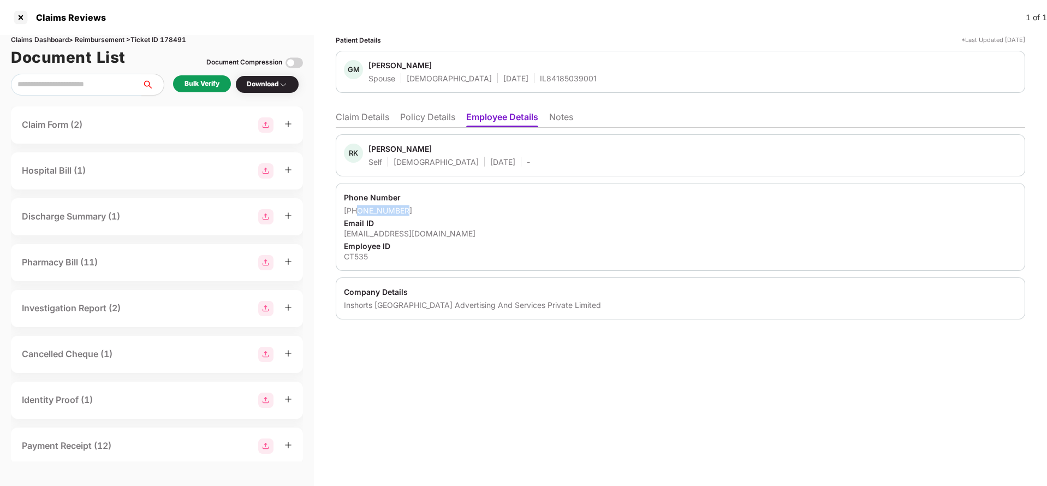
drag, startPoint x: 358, startPoint y: 211, endPoint x: 460, endPoint y: 211, distance: 102.1
click at [460, 211] on div "[PHONE_NUMBER]" at bounding box center [680, 210] width 673 height 10
copy div "9493839793"
click at [384, 118] on li "Claim Details" at bounding box center [362, 119] width 53 height 16
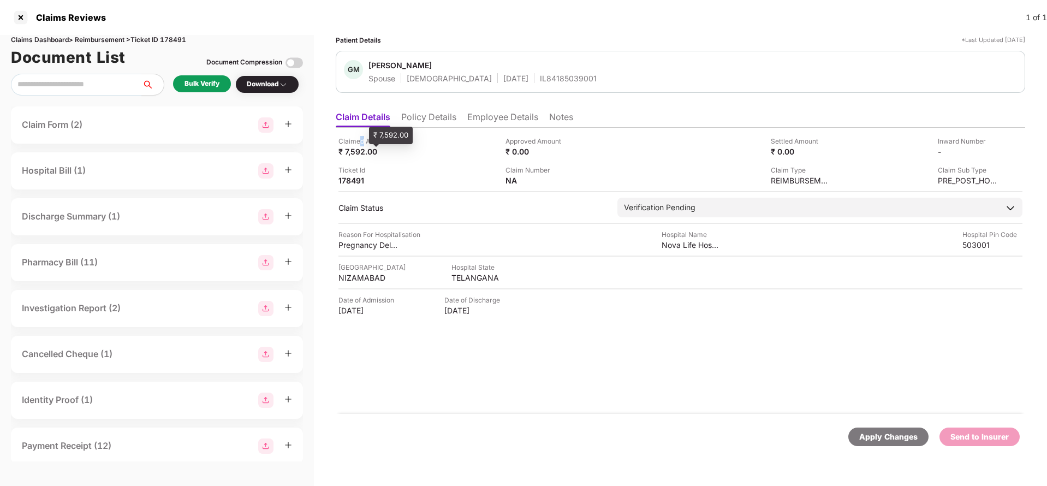
click at [362, 145] on div "Claimed Amount ₹ 7,592.00" at bounding box center [368, 146] width 60 height 21
click at [362, 145] on div "Claimed Amount" at bounding box center [368, 141] width 60 height 10
click at [356, 153] on div "₹ 7,592.00" at bounding box center [368, 151] width 60 height 10
copy div "7,592"
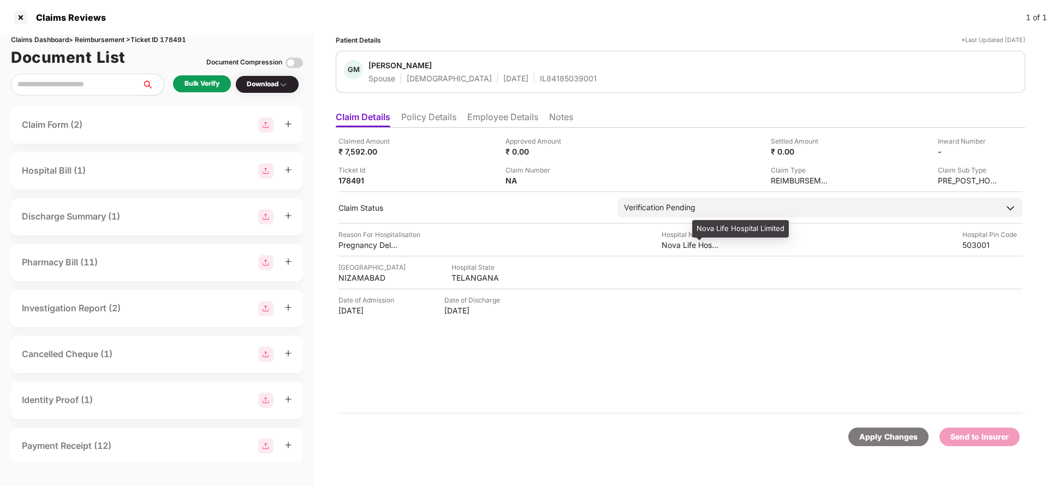
click at [695, 249] on div "Nova Life Hospital Limited" at bounding box center [692, 245] width 60 height 10
copy div "Nova Life Hospital Limited"
click at [187, 89] on div "Bulk Verify" at bounding box center [202, 83] width 58 height 17
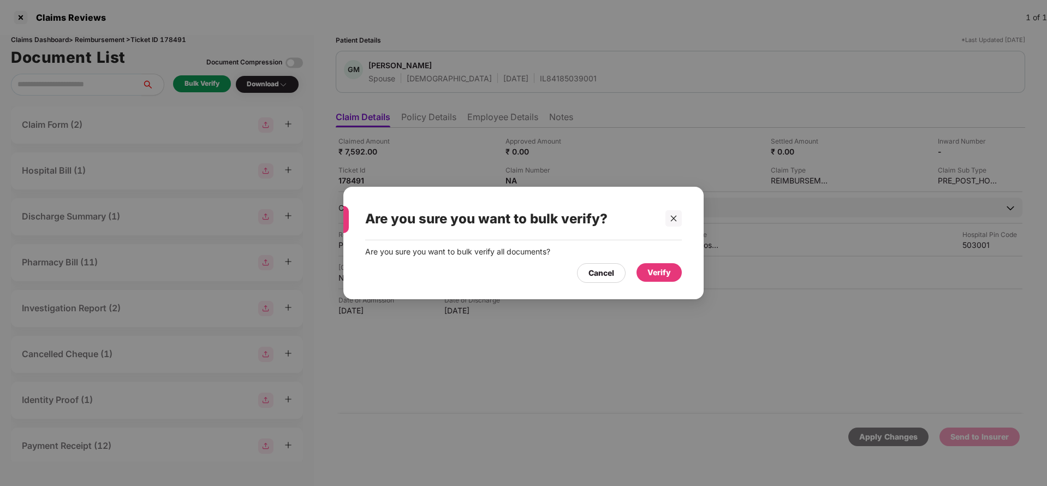
click at [660, 277] on div "Verify" at bounding box center [658, 272] width 23 height 12
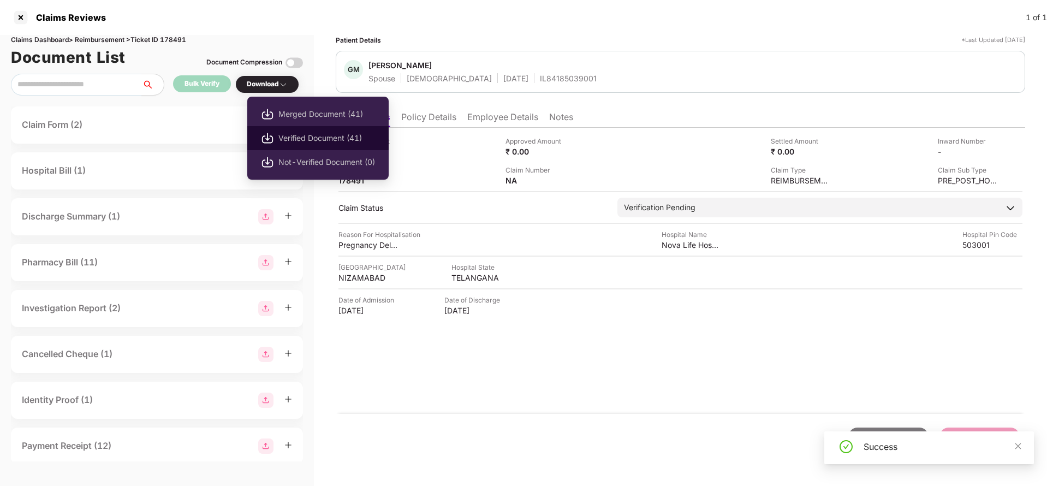
click at [287, 134] on span "Verified Document (41)" at bounding box center [326, 138] width 97 height 12
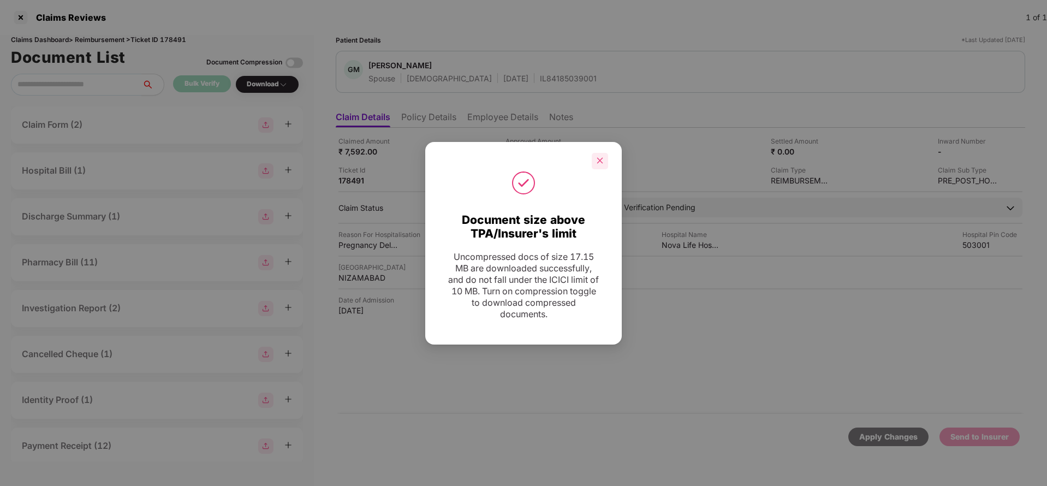
click at [593, 157] on div at bounding box center [600, 161] width 16 height 16
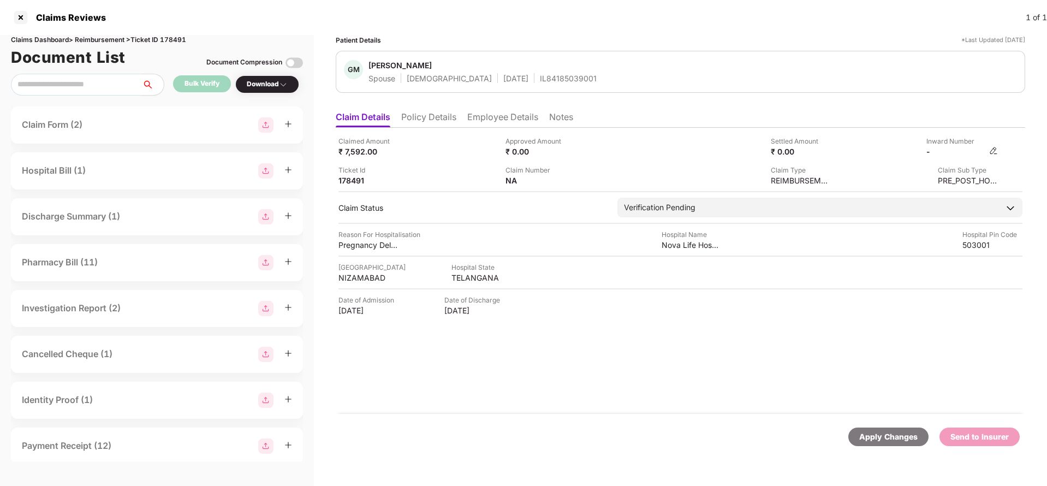
click at [996, 147] on img at bounding box center [993, 150] width 9 height 9
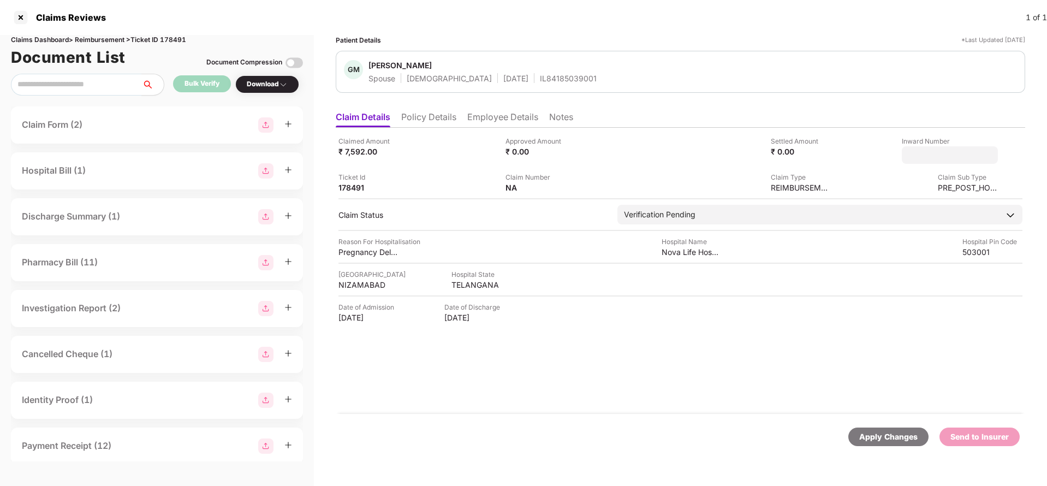
type input "**********"
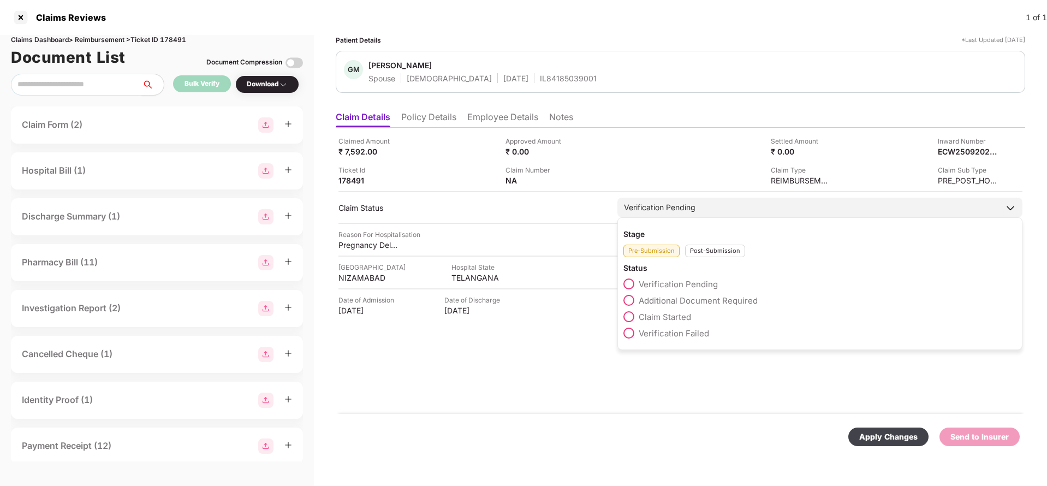
click at [662, 216] on div "Verification Pending" at bounding box center [819, 208] width 405 height 20
click at [704, 245] on div "Post-Submission" at bounding box center [715, 251] width 60 height 13
click at [687, 299] on span "Claim Under Process" at bounding box center [680, 300] width 82 height 10
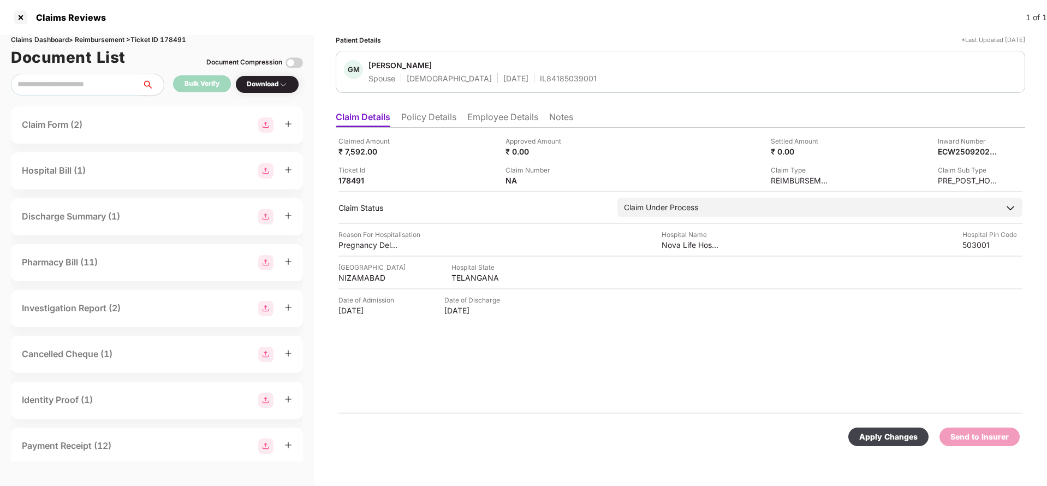
click at [876, 429] on div "Apply Changes" at bounding box center [888, 436] width 80 height 19
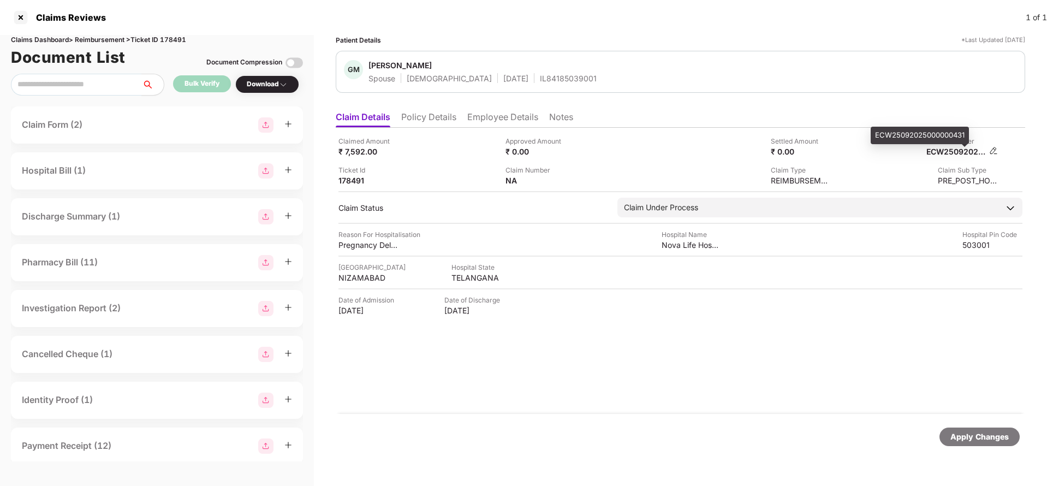
click at [963, 150] on div "ECW25092025000000431" at bounding box center [956, 151] width 60 height 10
copy div "ECW25092025000000431"
click at [534, 86] on div "GM Gudla Meena Spouse Female 10 Feb 1996 IL84185039001" at bounding box center [680, 72] width 689 height 42
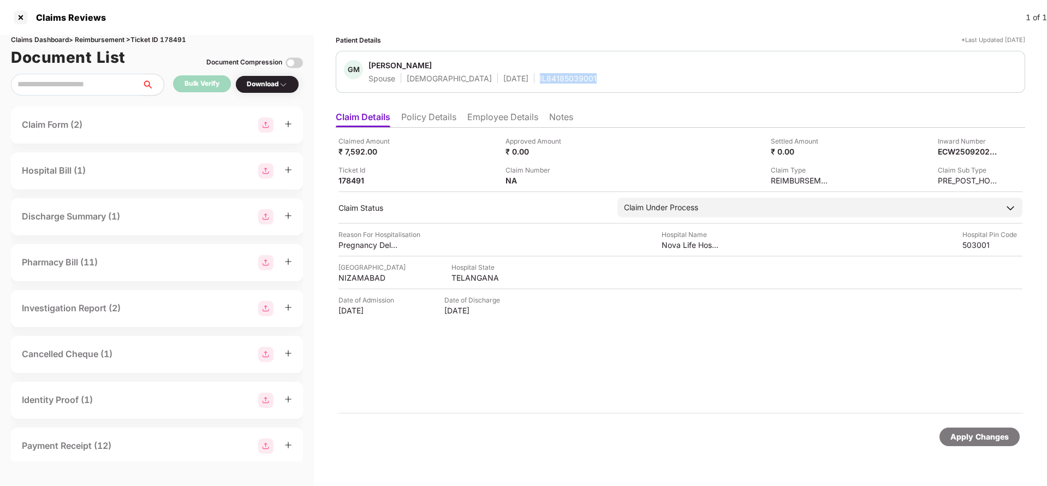
click at [534, 86] on div "GM Gudla Meena Spouse Female 10 Feb 1996 IL84185039001" at bounding box center [680, 72] width 689 height 42
copy div "IL84185039001"
click at [993, 431] on div "Apply Changes" at bounding box center [979, 437] width 58 height 12
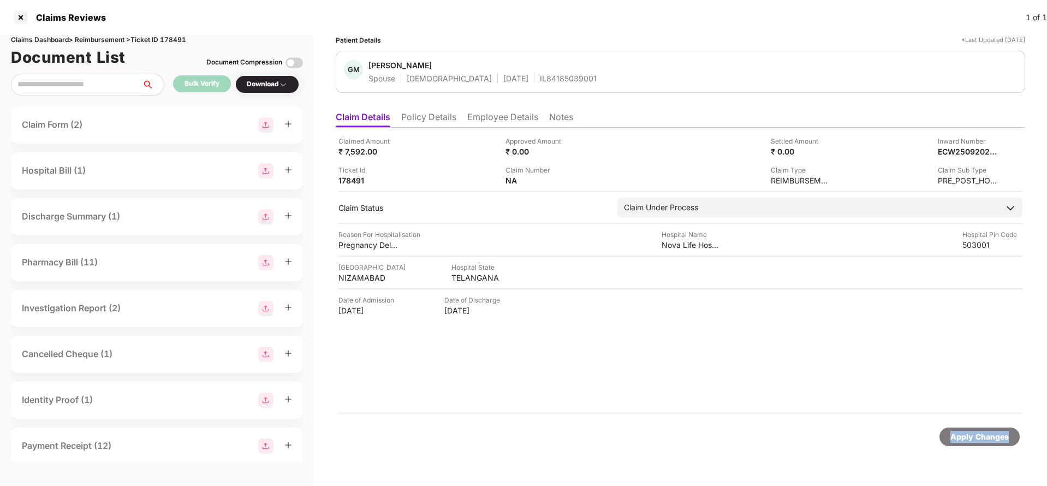
click at [993, 431] on div "Apply Changes" at bounding box center [979, 437] width 58 height 12
click at [173, 39] on div "Claims Dashboard > Reimbursement > Ticket ID 178491" at bounding box center [157, 40] width 292 height 10
copy div "178491"
click at [979, 433] on div "Apply Changes" at bounding box center [979, 437] width 58 height 12
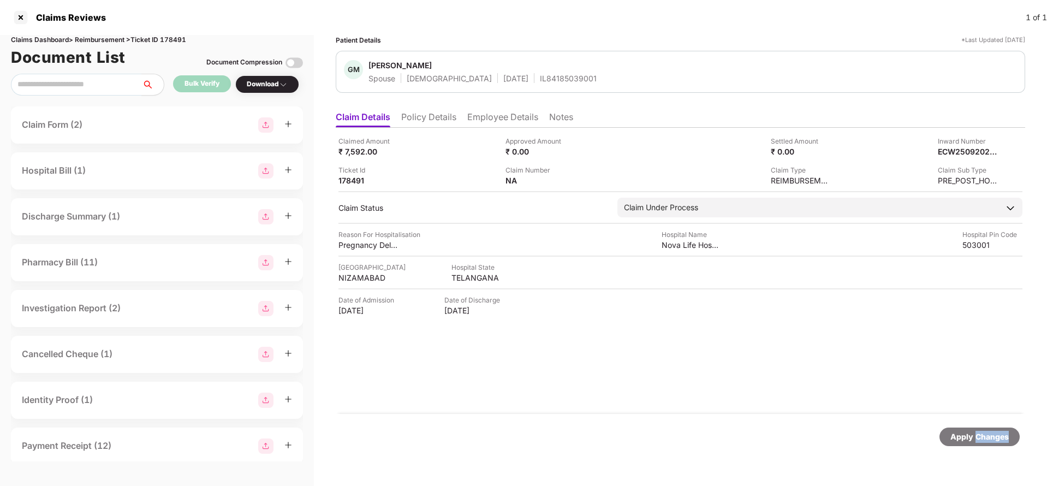
click at [979, 433] on div "Apply Changes" at bounding box center [979, 437] width 58 height 12
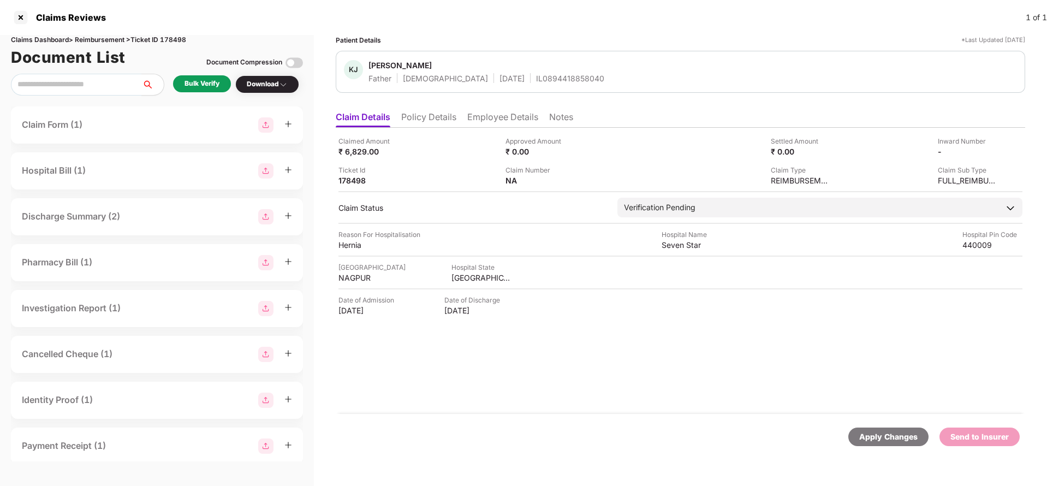
click at [431, 119] on li "Policy Details" at bounding box center [428, 119] width 55 height 16
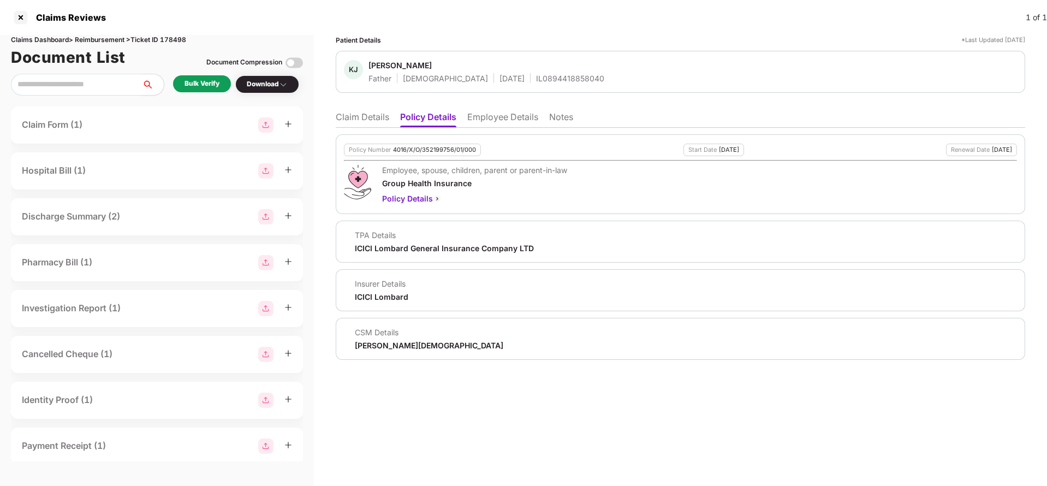
click at [434, 150] on div "4016/X/O/352199756/01/000" at bounding box center [434, 149] width 83 height 7
copy div "4016/X/O/352199756/01/000"
click at [503, 118] on li "Employee Details" at bounding box center [502, 119] width 71 height 16
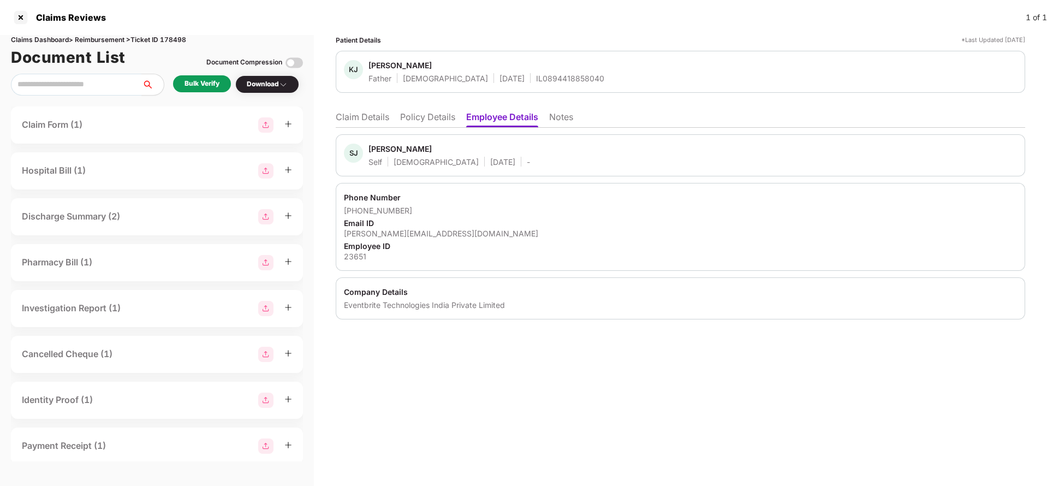
click at [420, 118] on li "Policy Details" at bounding box center [427, 119] width 55 height 16
click at [385, 121] on li "Claim Details" at bounding box center [362, 119] width 53 height 16
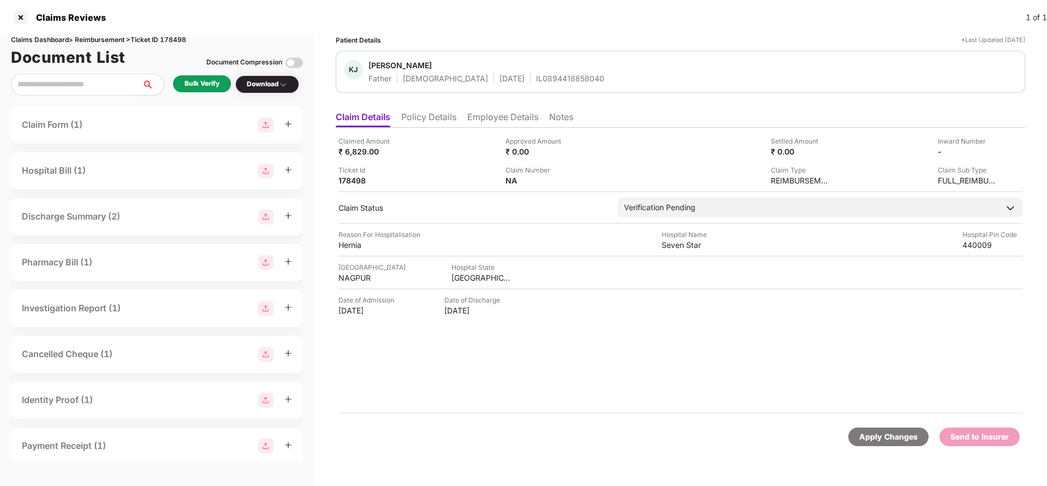
click at [430, 121] on li "Policy Details" at bounding box center [428, 119] width 55 height 16
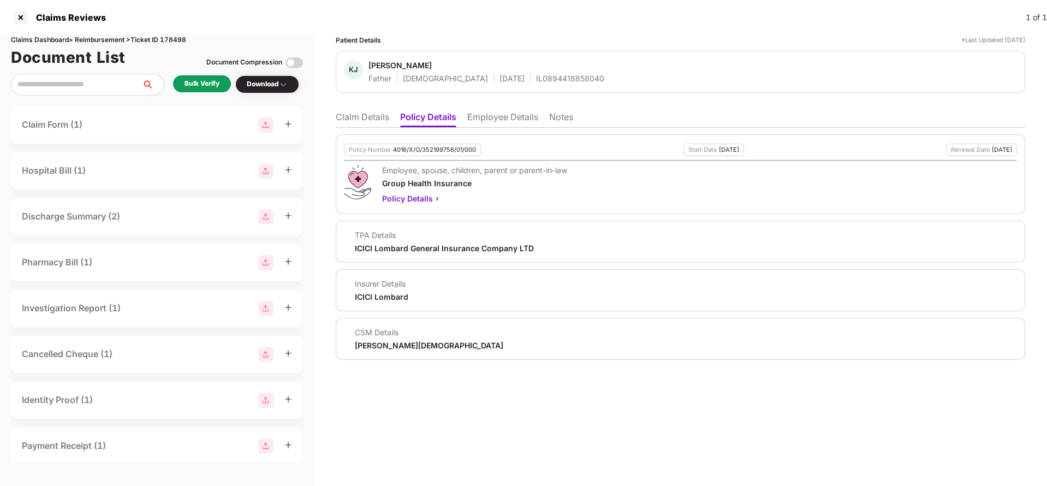
click at [435, 148] on div "4016/X/O/352199756/01/000" at bounding box center [434, 149] width 83 height 7
copy div "4016/X/O/352199756/01/000"
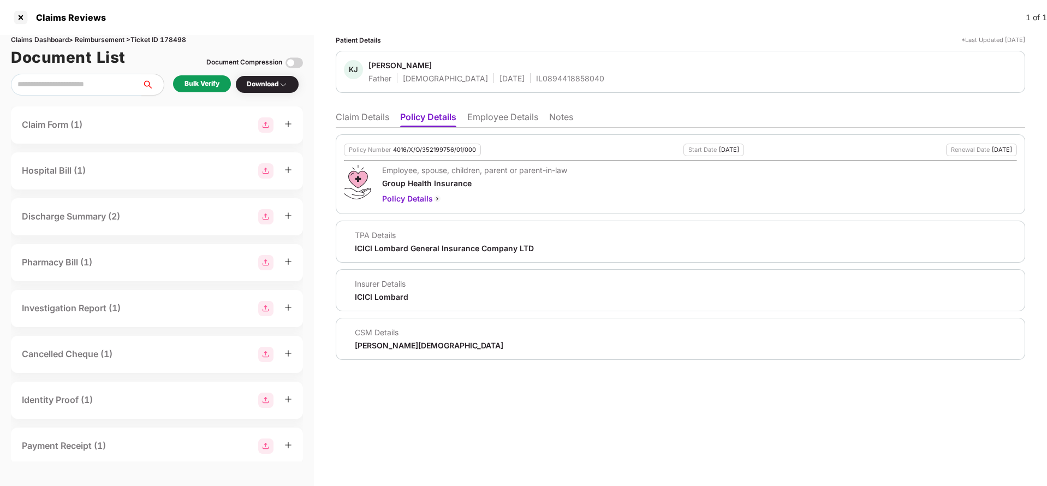
click at [536, 80] on div "IL0894418858040" at bounding box center [570, 78] width 68 height 10
copy div "IL0894418858040"
click at [508, 122] on li "Employee Details" at bounding box center [502, 119] width 71 height 16
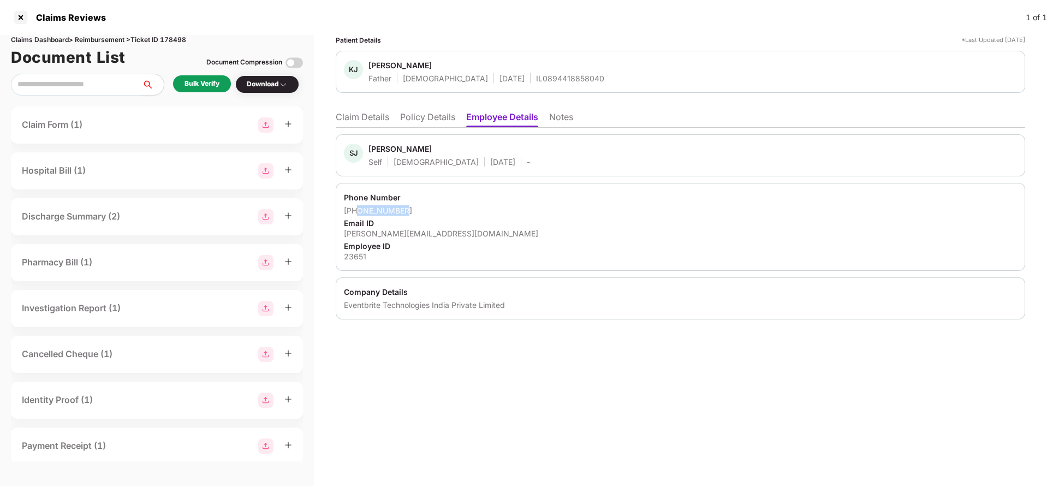
drag, startPoint x: 359, startPoint y: 211, endPoint x: 475, endPoint y: 207, distance: 116.3
click at [475, 207] on div "+918989503341" at bounding box center [680, 210] width 673 height 10
copy div "8989503341"
click at [386, 235] on div "sejal@eventbrite.com" at bounding box center [680, 233] width 673 height 10
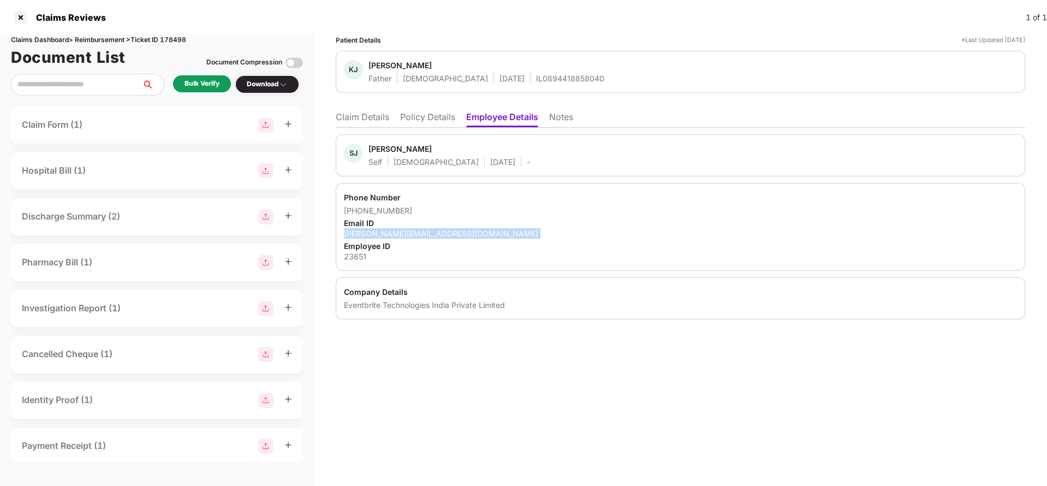
click at [386, 235] on div "sejal@eventbrite.com" at bounding box center [680, 233] width 673 height 10
copy div "sejal@eventbrite.com"
click at [366, 115] on li "Claim Details" at bounding box center [362, 119] width 53 height 16
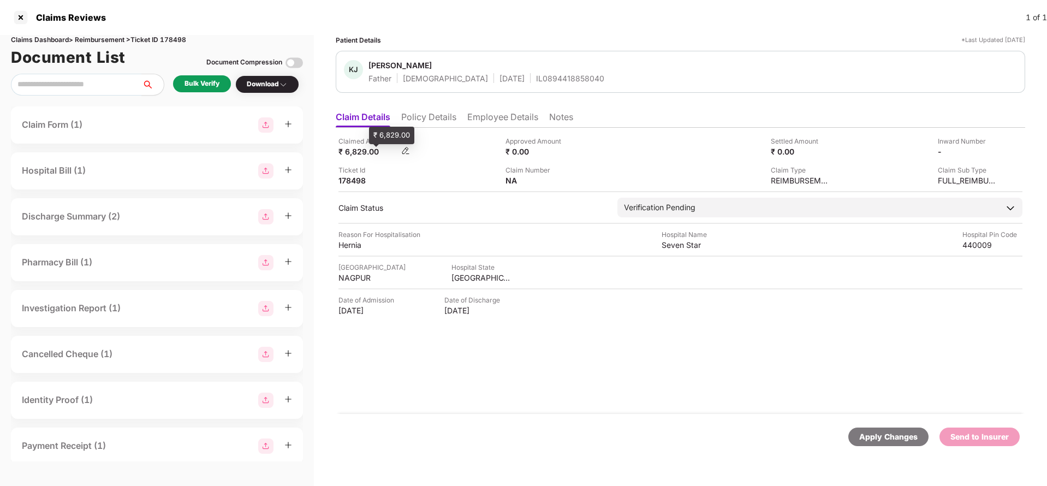
click at [356, 153] on div "₹ 6,829.00" at bounding box center [368, 151] width 60 height 10
copy div "6,829"
click at [676, 244] on div "Seven Star" at bounding box center [692, 245] width 60 height 10
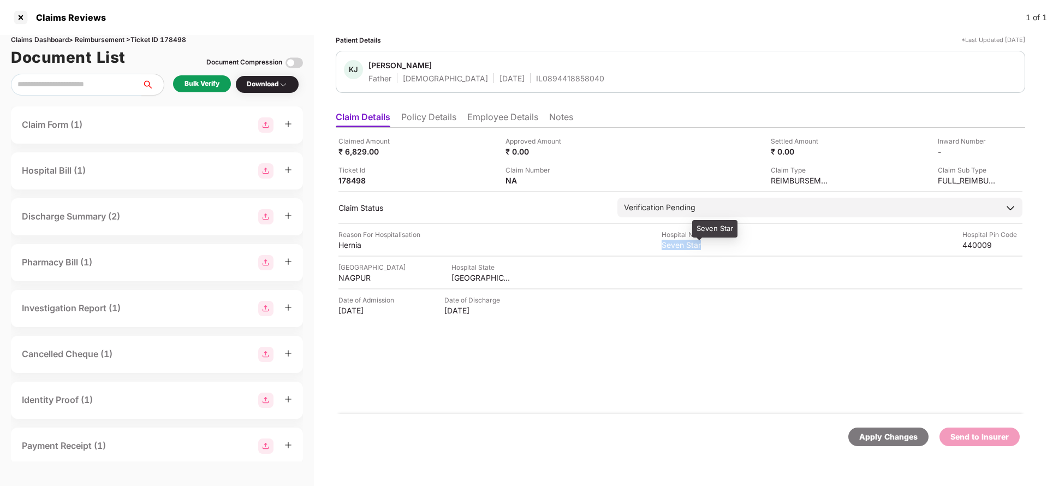
click at [676, 244] on div "Seven Star" at bounding box center [692, 245] width 60 height 10
copy div "Seven Star"
click at [195, 83] on div "Bulk Verify" at bounding box center [202, 84] width 35 height 10
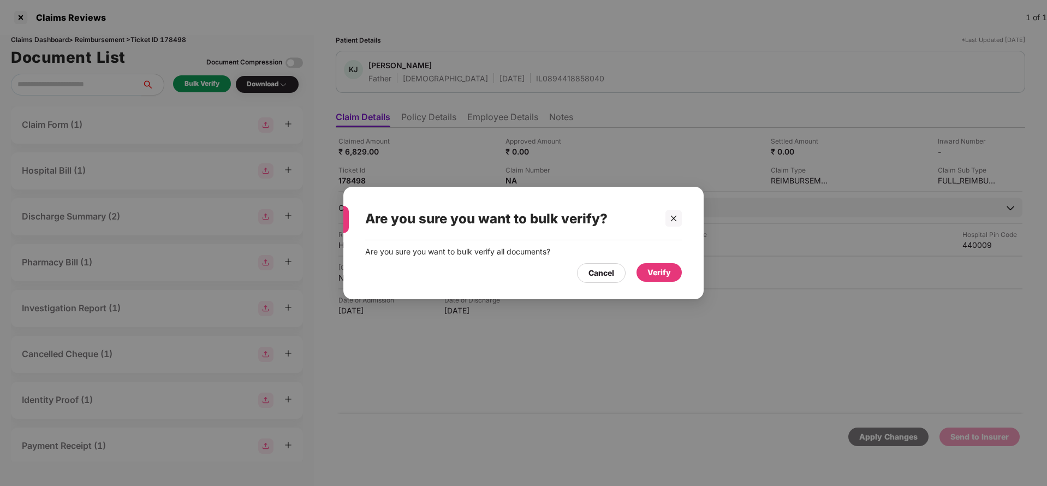
click at [656, 270] on div "Verify" at bounding box center [658, 272] width 23 height 12
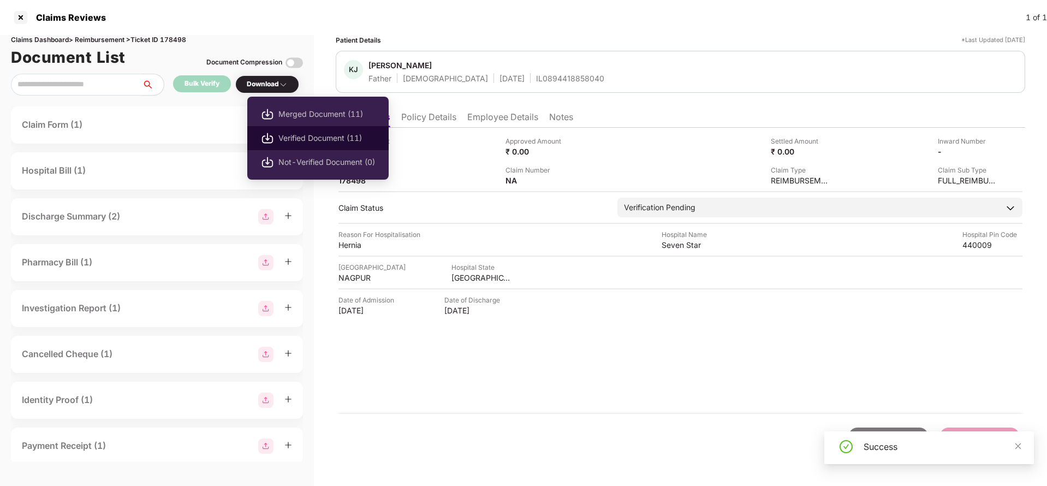
click at [304, 133] on span "Verified Document (11)" at bounding box center [326, 138] width 97 height 12
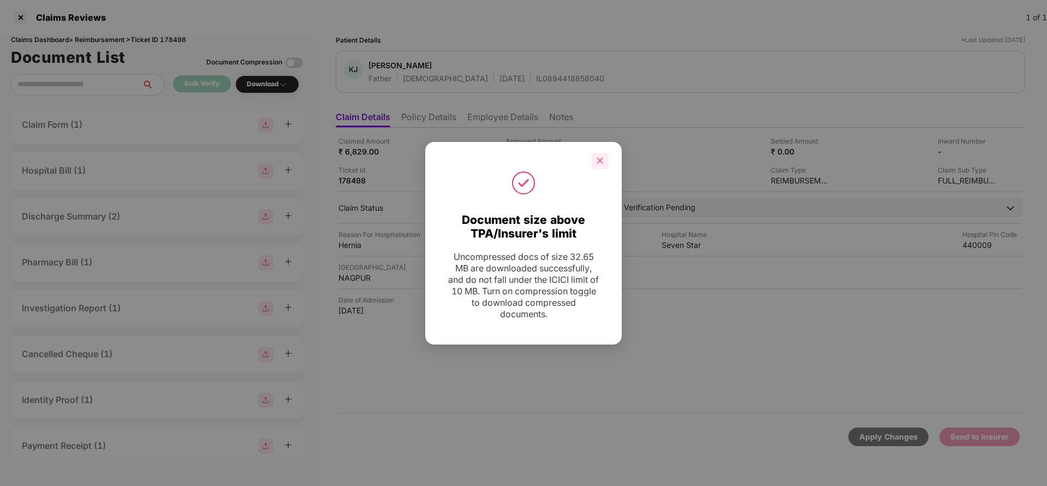
click at [592, 157] on div at bounding box center [600, 161] width 16 height 16
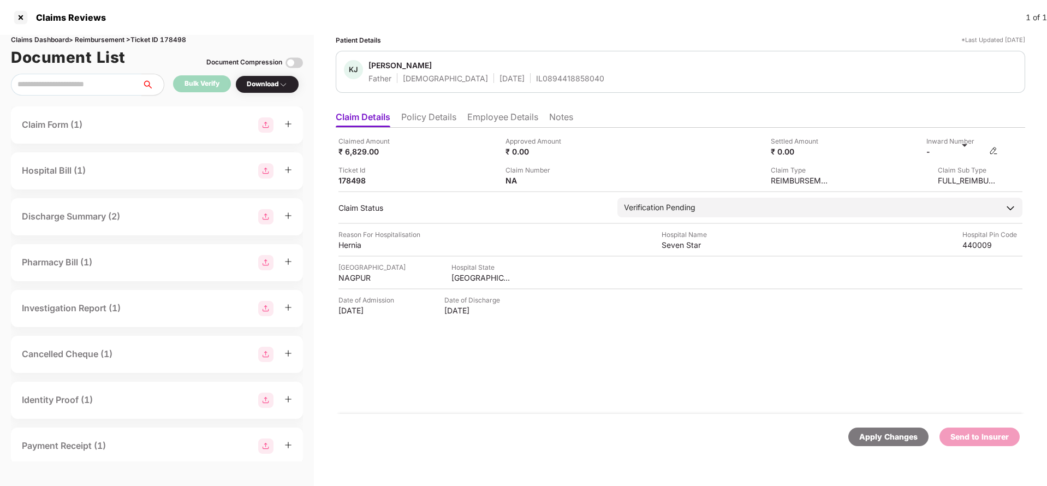
click at [997, 152] on img at bounding box center [993, 150] width 9 height 9
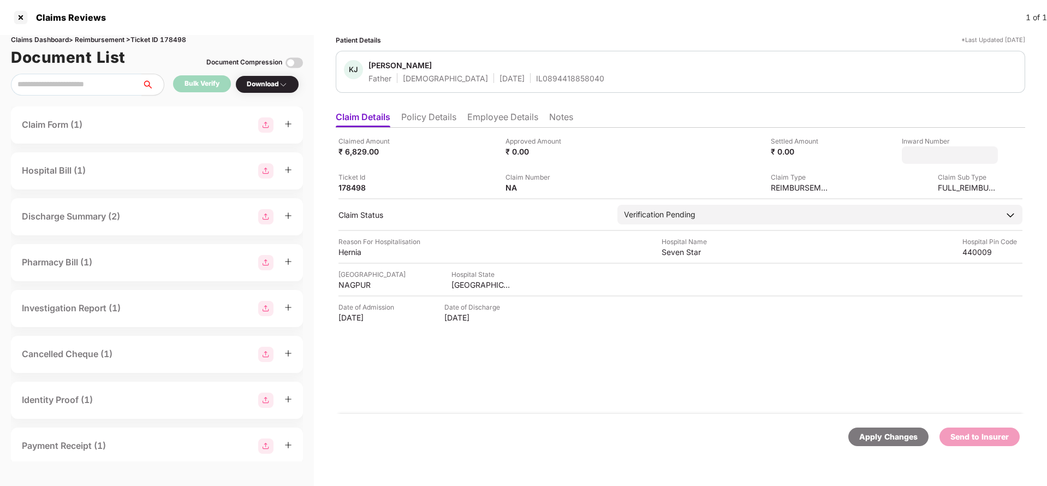
type input "**********"
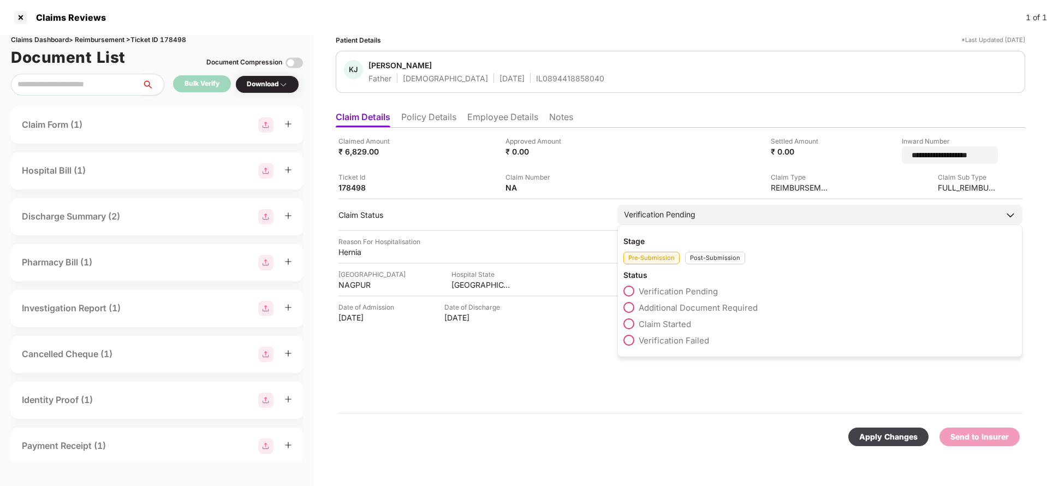
click at [754, 211] on div "Verification Pending" at bounding box center [819, 215] width 405 height 20
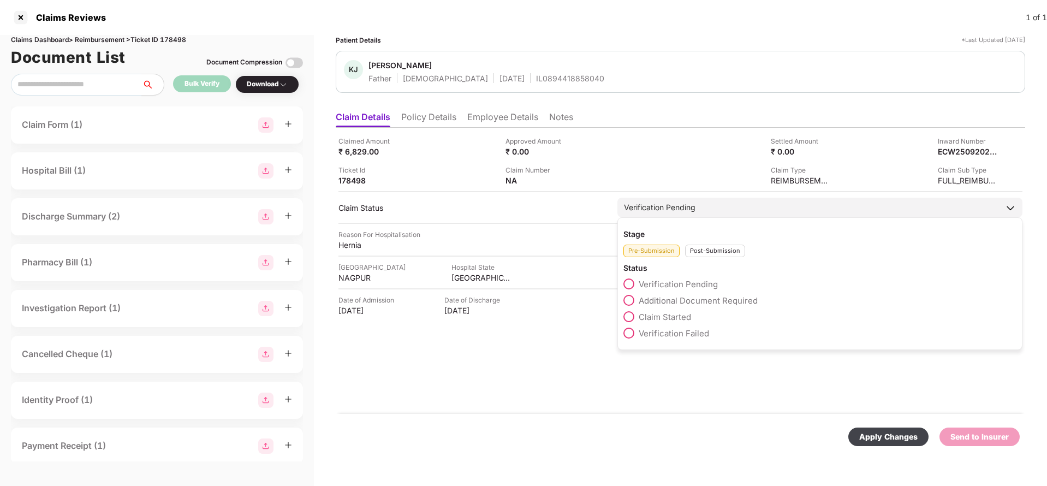
click at [719, 248] on div "Post-Submission" at bounding box center [715, 251] width 60 height 13
click at [689, 293] on div "Claim Approved" at bounding box center [819, 286] width 393 height 16
click at [688, 299] on span "Claim Under Process" at bounding box center [680, 300] width 82 height 10
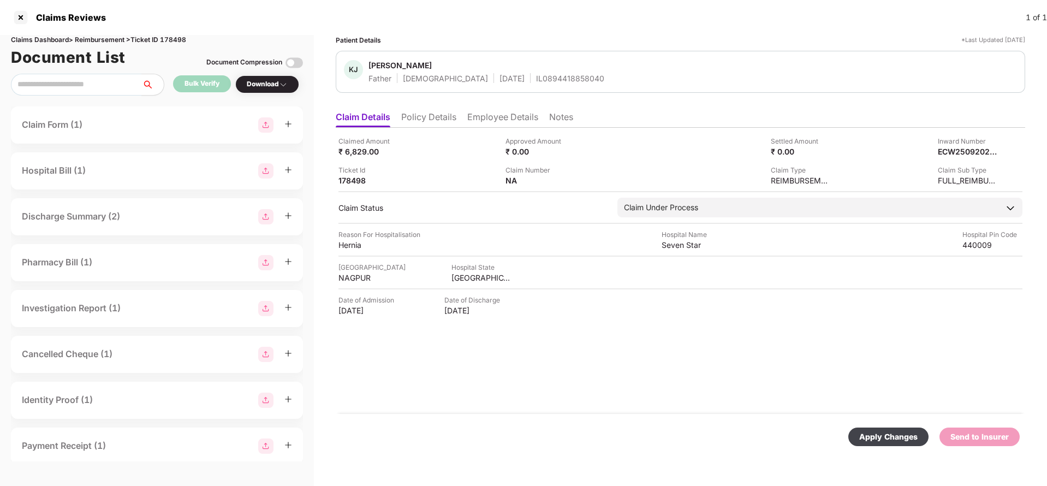
click at [896, 433] on div "Apply Changes" at bounding box center [888, 437] width 58 height 12
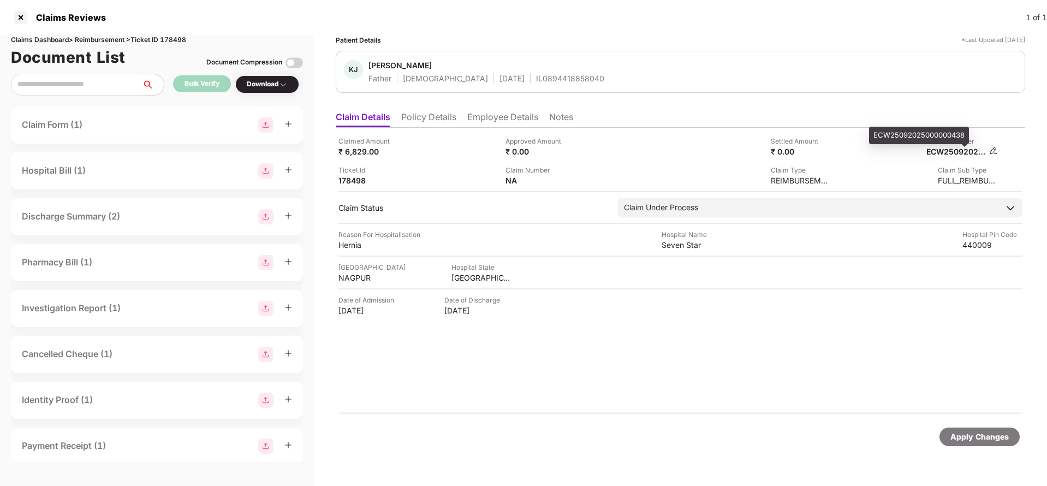
click at [967, 152] on div "ECW25092025000000438" at bounding box center [956, 151] width 60 height 10
copy div "ECW25092025000000438"
click at [536, 82] on div "IL0894418858040" at bounding box center [570, 78] width 68 height 10
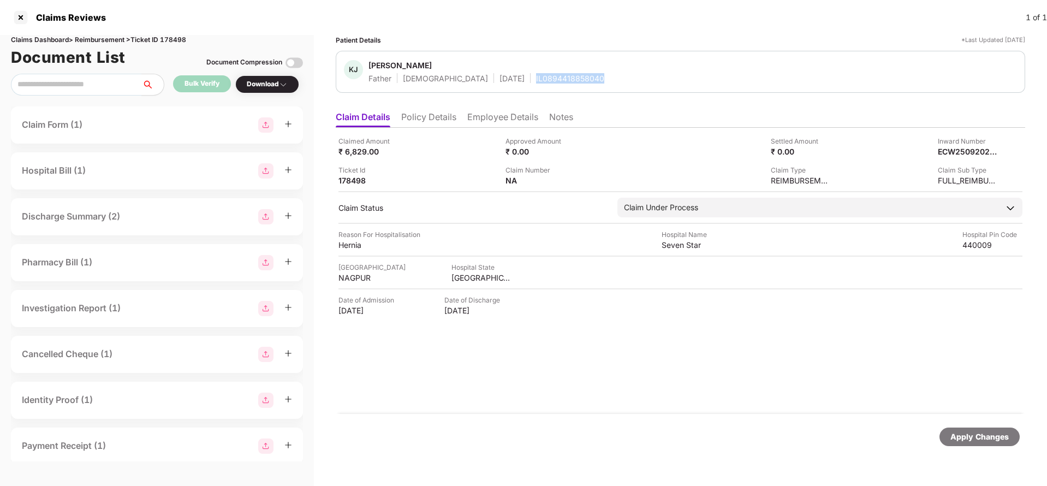
click at [536, 82] on div "IL0894418858040" at bounding box center [570, 78] width 68 height 10
click at [969, 444] on div "Apply Changes" at bounding box center [979, 436] width 80 height 19
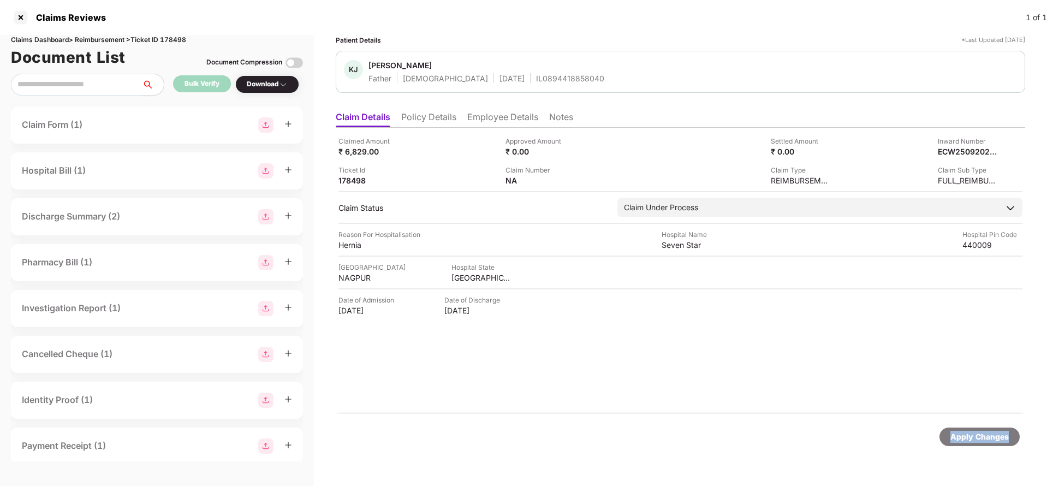
click at [969, 444] on div "Apply Changes" at bounding box center [979, 436] width 80 height 19
click at [178, 35] on div "Claims Dashboard > Reimbursement > Ticket ID 178498" at bounding box center [157, 40] width 292 height 10
click at [987, 435] on div "Apply Changes" at bounding box center [979, 437] width 58 height 12
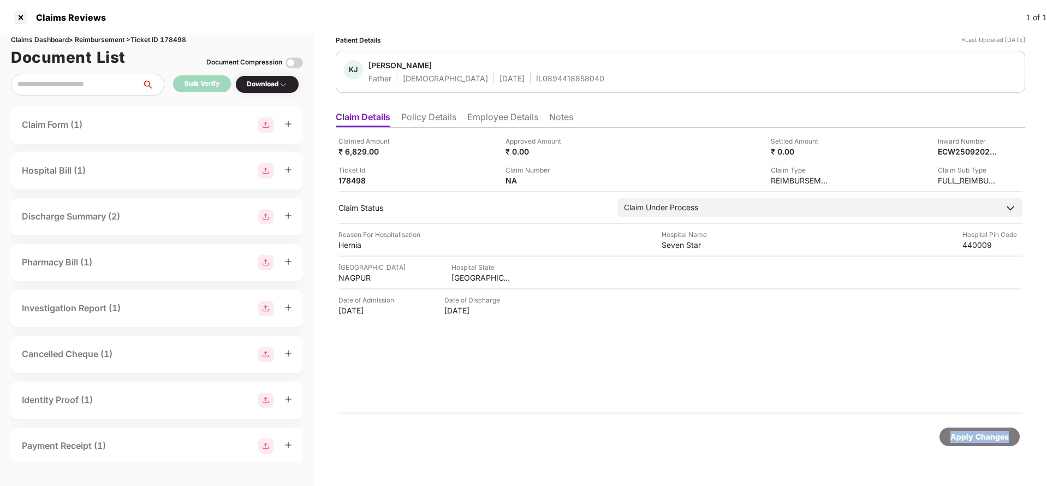
click at [987, 435] on div "Apply Changes" at bounding box center [979, 437] width 58 height 12
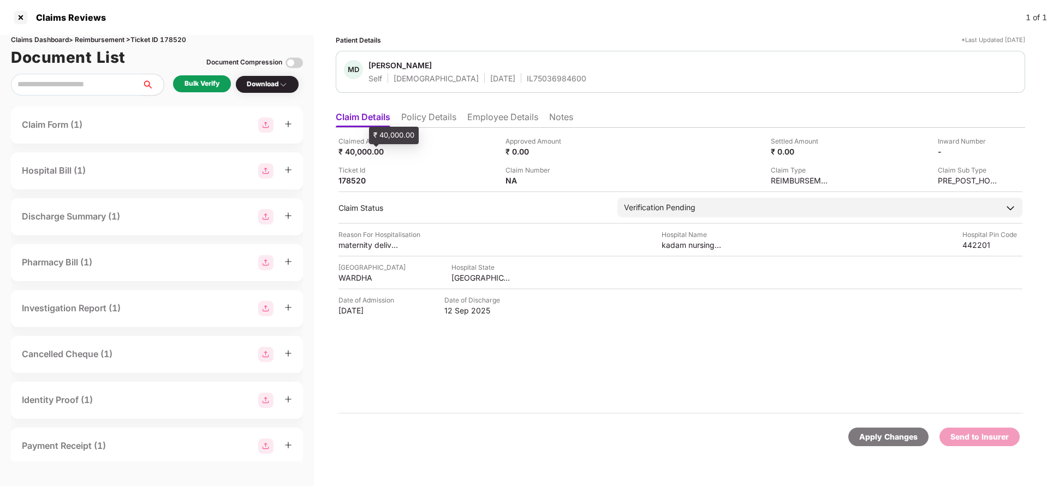
click at [415, 130] on div "₹ 40,000.00" at bounding box center [394, 135] width 50 height 17
click at [419, 120] on li "Policy Details" at bounding box center [428, 119] width 55 height 16
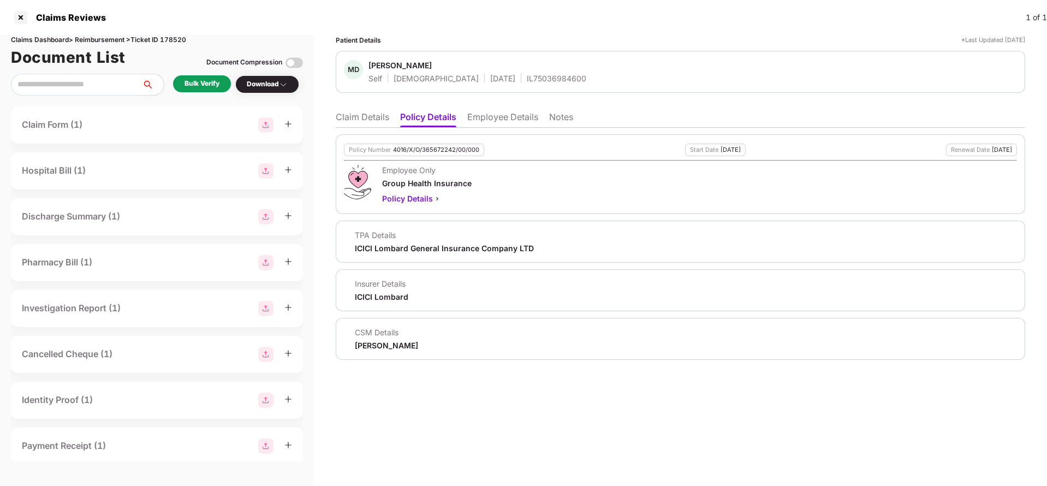
click at [430, 151] on div "4016/X/O/365672242/00/000" at bounding box center [436, 149] width 86 height 7
copy div "4016/X/O/365672242/00/000"
click at [499, 115] on li "Employee Details" at bounding box center [502, 119] width 71 height 16
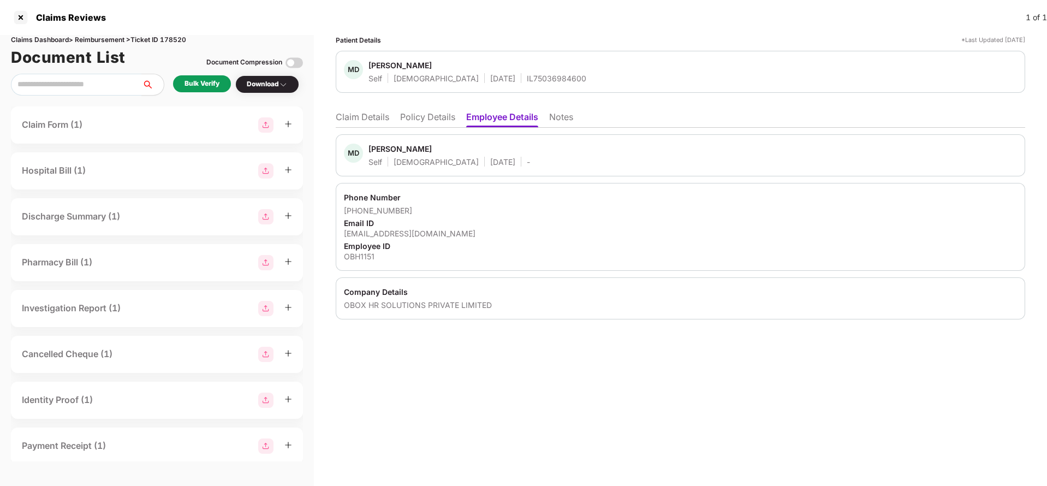
click at [383, 120] on li "Claim Details" at bounding box center [362, 119] width 53 height 16
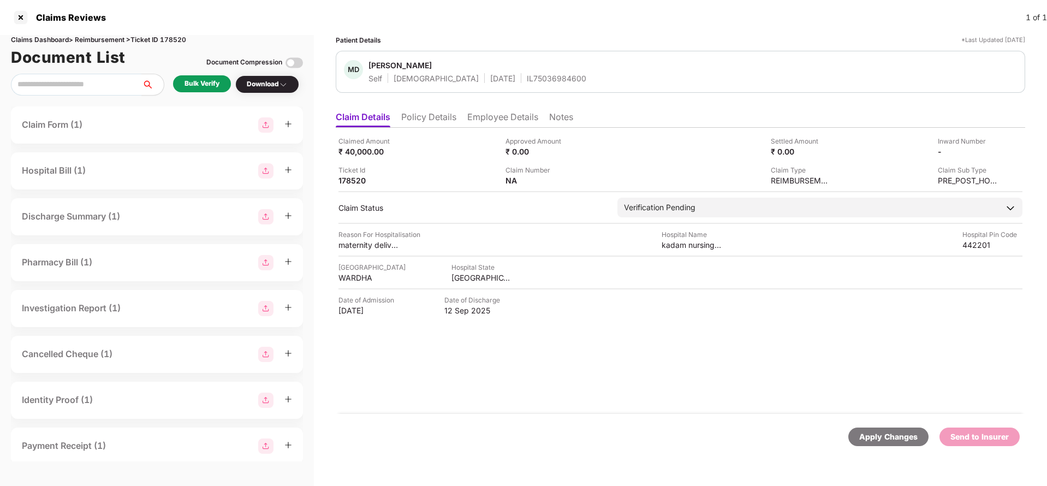
click at [432, 109] on ul "Claim Details Policy Details Employee Details Notes" at bounding box center [680, 117] width 689 height 22
click at [431, 119] on li "Policy Details" at bounding box center [428, 119] width 55 height 16
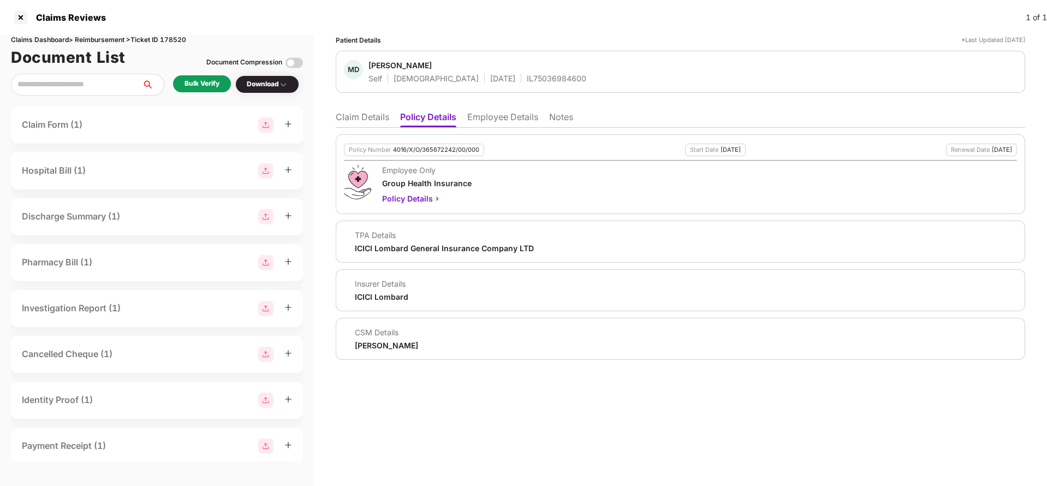
click at [427, 145] on div "Policy Number 4016/X/O/365672242/00/000" at bounding box center [414, 150] width 140 height 13
copy div "4016/X/O/365672242/00/000"
click at [532, 87] on div "MD Manisha Dhone Self Female 02 Aug 1995 IL75036984600" at bounding box center [680, 72] width 689 height 42
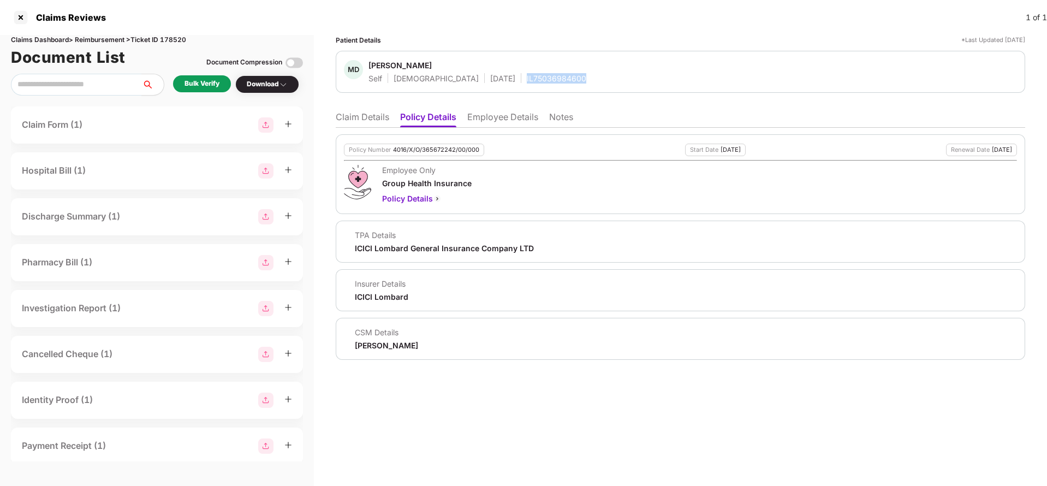
click at [532, 87] on div "MD Manisha Dhone Self Female 02 Aug 1995 IL75036984600" at bounding box center [680, 72] width 689 height 42
copy div "IL75036984600"
click at [487, 109] on ul "Claim Details Policy Details Employee Details Notes" at bounding box center [680, 117] width 689 height 22
click at [487, 110] on ul "Claim Details Policy Details Employee Details Notes" at bounding box center [680, 117] width 689 height 22
click at [500, 115] on li "Employee Details" at bounding box center [502, 119] width 71 height 16
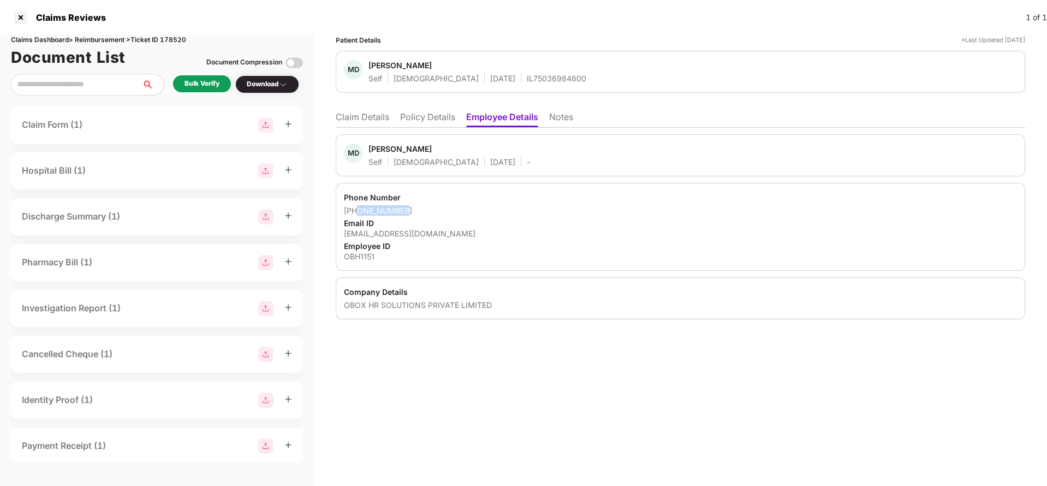
drag, startPoint x: 356, startPoint y: 212, endPoint x: 430, endPoint y: 207, distance: 73.3
click at [430, 207] on div "+917083471491" at bounding box center [680, 210] width 673 height 10
copy div "7083471491"
click at [400, 234] on div "manishadahat10@gmail.com" at bounding box center [680, 233] width 673 height 10
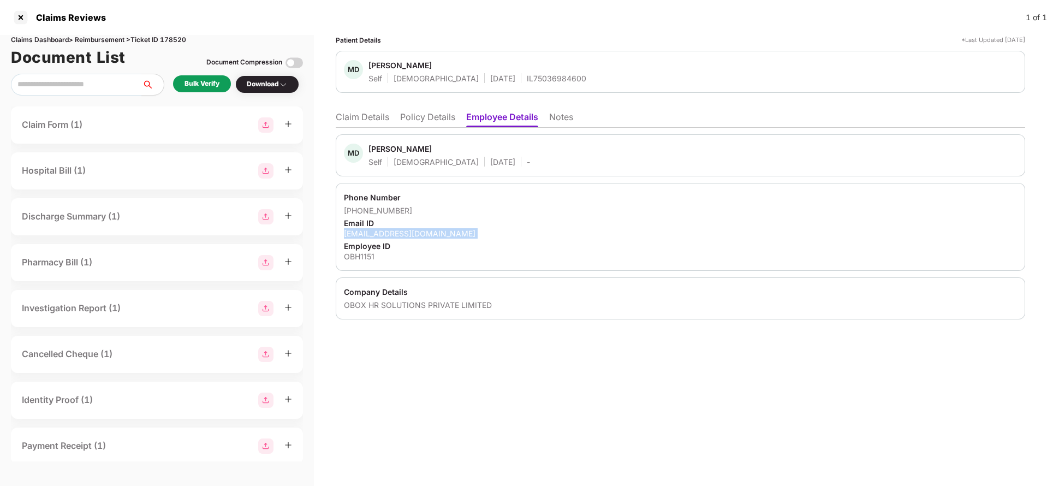
click at [400, 234] on div "manishadahat10@gmail.com" at bounding box center [680, 233] width 673 height 10
copy div "manishadahat10@gmail.com"
click at [362, 117] on li "Claim Details" at bounding box center [362, 119] width 53 height 16
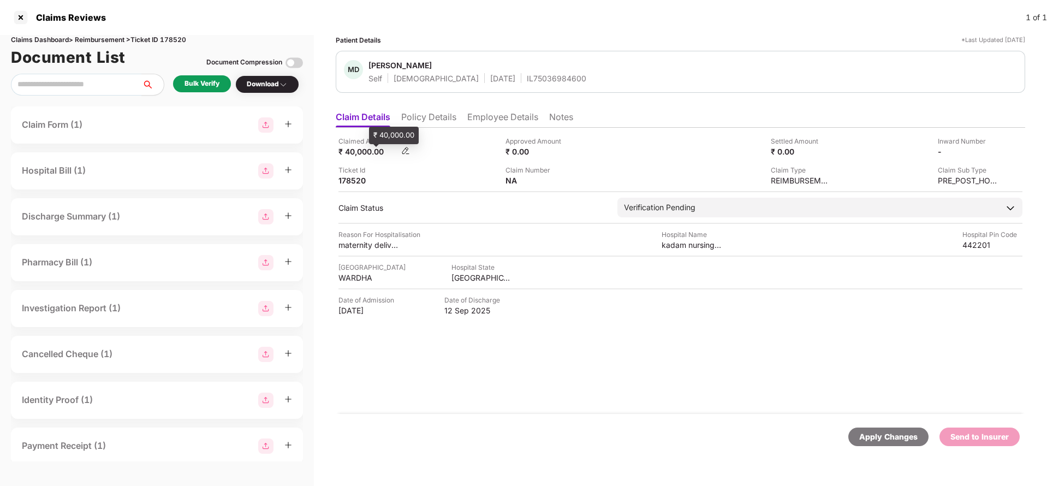
click at [361, 153] on div "₹ 40,000.00" at bounding box center [368, 151] width 60 height 10
copy div "40,000"
click at [681, 244] on div "kadam nursing home" at bounding box center [692, 245] width 60 height 10
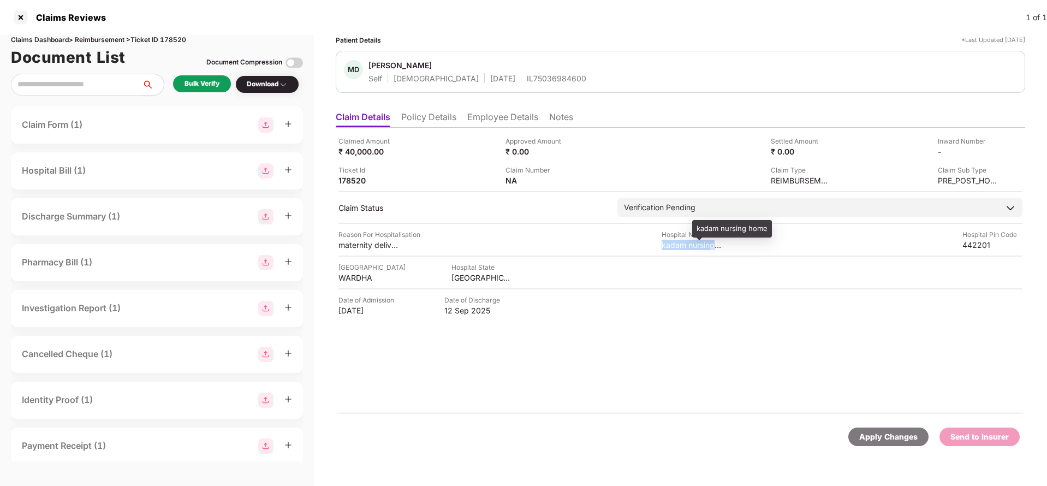
click at [681, 244] on div "kadam nursing home" at bounding box center [692, 245] width 60 height 10
copy div "kadam nursing home"
click at [211, 79] on div "Bulk Verify" at bounding box center [202, 84] width 35 height 10
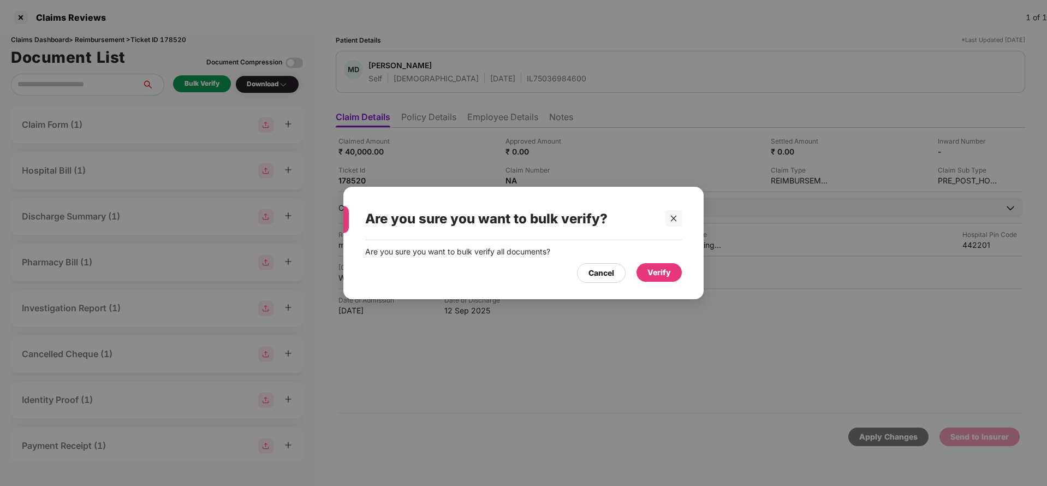
click at [659, 264] on div "Verify" at bounding box center [658, 272] width 45 height 19
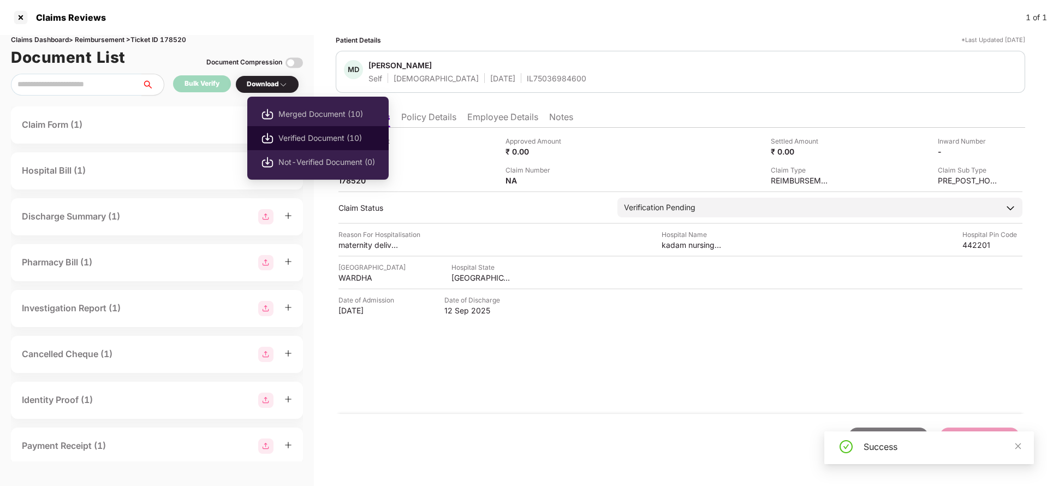
click at [299, 133] on span "Verified Document (10)" at bounding box center [326, 138] width 97 height 12
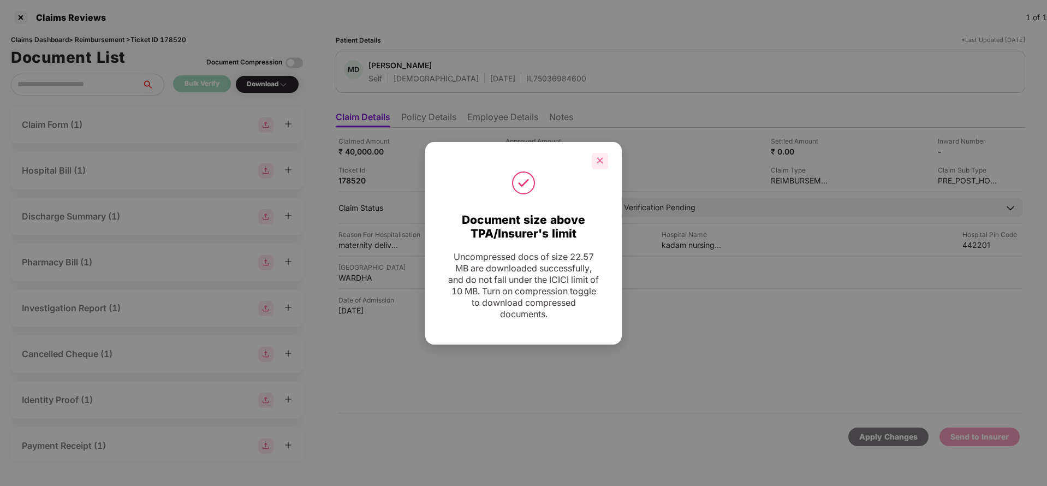
click at [600, 166] on div at bounding box center [600, 161] width 16 height 16
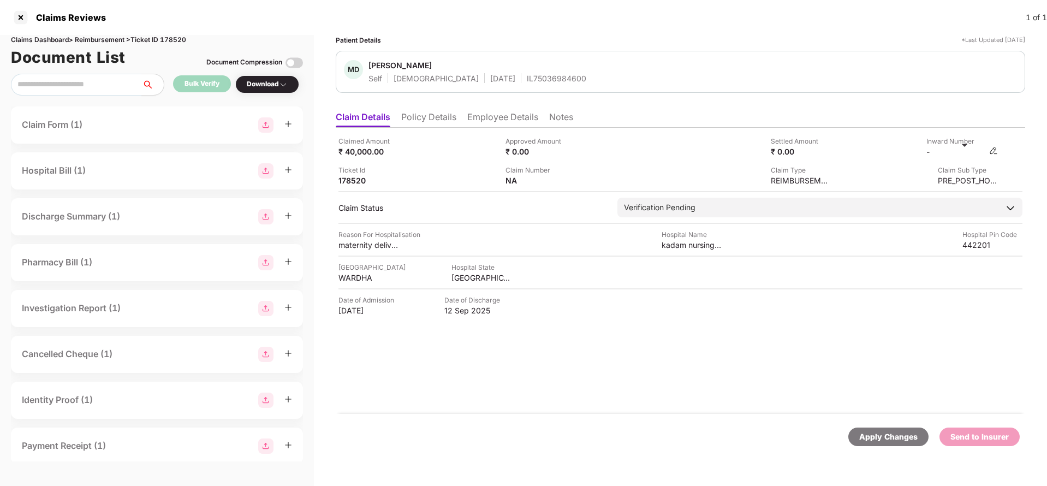
click at [994, 150] on img at bounding box center [993, 150] width 9 height 9
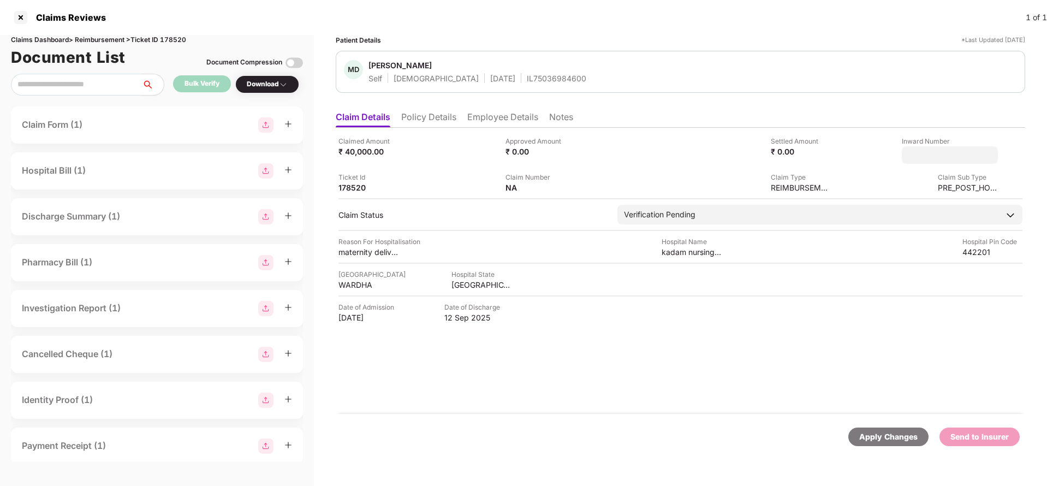
type input "**********"
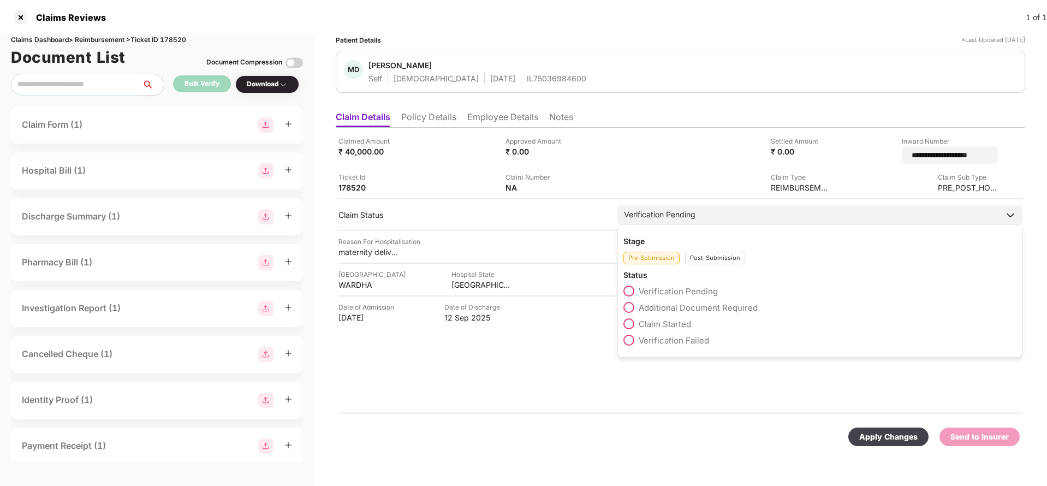
click at [743, 215] on div "Verification Pending" at bounding box center [819, 215] width 405 height 20
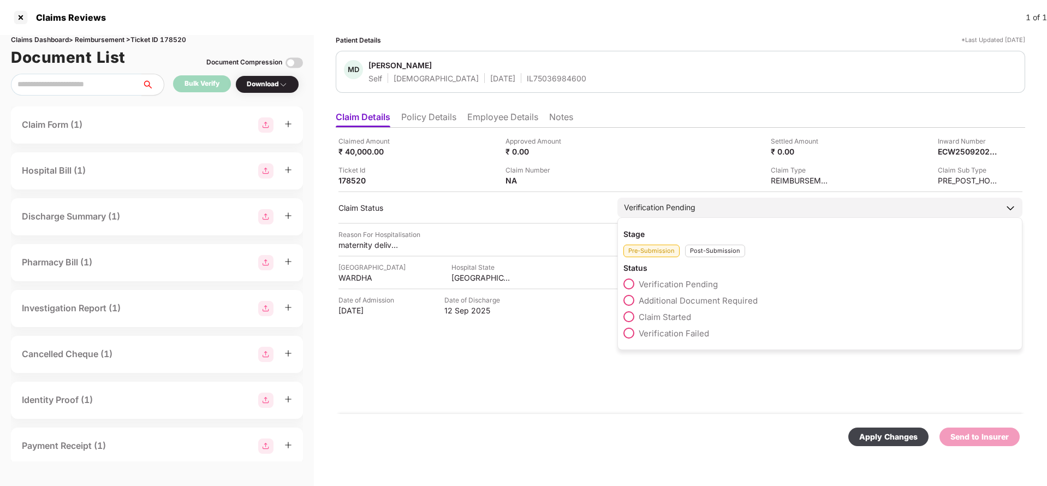
click at [732, 249] on div "Post-Submission" at bounding box center [715, 251] width 60 height 13
click at [682, 293] on div "Claim Approved" at bounding box center [819, 286] width 393 height 16
click at [683, 301] on span "Claim Under Process" at bounding box center [680, 300] width 82 height 10
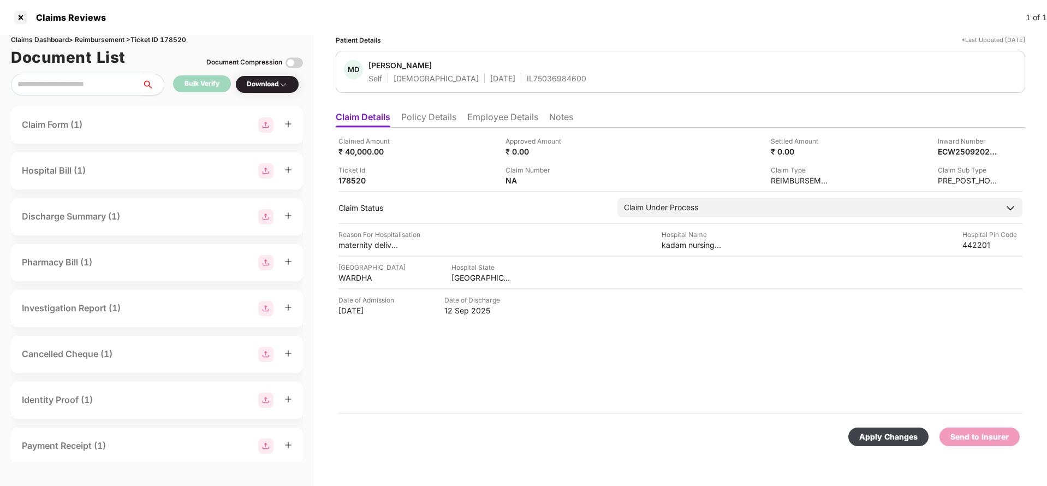
click at [900, 432] on div "Apply Changes" at bounding box center [888, 437] width 58 height 12
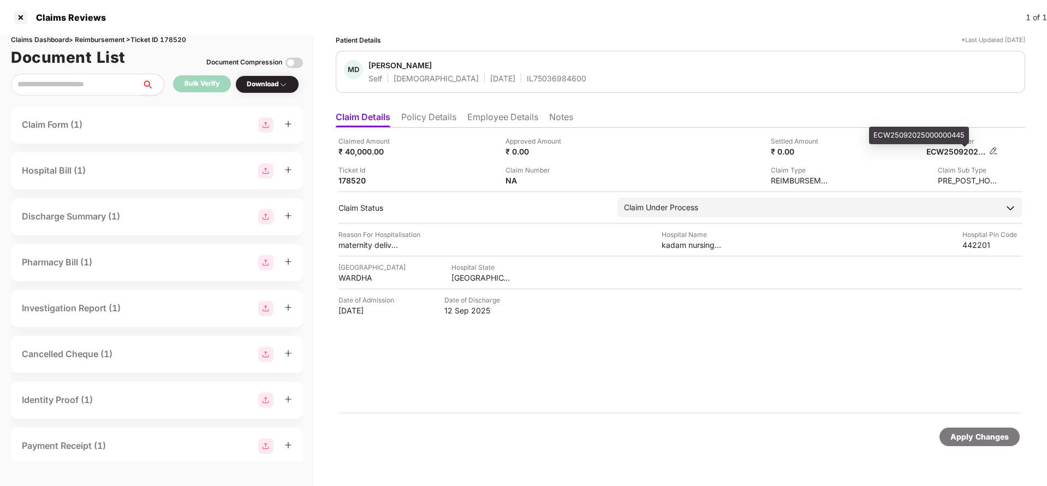
click at [960, 152] on div "ECW25092025000000445" at bounding box center [956, 151] width 60 height 10
copy div "ECW25092025000000445"
click at [527, 78] on div "IL75036984600" at bounding box center [556, 78] width 59 height 10
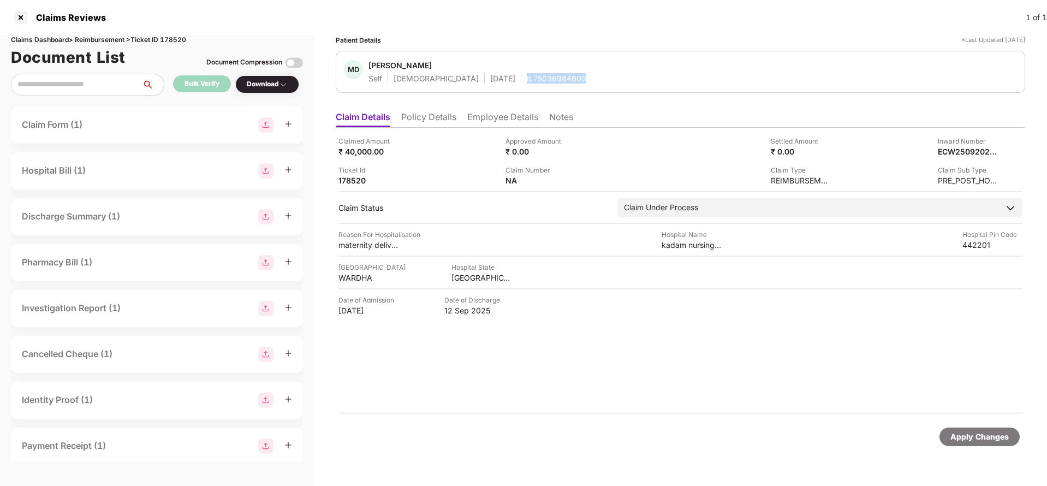
click at [527, 78] on div "IL75036984600" at bounding box center [556, 78] width 59 height 10
copy div "IL75036984600"
click at [968, 443] on div "Apply Changes" at bounding box center [979, 436] width 80 height 19
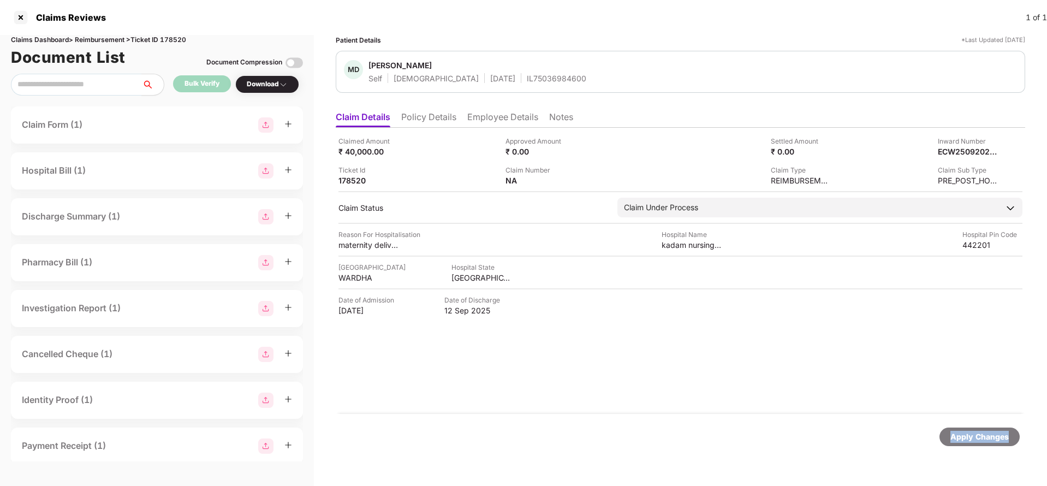
click at [968, 443] on div "Apply Changes" at bounding box center [979, 436] width 80 height 19
click at [172, 35] on div "Claims Dashboard > Reimbursement > Ticket ID 178520" at bounding box center [157, 40] width 292 height 10
click at [991, 434] on div "Apply Changes" at bounding box center [979, 437] width 58 height 12
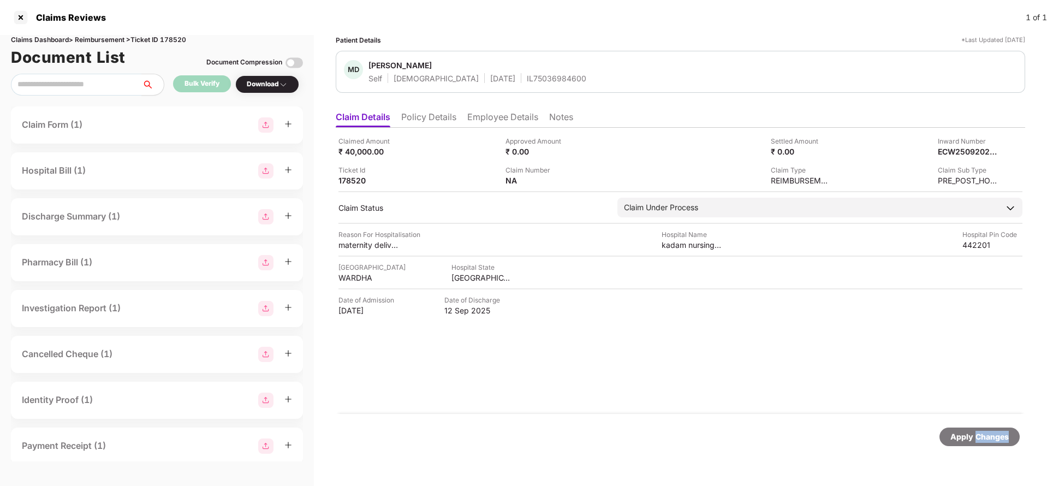
click at [991, 434] on div "Apply Changes" at bounding box center [979, 437] width 58 height 12
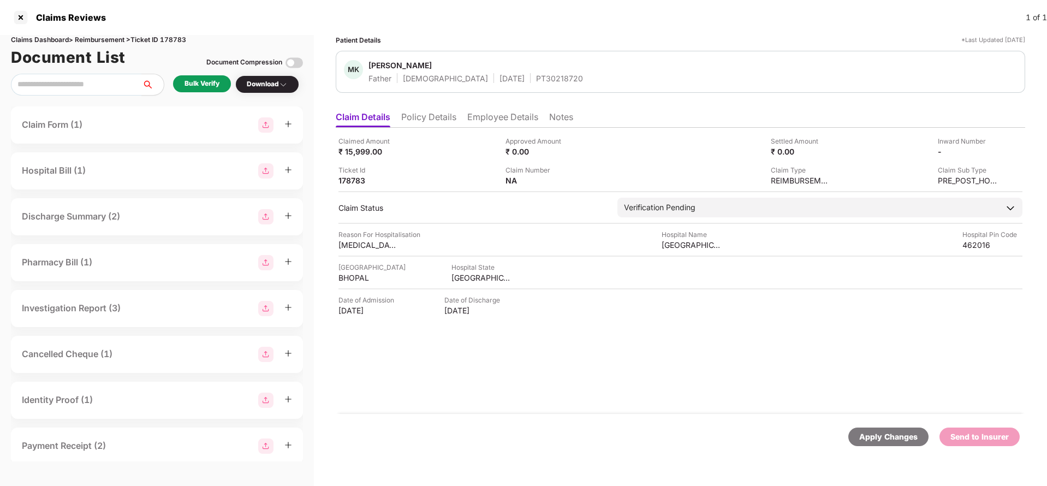
click at [438, 115] on li "Policy Details" at bounding box center [428, 119] width 55 height 16
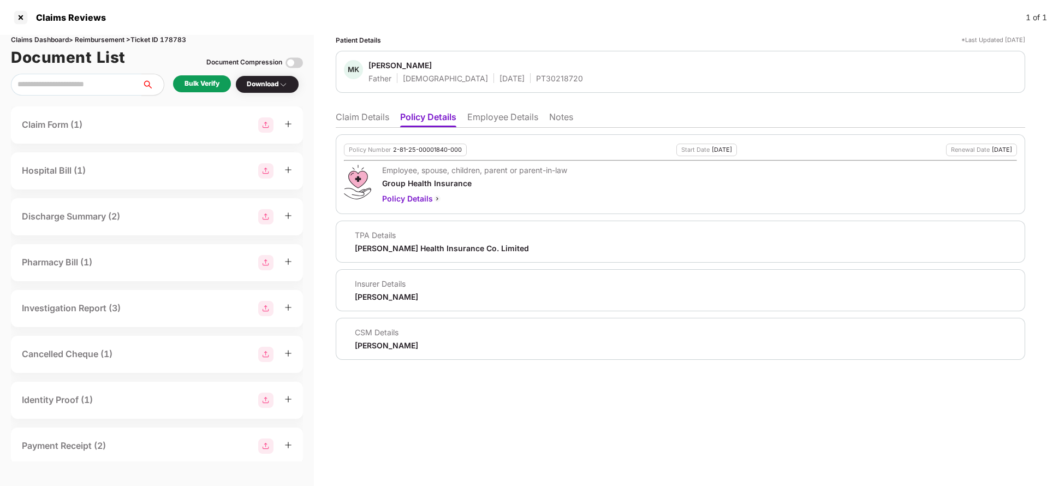
click at [488, 115] on li "Employee Details" at bounding box center [502, 119] width 71 height 16
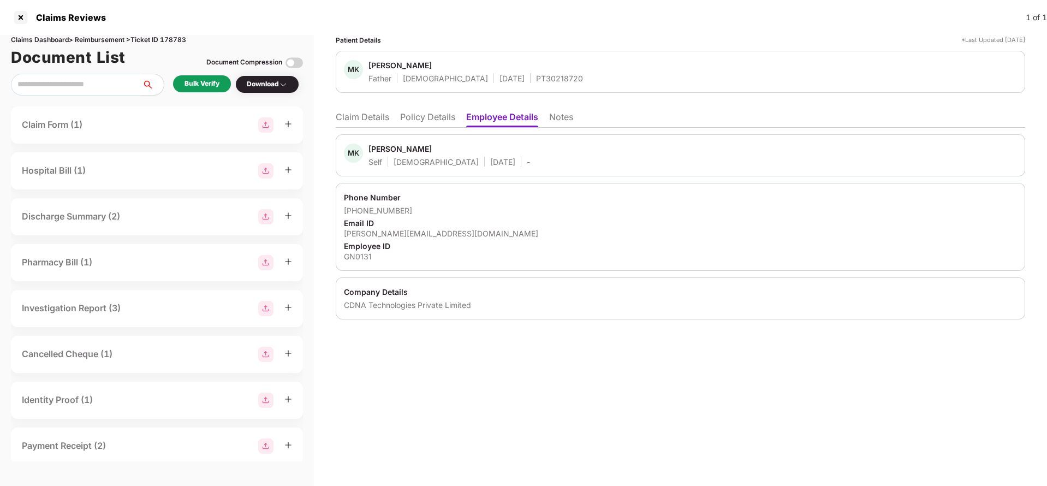
click at [374, 125] on li "Claim Details" at bounding box center [362, 119] width 53 height 16
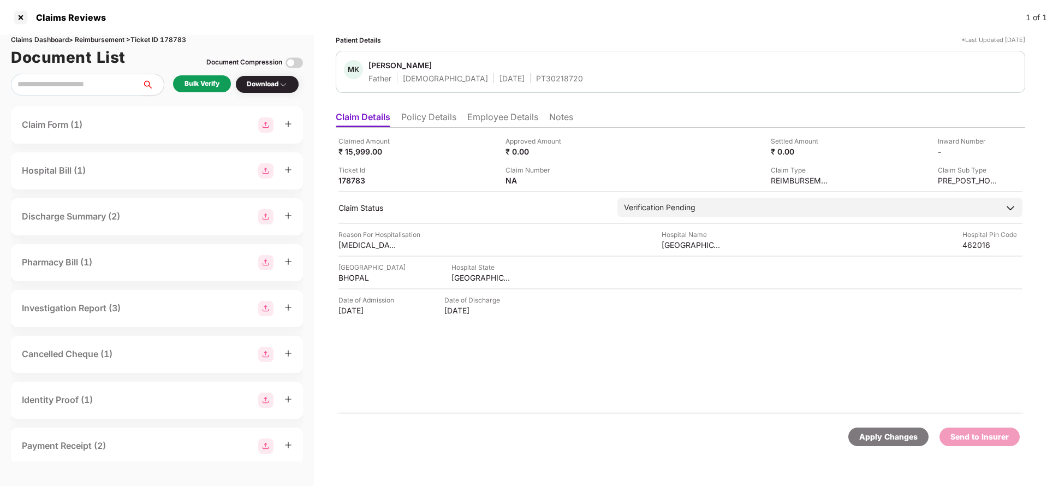
click at [443, 117] on li "Policy Details" at bounding box center [428, 119] width 55 height 16
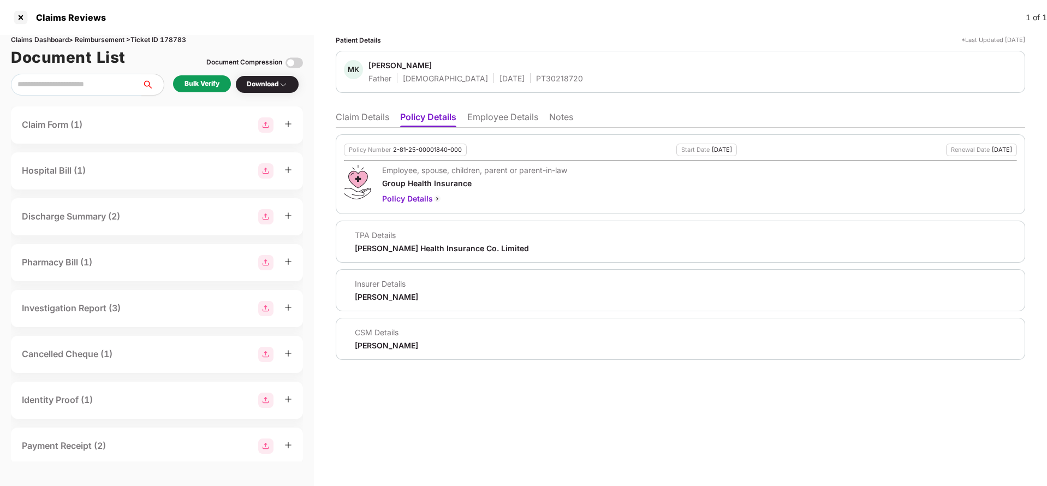
click at [353, 116] on li "Claim Details" at bounding box center [362, 119] width 53 height 16
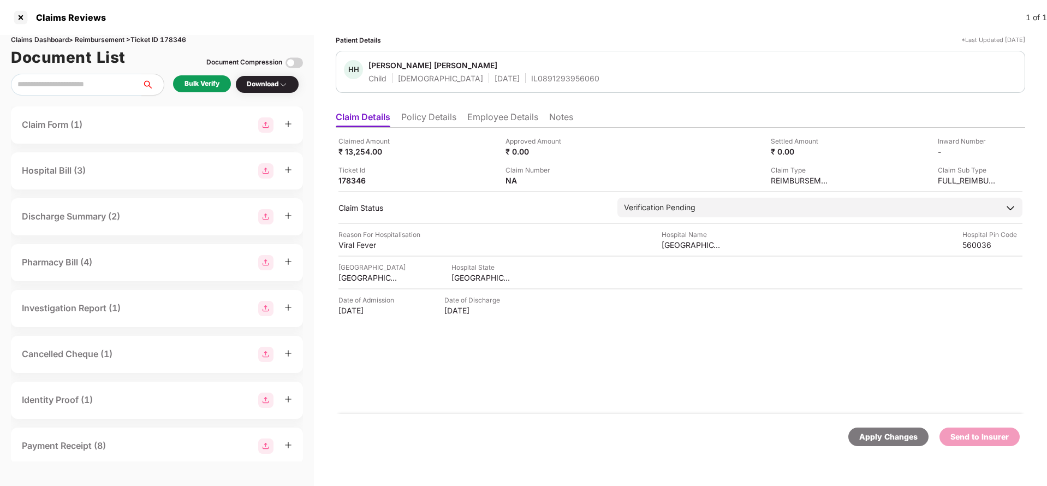
click at [422, 120] on li "Policy Details" at bounding box center [428, 119] width 55 height 16
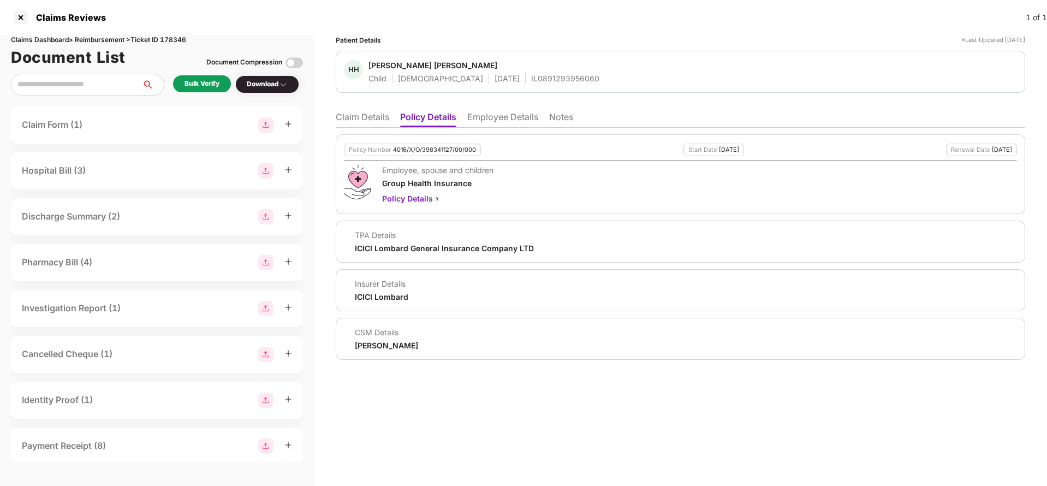
click at [428, 159] on div "Policy Number 4016/X/O/398341127/00/000 Start Date [DATE] Renewal Date [DATE] E…" at bounding box center [680, 174] width 689 height 80
click at [428, 154] on div "Policy Number 4016/X/O/398341127/00/000" at bounding box center [412, 150] width 137 height 13
copy div "4016/X/O/398341127/00/000"
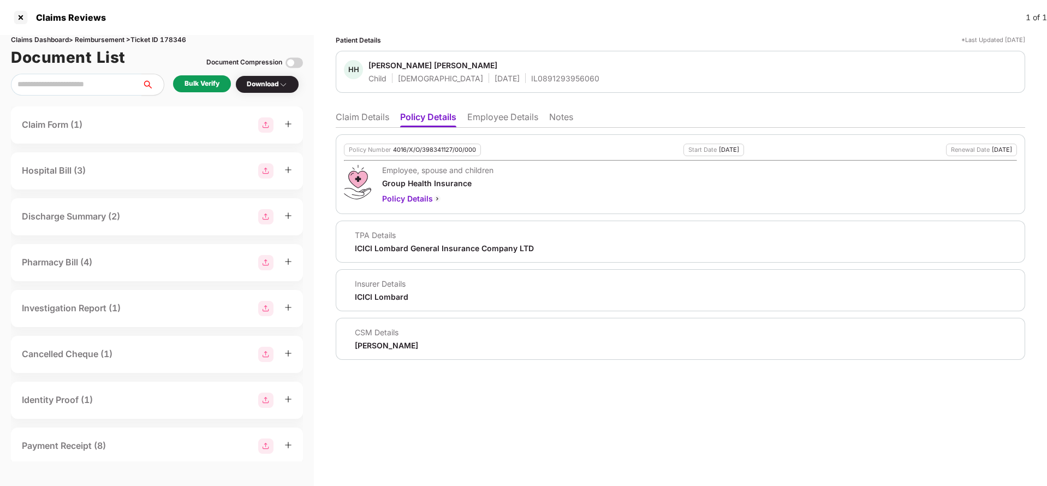
click at [531, 73] on div "IL0891293956060" at bounding box center [565, 78] width 68 height 10
copy div "IL0891293956060"
click at [509, 122] on li "Employee Details" at bounding box center [502, 119] width 71 height 16
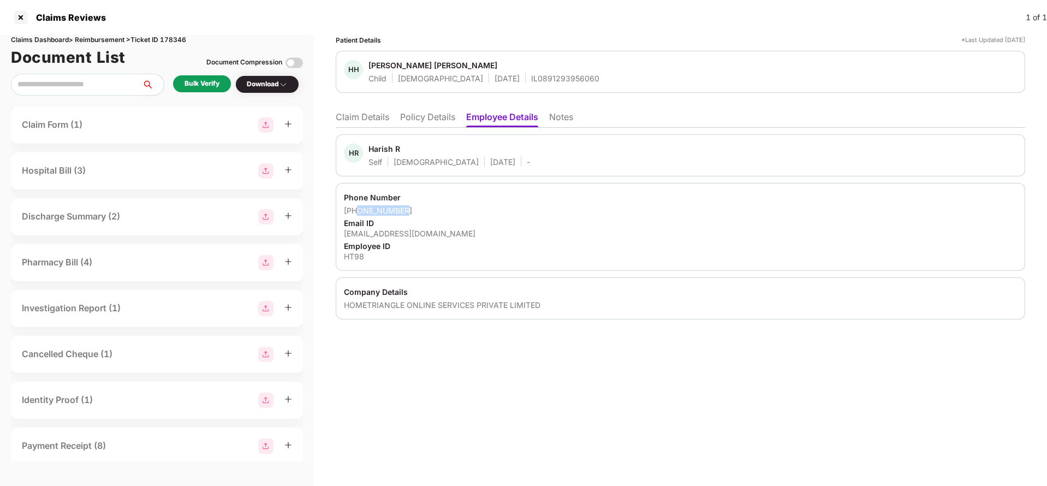
drag, startPoint x: 358, startPoint y: 211, endPoint x: 413, endPoint y: 210, distance: 55.1
click at [413, 210] on div "+919686140109" at bounding box center [680, 210] width 673 height 10
copy div "9686140109"
click at [407, 235] on div "rharish@hometriangle.com" at bounding box center [680, 233] width 673 height 10
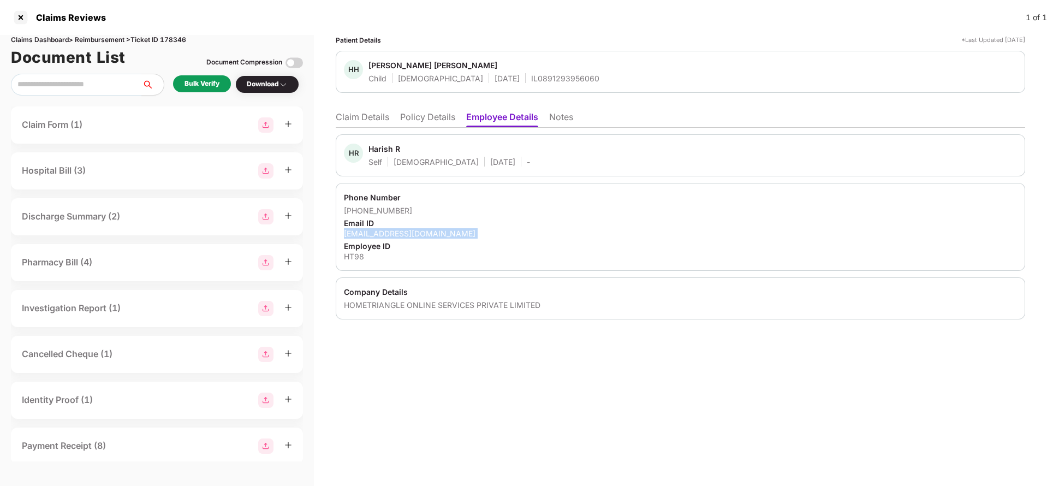
click at [407, 235] on div "rharish@hometriangle.com" at bounding box center [680, 233] width 673 height 10
copy div "rharish@hometriangle.com"
click at [379, 110] on ul "Claim Details Policy Details Employee Details Notes" at bounding box center [680, 117] width 689 height 22
click at [377, 114] on li "Claim Details" at bounding box center [362, 119] width 53 height 16
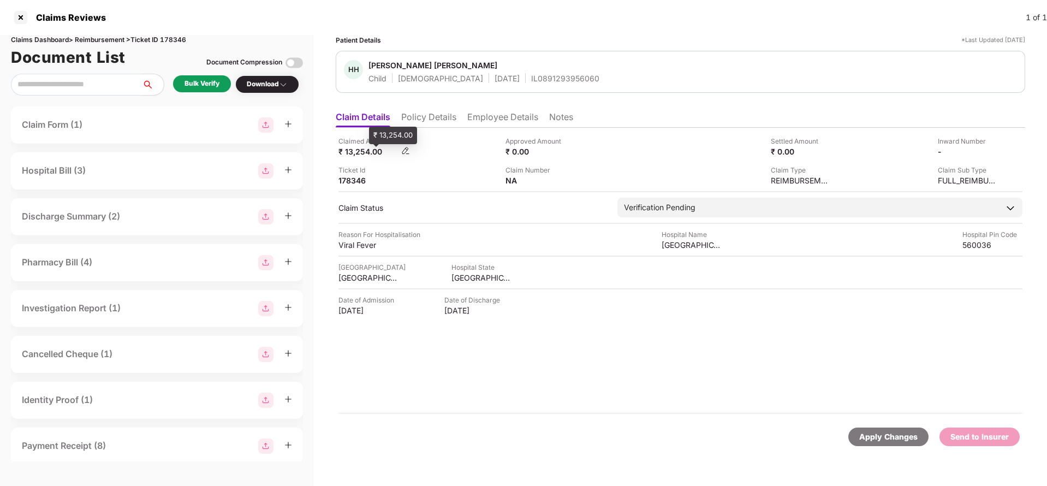
click at [361, 151] on div "₹ 13,254.00" at bounding box center [368, 151] width 60 height 10
copy div "13,254"
click at [698, 242] on div "Sri Ram Hospital" at bounding box center [692, 245] width 60 height 10
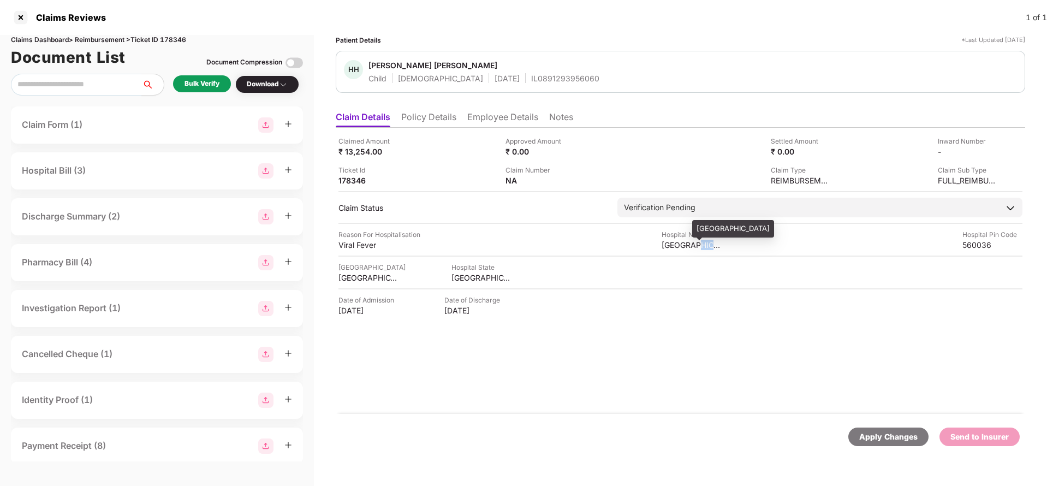
click at [698, 242] on div "Sri Ram Hospital" at bounding box center [692, 245] width 60 height 10
copy div "Sri Ram Hospital"
click at [207, 81] on div "Bulk Verify" at bounding box center [202, 84] width 35 height 10
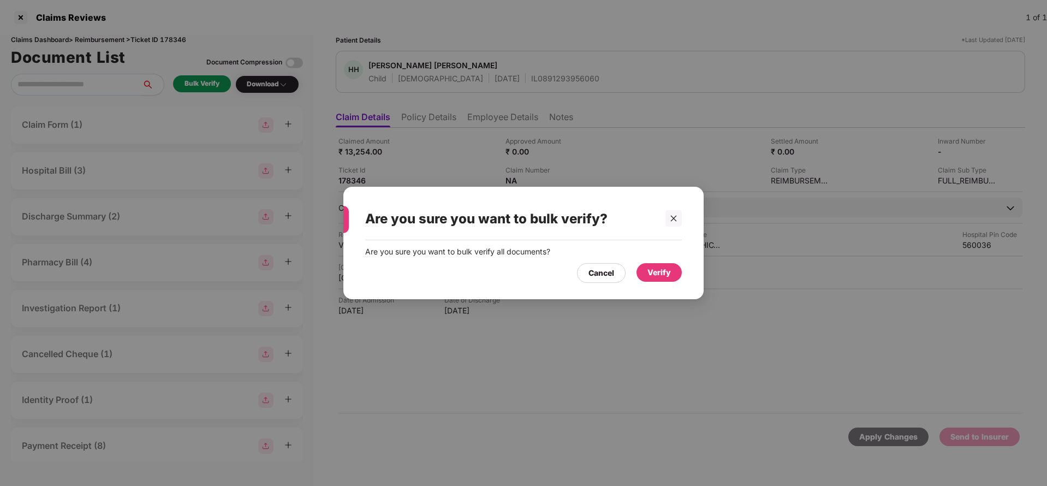
click at [664, 271] on div "Verify" at bounding box center [658, 272] width 23 height 12
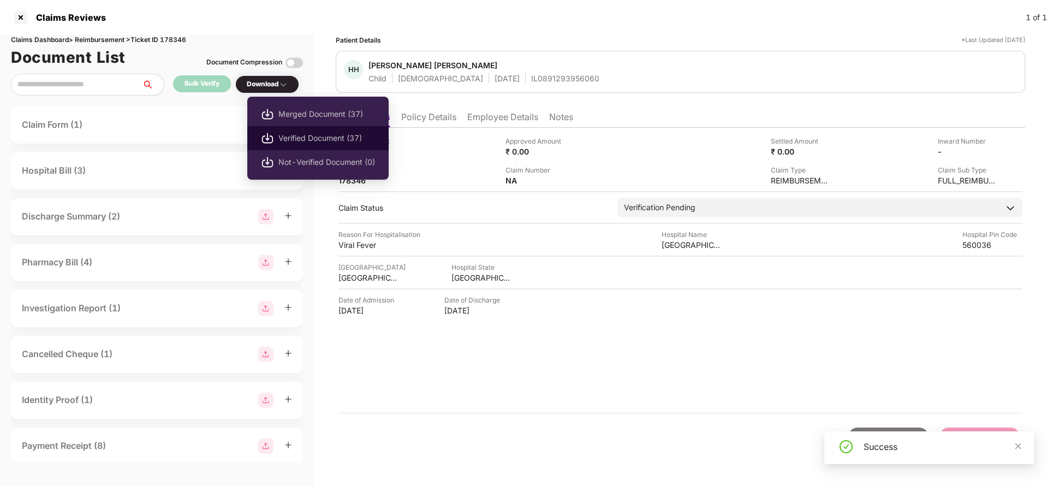
click at [301, 133] on span "Verified Document (37)" at bounding box center [326, 138] width 97 height 12
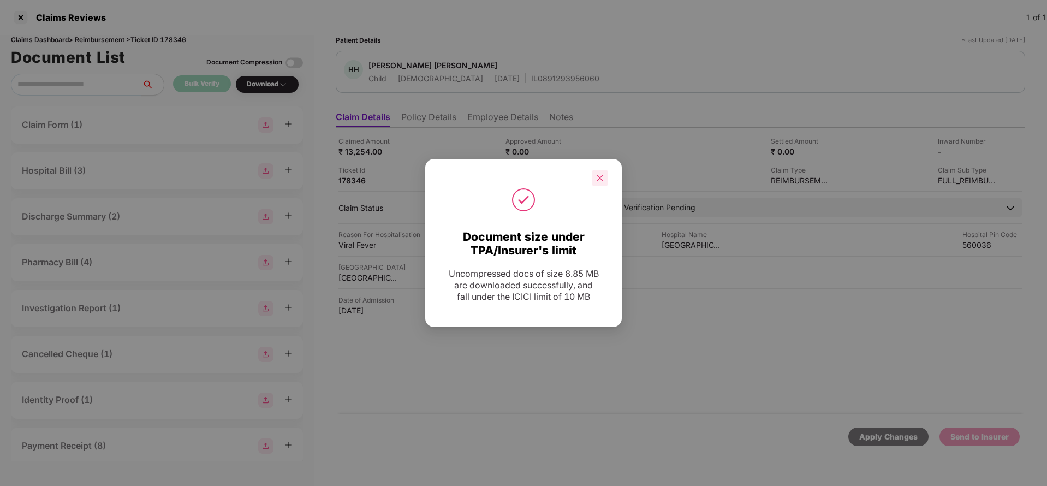
click at [597, 181] on icon "close" at bounding box center [600, 178] width 8 height 8
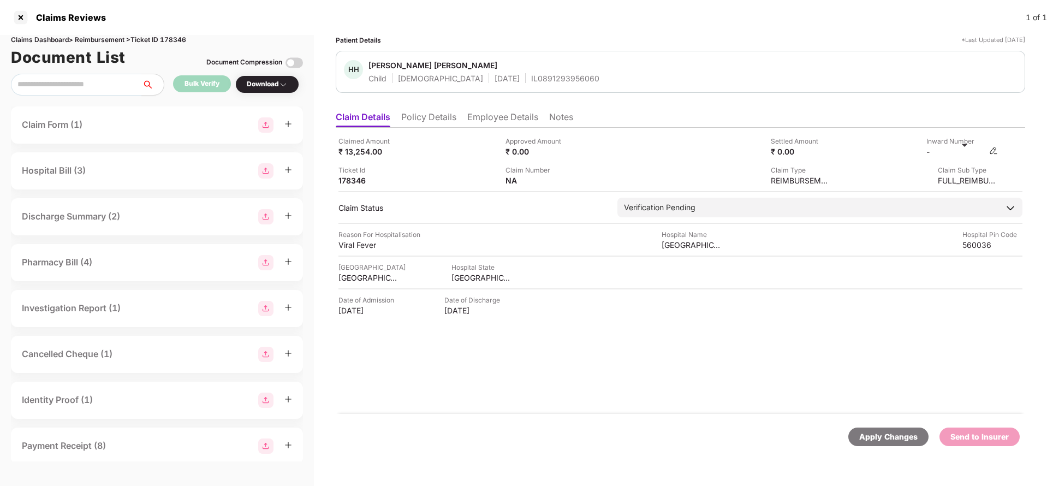
click at [995, 152] on img at bounding box center [993, 150] width 9 height 9
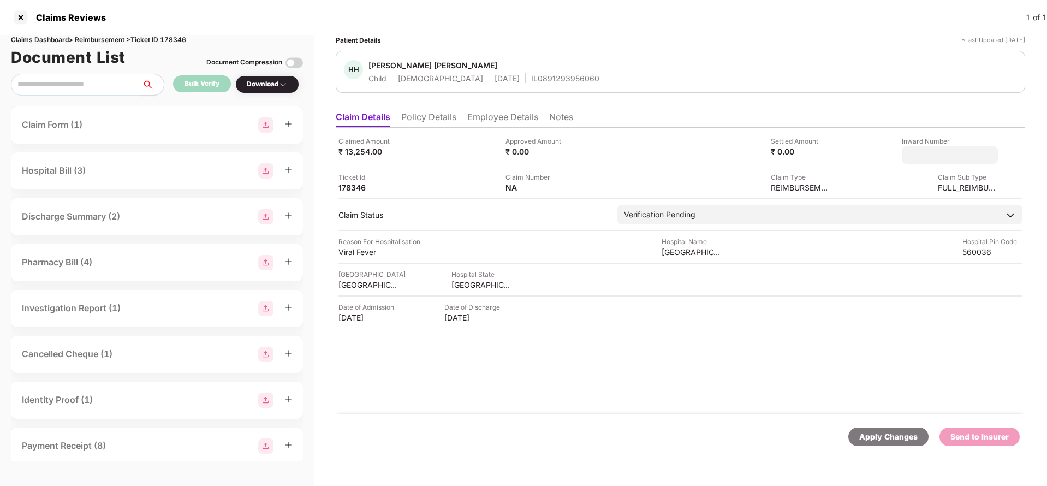
type input "**********"
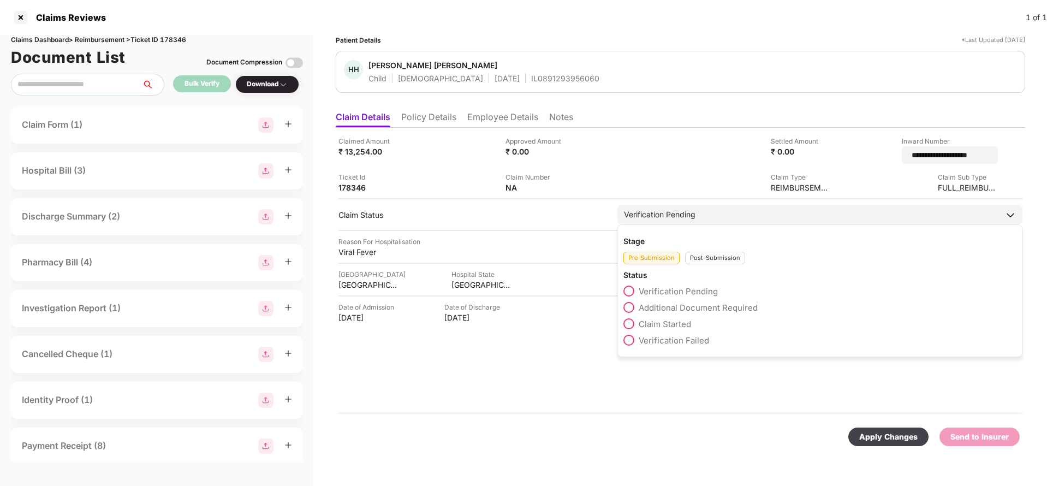
click at [691, 206] on div "Verification Pending" at bounding box center [819, 215] width 405 height 20
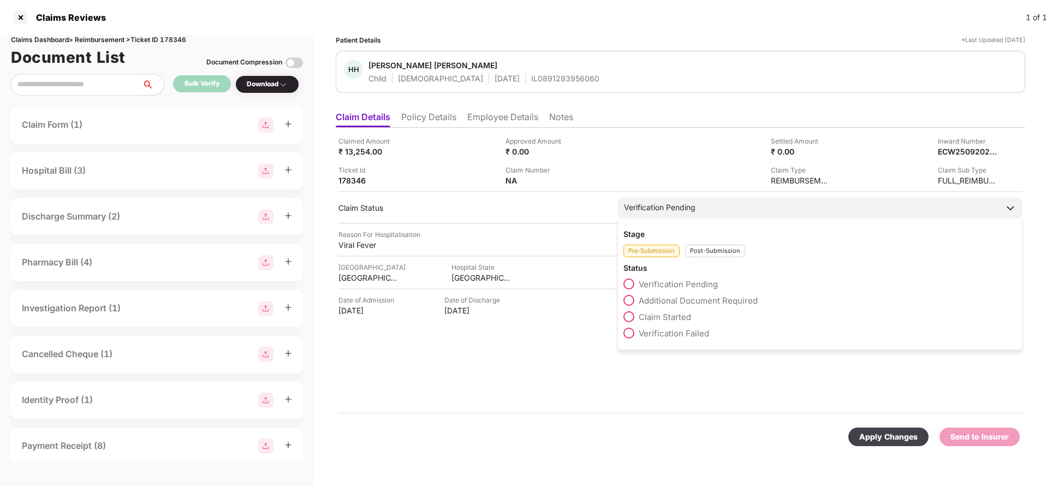
click at [712, 249] on div "Post-Submission" at bounding box center [715, 251] width 60 height 13
click at [670, 297] on span "Claim Under Process" at bounding box center [680, 300] width 82 height 10
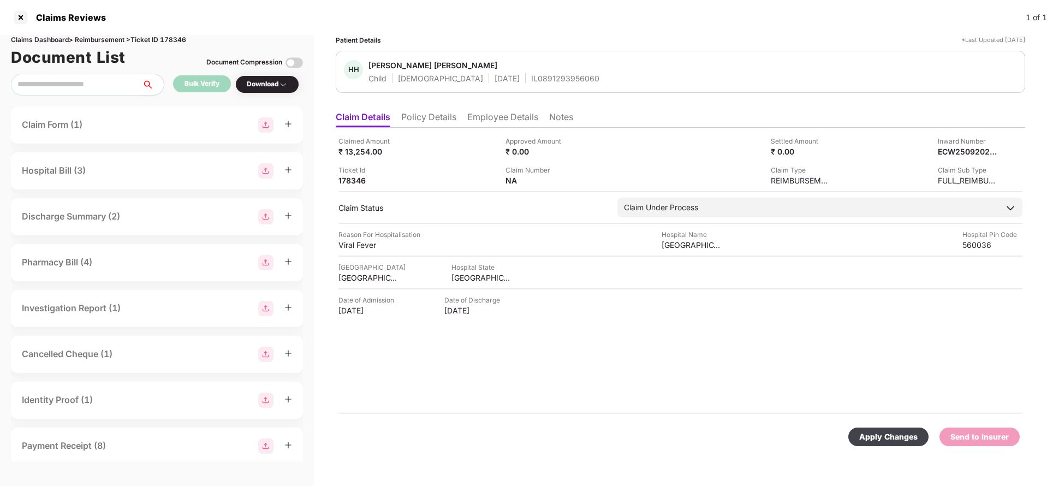
click at [871, 434] on div "Apply Changes" at bounding box center [888, 437] width 58 height 12
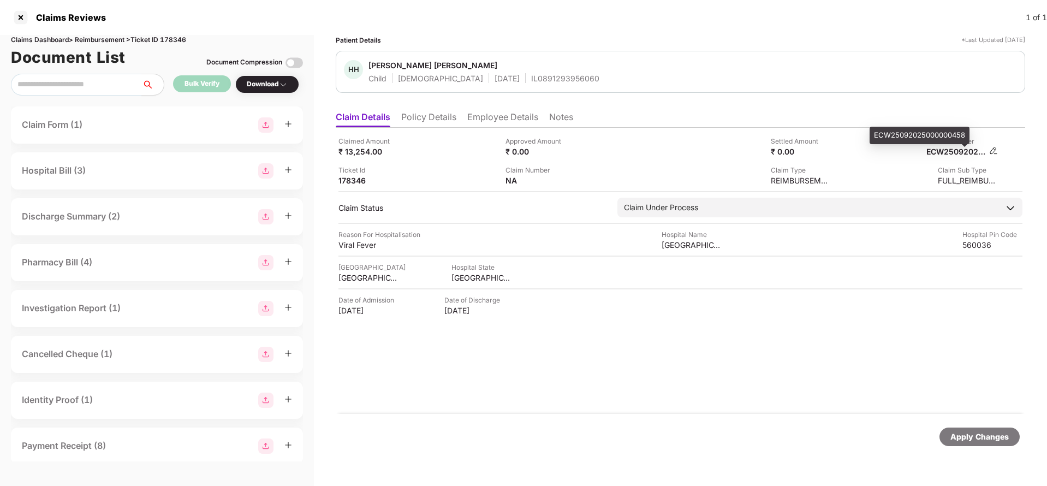
click at [961, 151] on div "ECW25092025000000458" at bounding box center [956, 151] width 60 height 10
copy div "ECW25092025000000458"
click at [531, 76] on div "IL0891293956060" at bounding box center [565, 78] width 68 height 10
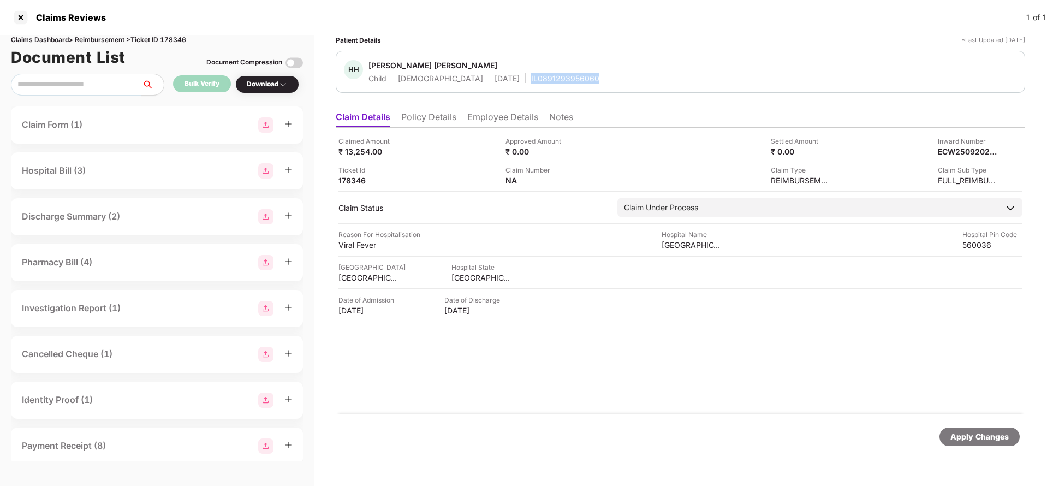
click at [531, 76] on div "IL0891293956060" at bounding box center [565, 78] width 68 height 10
copy div "IL0891293956060"
click at [972, 439] on div "Apply Changes" at bounding box center [979, 437] width 58 height 12
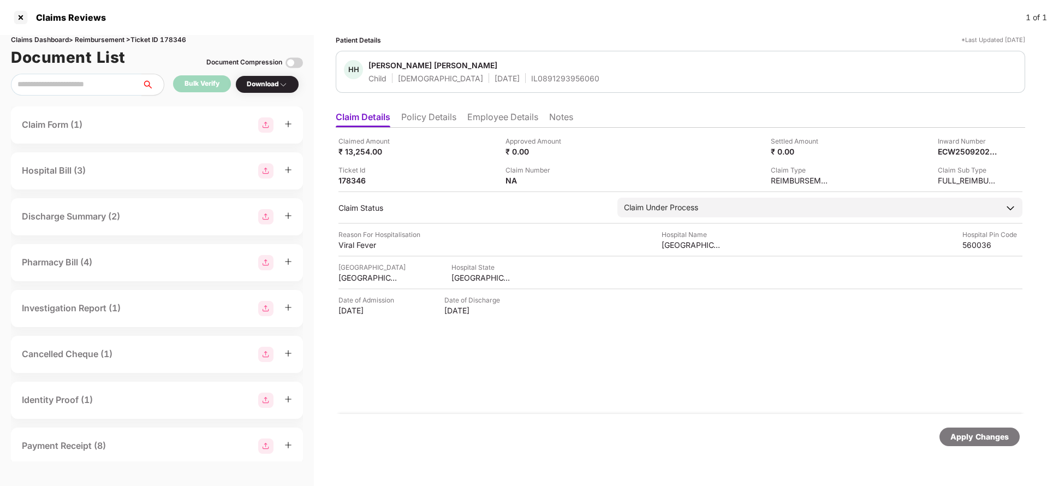
click at [171, 35] on div "Claims Dashboard > Reimbursement > Ticket ID 178346" at bounding box center [157, 40] width 292 height 10
copy div "178346"
click at [996, 449] on div "Apply Changes" at bounding box center [680, 437] width 689 height 46
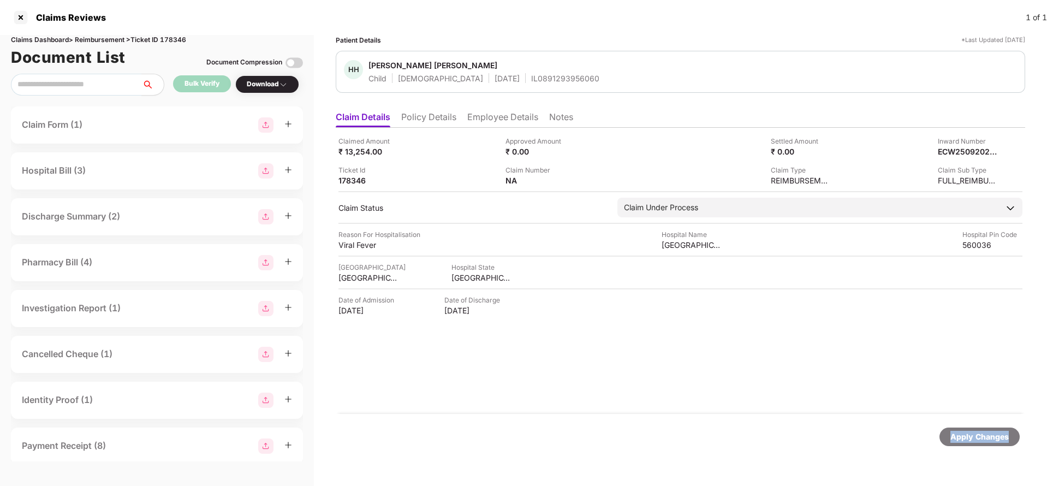
click at [996, 449] on div "Apply Changes" at bounding box center [680, 437] width 689 height 46
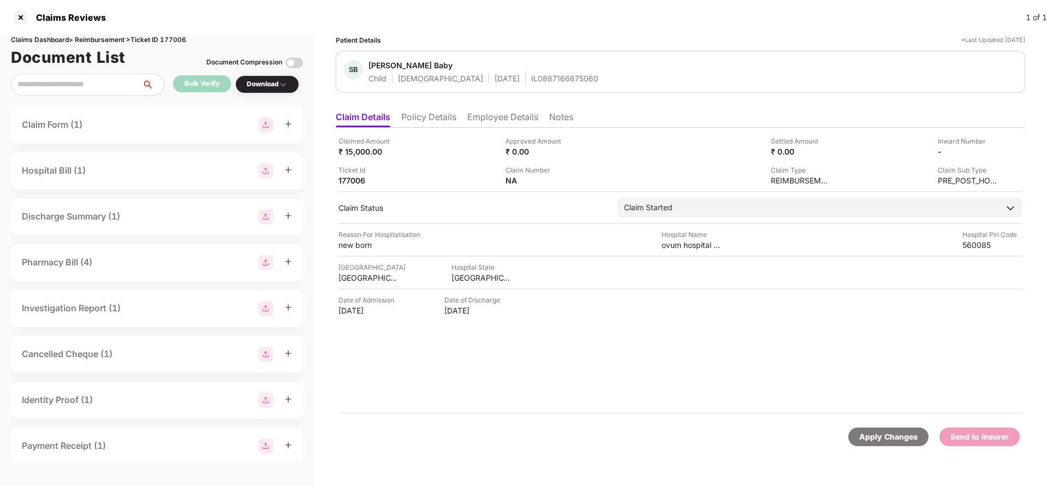
click at [426, 117] on li "Policy Details" at bounding box center [428, 119] width 55 height 16
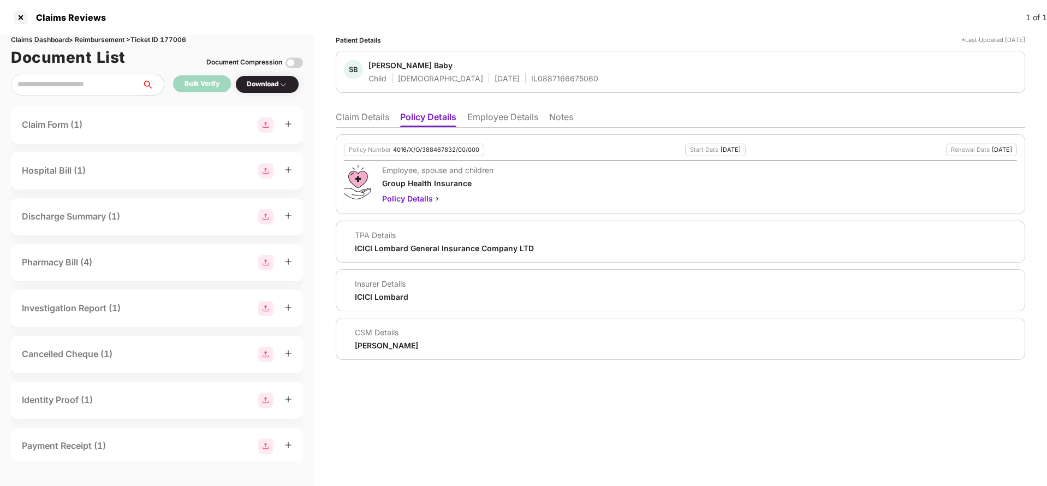
click at [426, 142] on div "Policy Number 4016/X/O/388467832/00/000 Start Date [DATE] Renewal Date [DATE] E…" at bounding box center [680, 174] width 689 height 80
copy div "4016/X/O/388467832/00/000"
click at [531, 79] on div "IL0887166675060" at bounding box center [564, 78] width 67 height 10
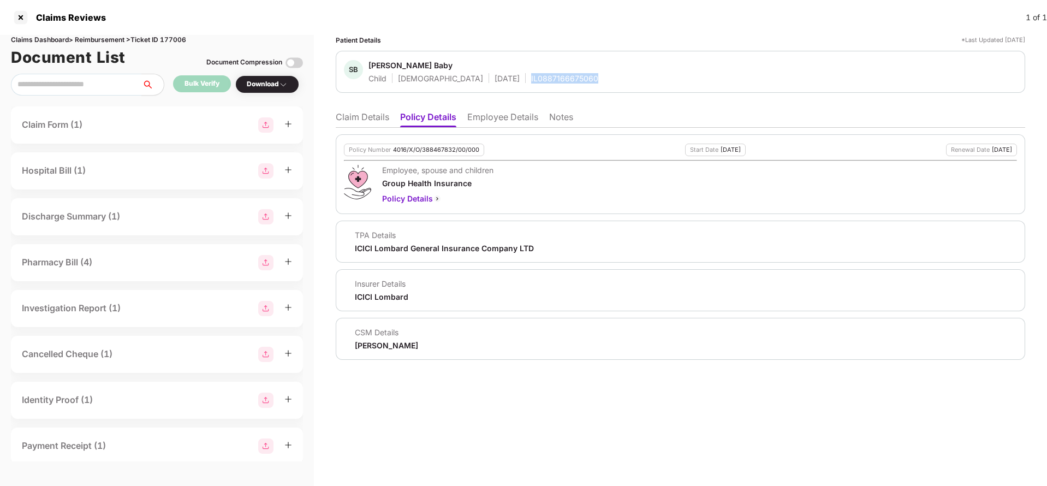
click at [531, 79] on div "IL0887166675060" at bounding box center [564, 78] width 67 height 10
copy div "IL0887166675060"
click at [490, 117] on li "Employee Details" at bounding box center [502, 119] width 71 height 16
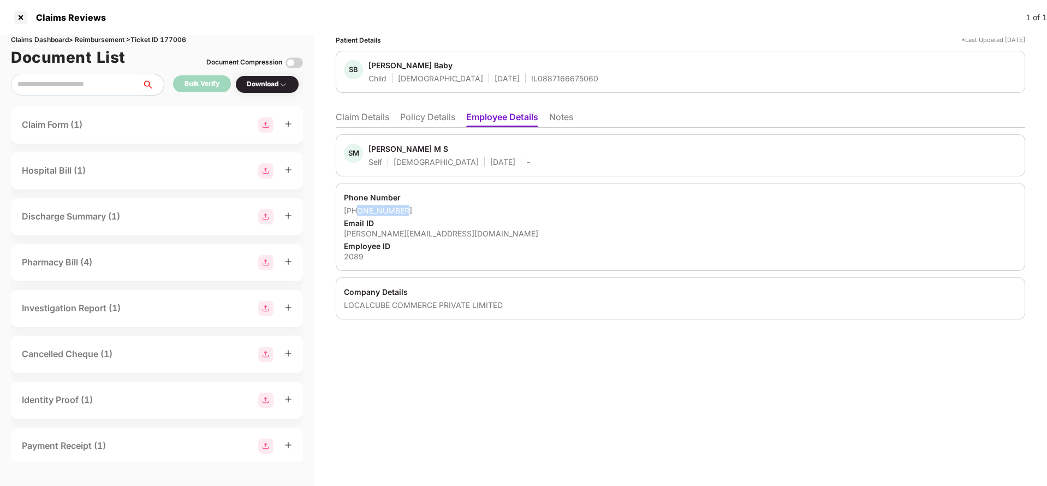
drag, startPoint x: 359, startPoint y: 212, endPoint x: 438, endPoint y: 208, distance: 79.3
click at [438, 208] on div "[PHONE_NUMBER]" at bounding box center [680, 210] width 673 height 10
copy div "8147400754"
click at [364, 236] on div "[PERSON_NAME][EMAIL_ADDRESS][DOMAIN_NAME]" at bounding box center [680, 233] width 673 height 10
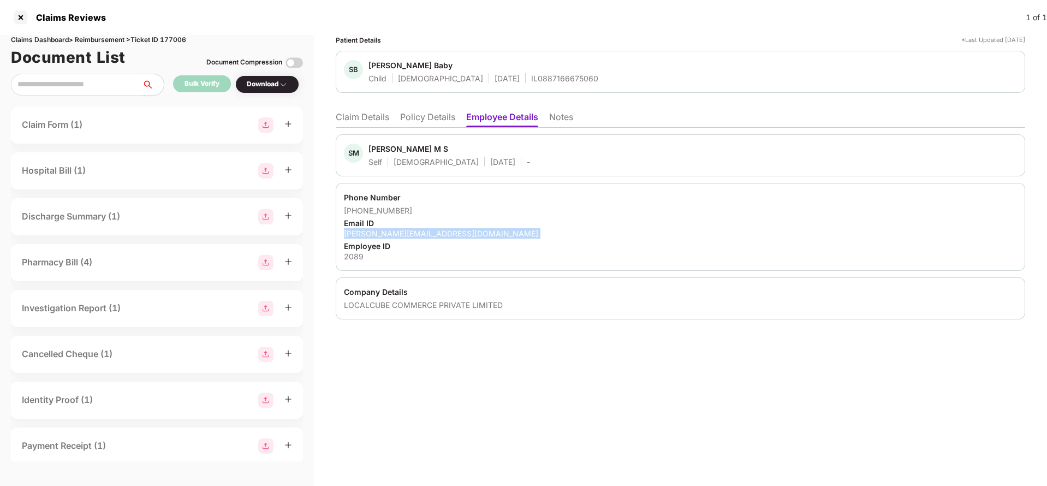
click at [364, 236] on div "[PERSON_NAME][EMAIL_ADDRESS][DOMAIN_NAME]" at bounding box center [680, 233] width 673 height 10
copy div "[PERSON_NAME][EMAIL_ADDRESS][DOMAIN_NAME]"
click at [364, 114] on li "Claim Details" at bounding box center [362, 119] width 53 height 16
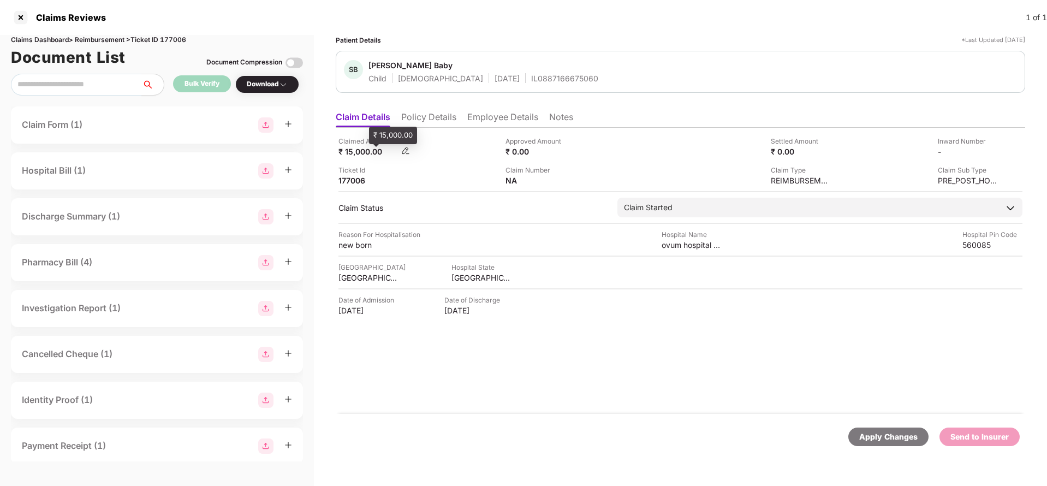
click at [355, 154] on div "₹ 15,000.00" at bounding box center [368, 151] width 60 height 10
copy div "15,000"
click at [679, 245] on div "ovum hospital children and women" at bounding box center [692, 245] width 60 height 10
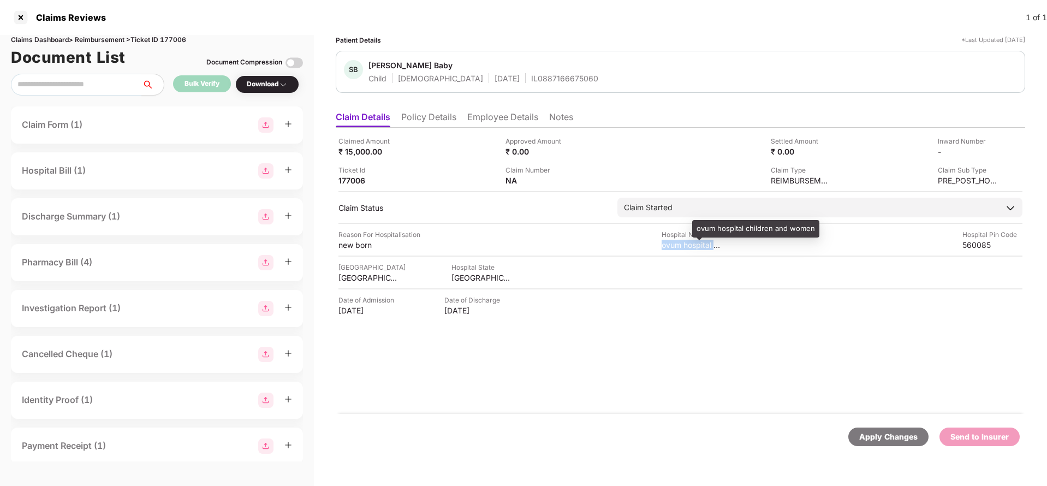
click at [679, 245] on div "ovum hospital children and women" at bounding box center [692, 245] width 60 height 10
copy div "ovum hospital children and women"
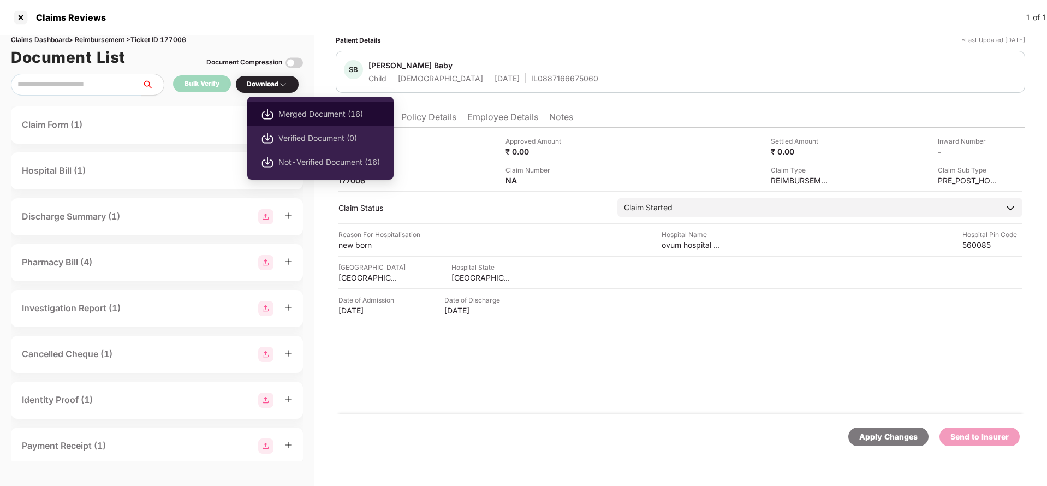
click at [307, 112] on span "Merged Document (16)" at bounding box center [329, 114] width 102 height 12
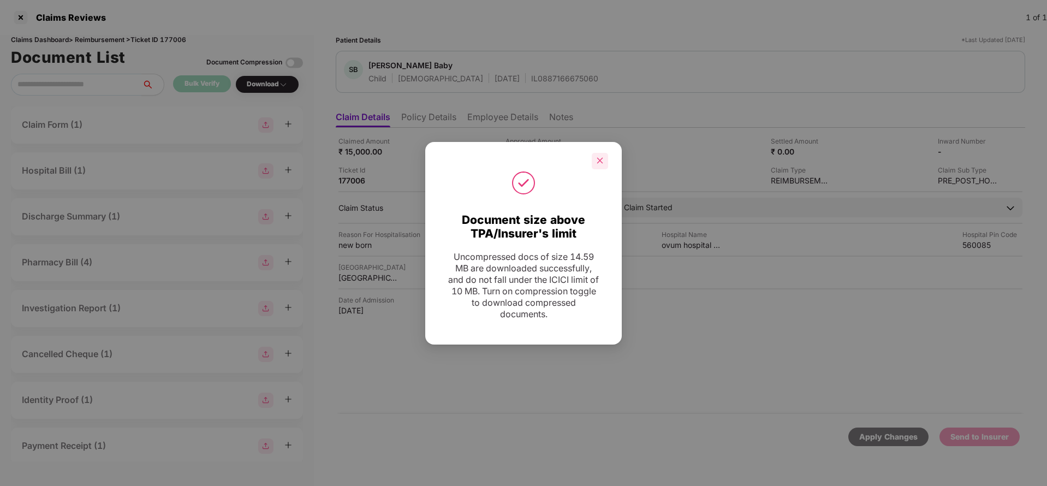
click at [603, 160] on icon "close" at bounding box center [600, 161] width 8 height 8
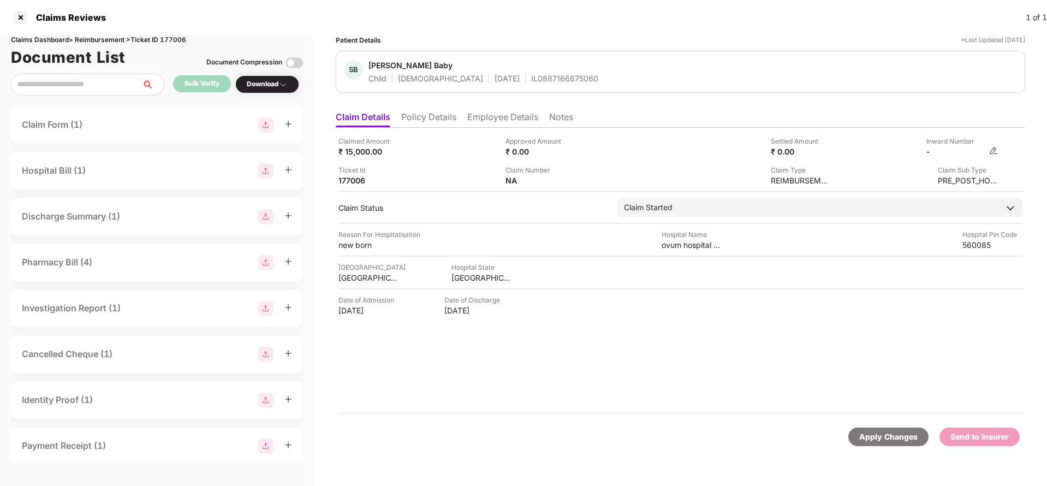
click at [992, 151] on img at bounding box center [993, 150] width 9 height 9
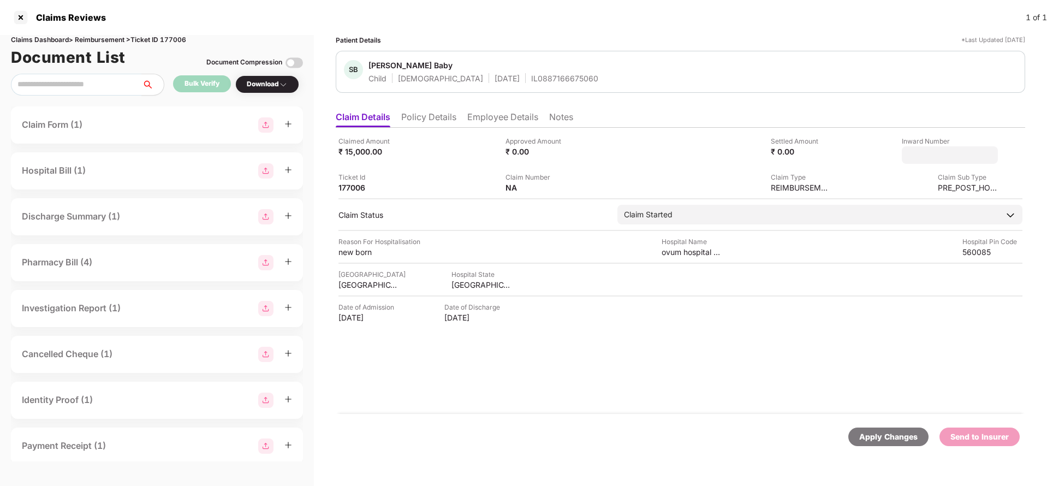
type input "**********"
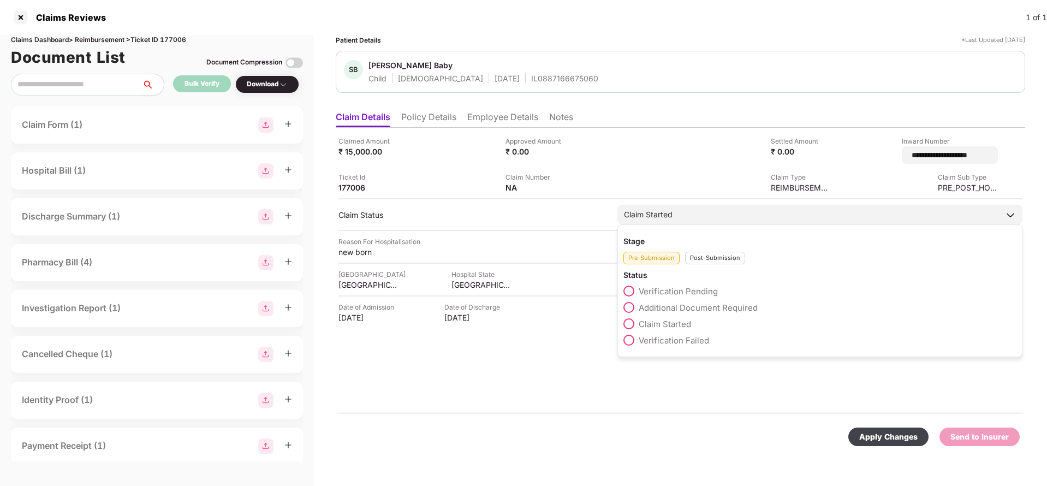
click at [645, 221] on div "Claim Started Stage Pre-Submission Post-Submission Status Verification Pending …" at bounding box center [819, 215] width 405 height 20
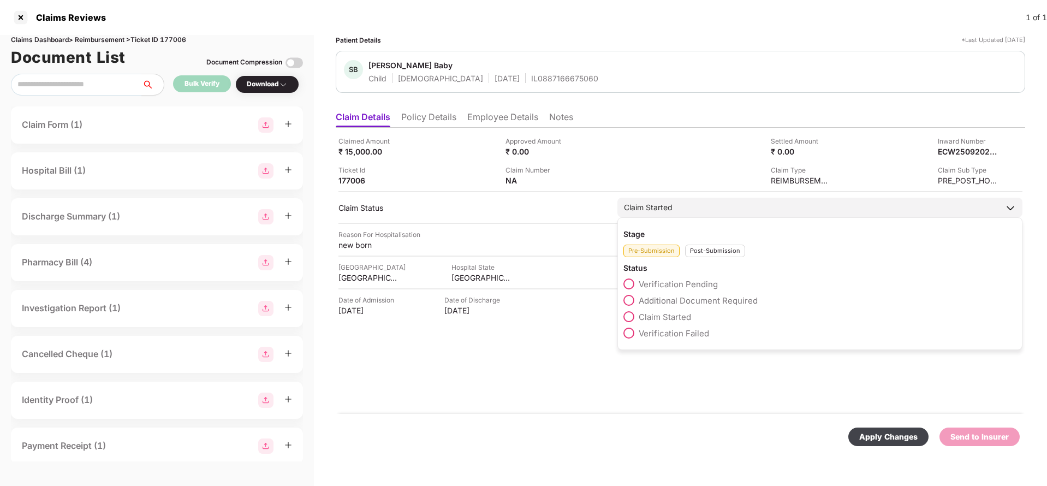
click at [719, 250] on div "Post-Submission" at bounding box center [715, 251] width 60 height 13
click at [665, 302] on span "Claim Under Process" at bounding box center [680, 300] width 82 height 10
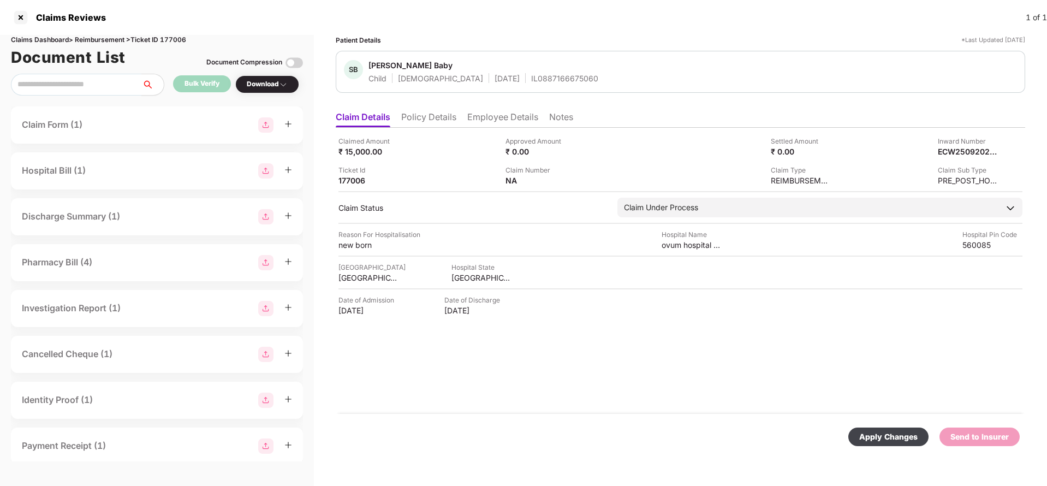
click at [882, 432] on div "Apply Changes" at bounding box center [888, 437] width 58 height 12
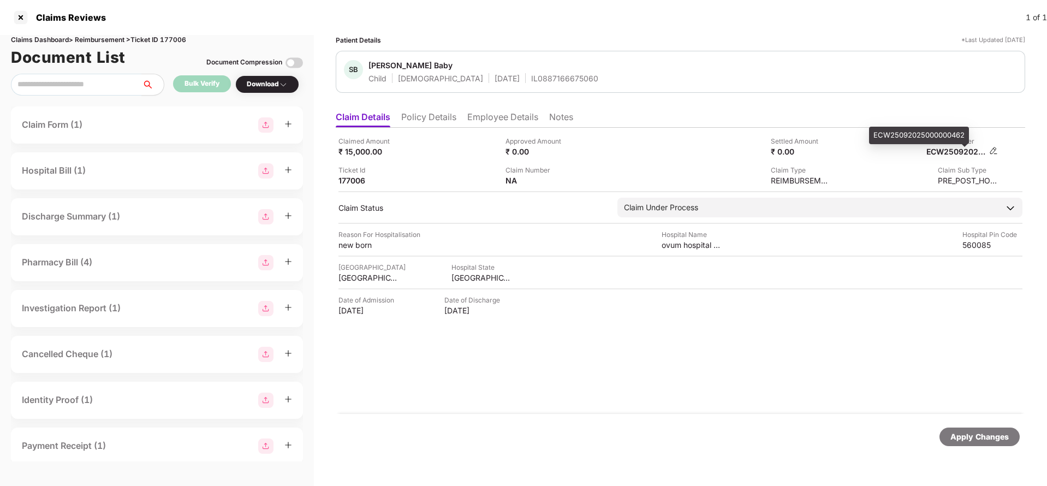
click at [960, 152] on div "ECW25092025000000462" at bounding box center [956, 151] width 60 height 10
copy div "ECW25092025000000462"
click at [531, 78] on div "IL0887166675060" at bounding box center [564, 78] width 67 height 10
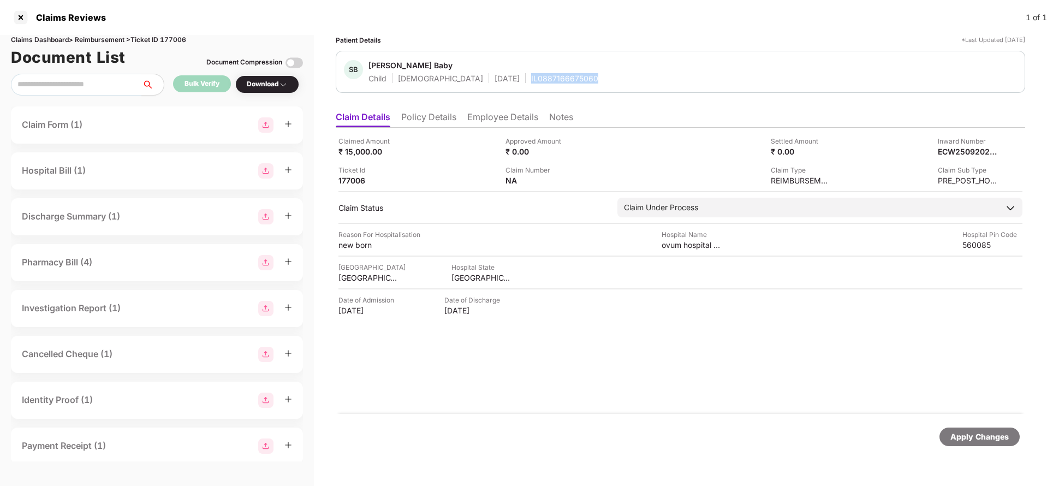
click at [531, 78] on div "IL0887166675060" at bounding box center [564, 78] width 67 height 10
copy div "IL0887166675060"
click at [971, 438] on div "Apply Changes" at bounding box center [979, 437] width 58 height 12
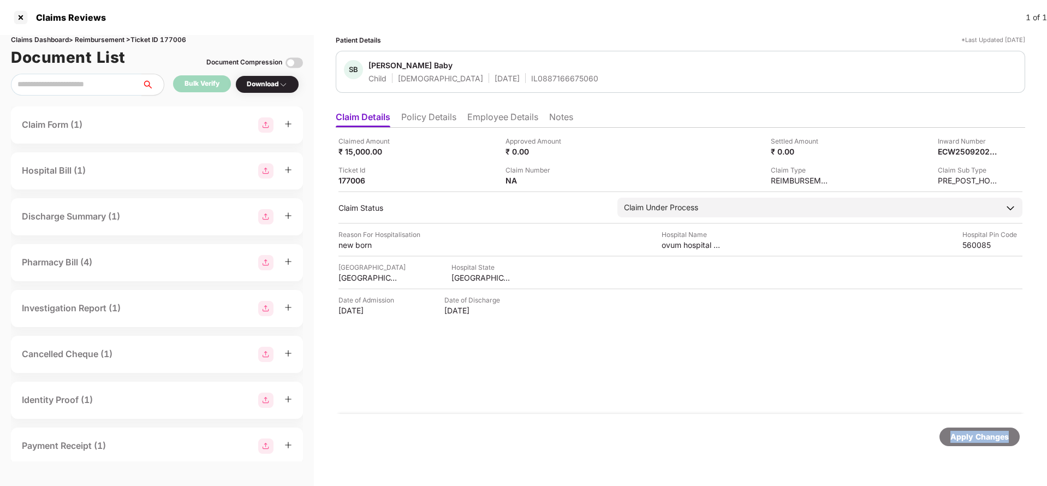
click at [971, 438] on div "Apply Changes" at bounding box center [979, 437] width 58 height 12
click at [172, 42] on div "Claims Dashboard > Reimbursement > Ticket ID 177006" at bounding box center [157, 40] width 292 height 10
copy div "177006"
click at [959, 431] on div "Apply Changes" at bounding box center [979, 437] width 58 height 12
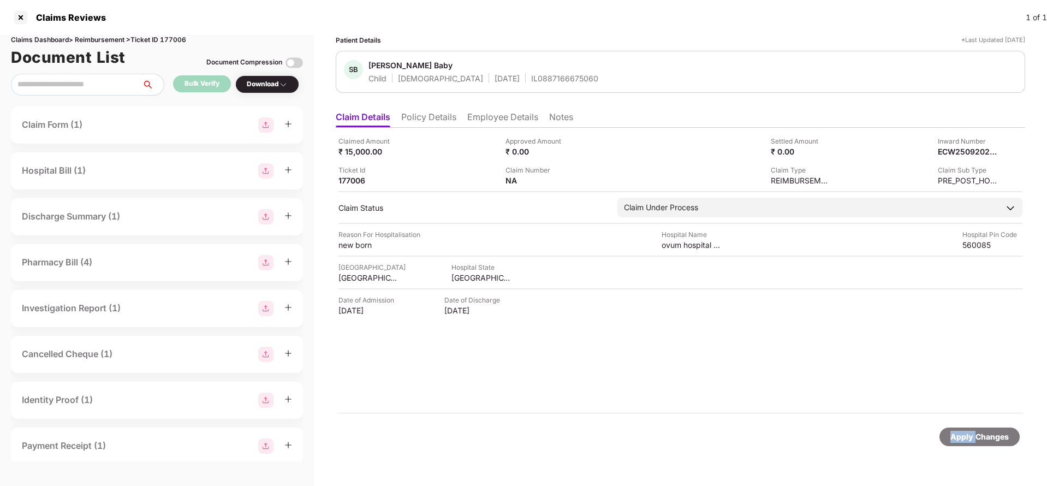
click at [959, 431] on div "Apply Changes" at bounding box center [979, 437] width 58 height 12
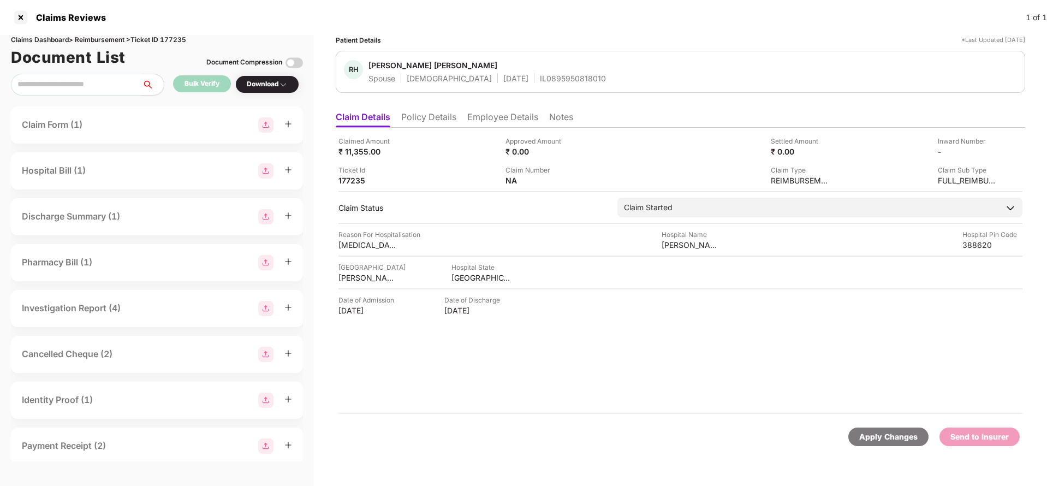
click at [441, 121] on li "Policy Details" at bounding box center [428, 119] width 55 height 16
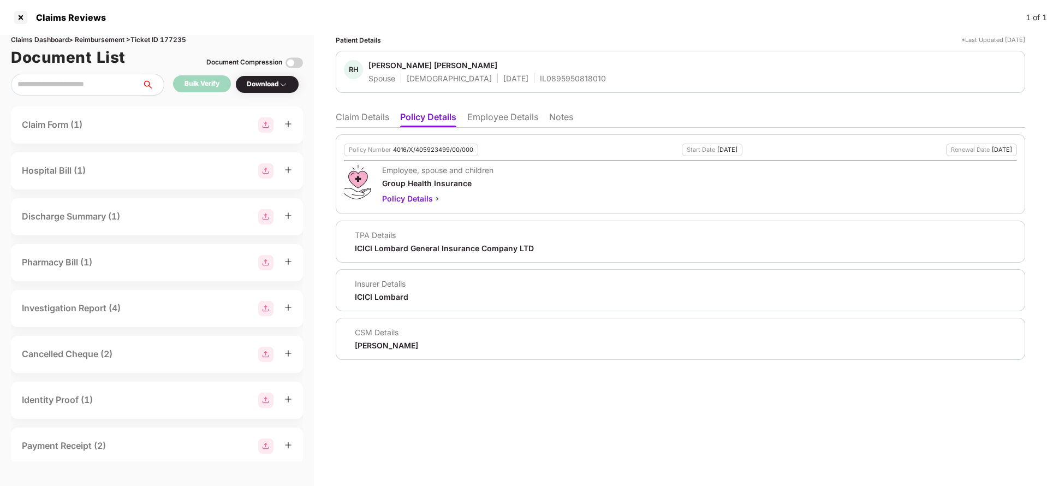
click at [443, 152] on div "4016/X/405923499/00/000" at bounding box center [433, 149] width 80 height 7
copy div "4016/X/405923499/00/000"
click at [362, 116] on li "Claim Details" at bounding box center [362, 119] width 53 height 16
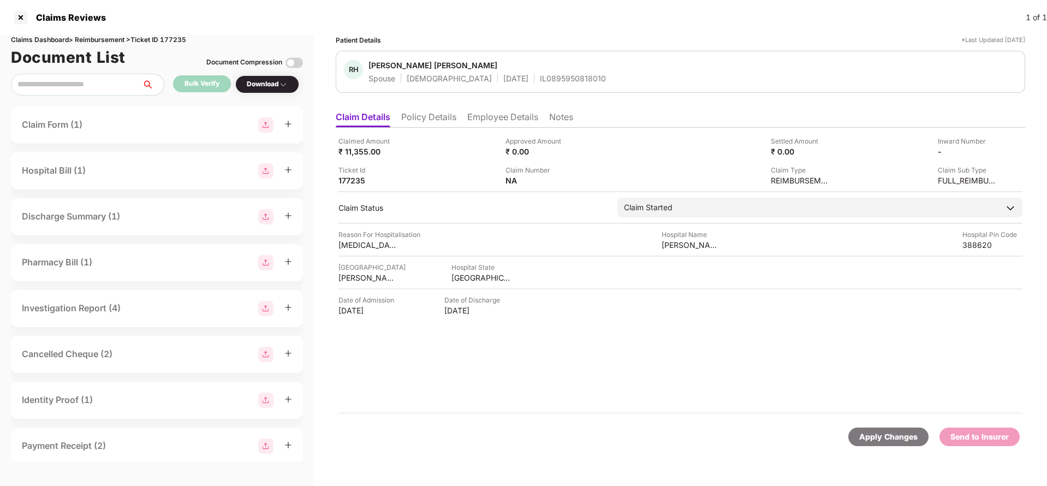
click at [859, 436] on div "Apply Changes" at bounding box center [888, 436] width 80 height 19
click at [438, 115] on li "Policy Details" at bounding box center [428, 119] width 55 height 16
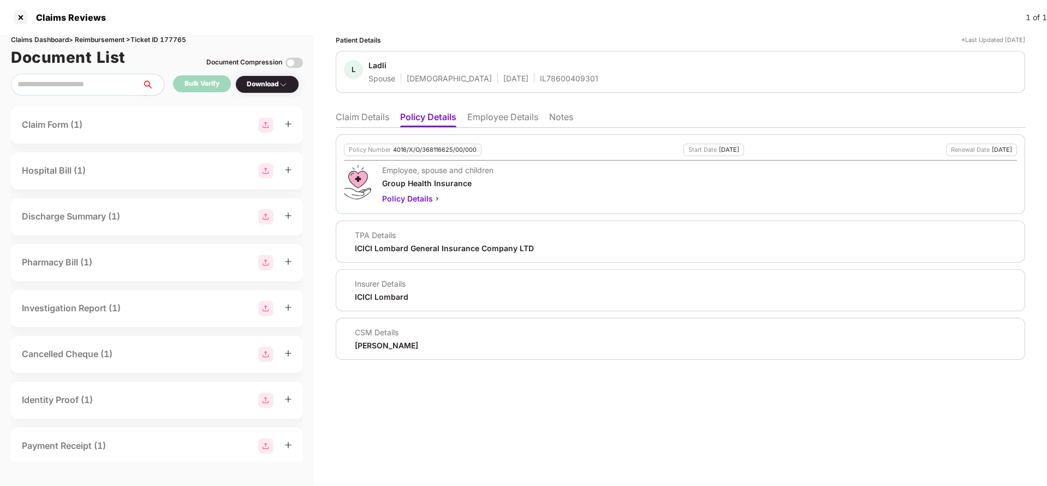
click at [436, 144] on div "Policy Number 4016/X/O/368116625/00/000" at bounding box center [413, 150] width 138 height 13
copy div "4016/X/O/368116625/00/000"
click at [374, 116] on li "Claim Details" at bounding box center [362, 119] width 53 height 16
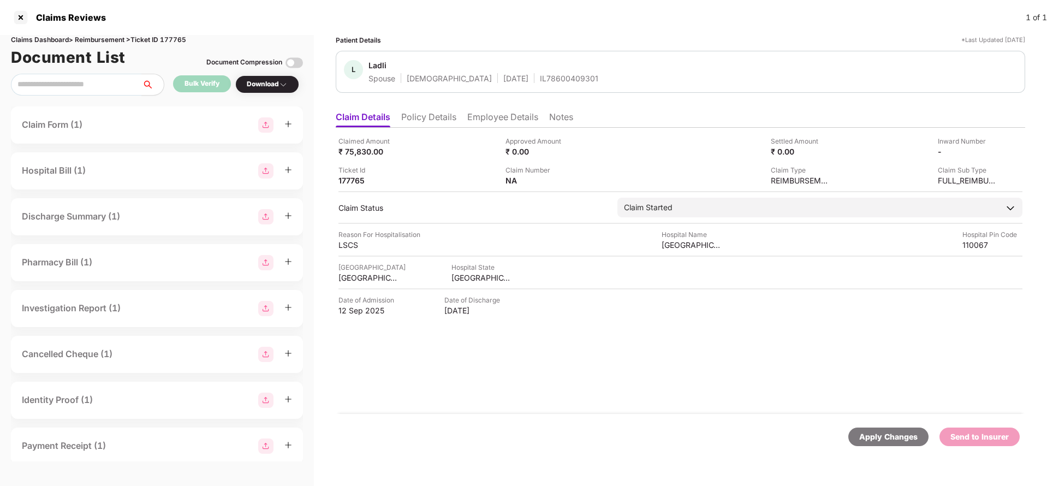
click at [896, 441] on div "Apply Changes" at bounding box center [888, 437] width 58 height 12
click at [414, 116] on li "Policy Details" at bounding box center [428, 119] width 55 height 16
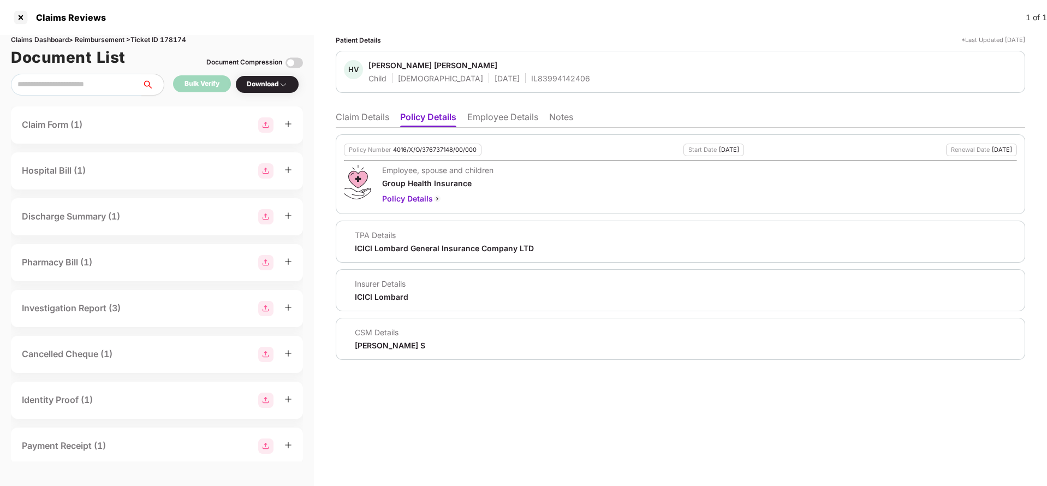
click at [451, 152] on div "4016/X/O/376737148/00/000" at bounding box center [435, 149] width 84 height 7
copy div "4016/X/O/376737148/00/000"
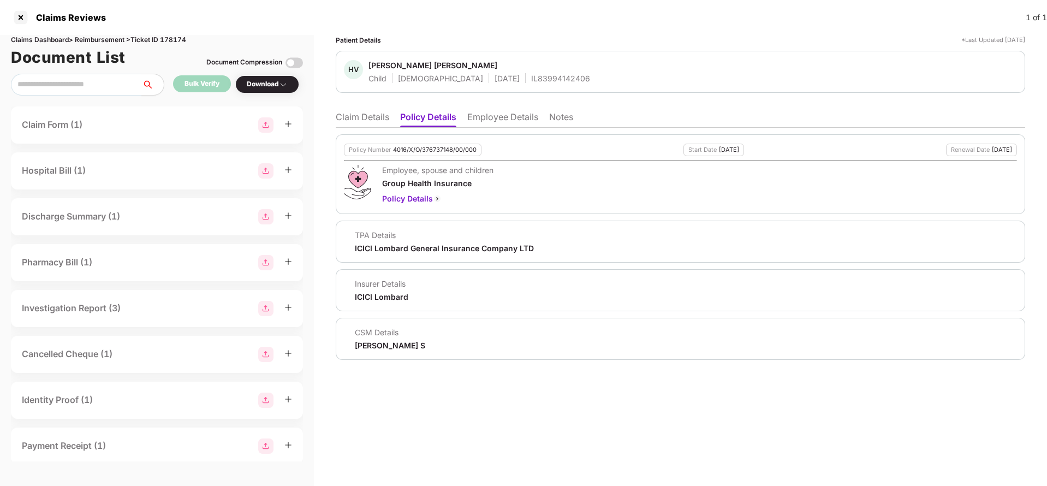
click at [360, 118] on li "Claim Details" at bounding box center [362, 119] width 53 height 16
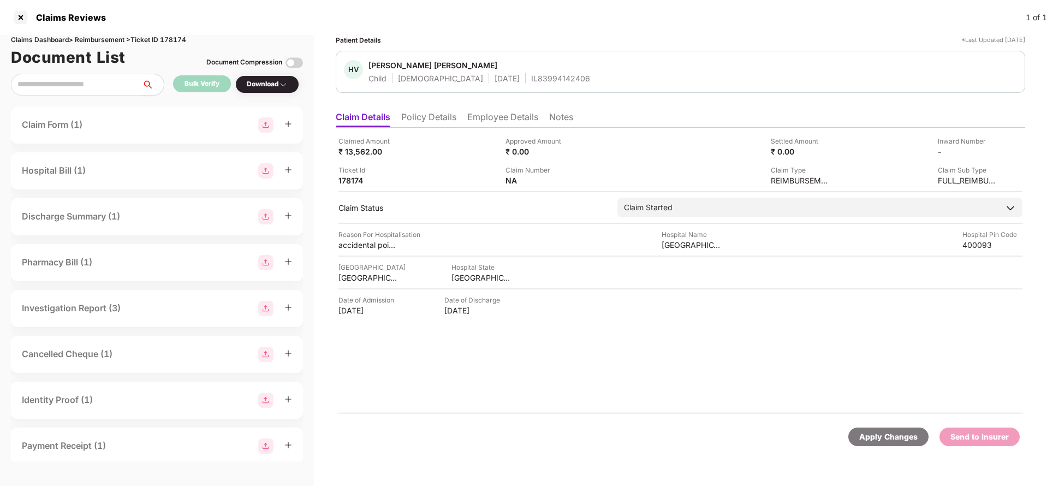
click at [898, 431] on div "Apply Changes" at bounding box center [888, 437] width 58 height 12
